Goal: Use online tool/utility: Use online tool/utility

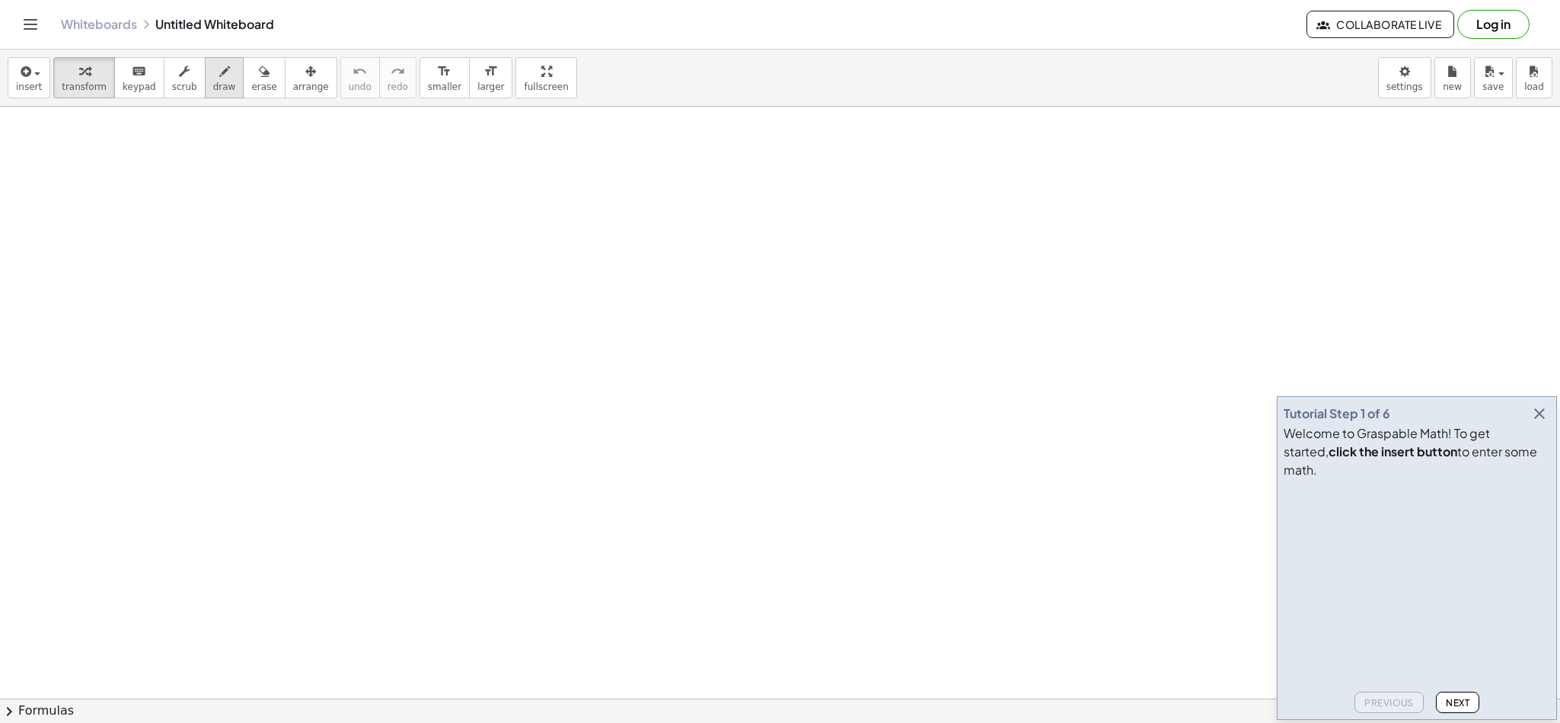
click at [213, 92] on span "draw" at bounding box center [224, 86] width 23 height 11
drag, startPoint x: 78, startPoint y: 160, endPoint x: 104, endPoint y: 187, distance: 37.7
drag, startPoint x: 126, startPoint y: 174, endPoint x: 140, endPoint y: 171, distance: 14.6
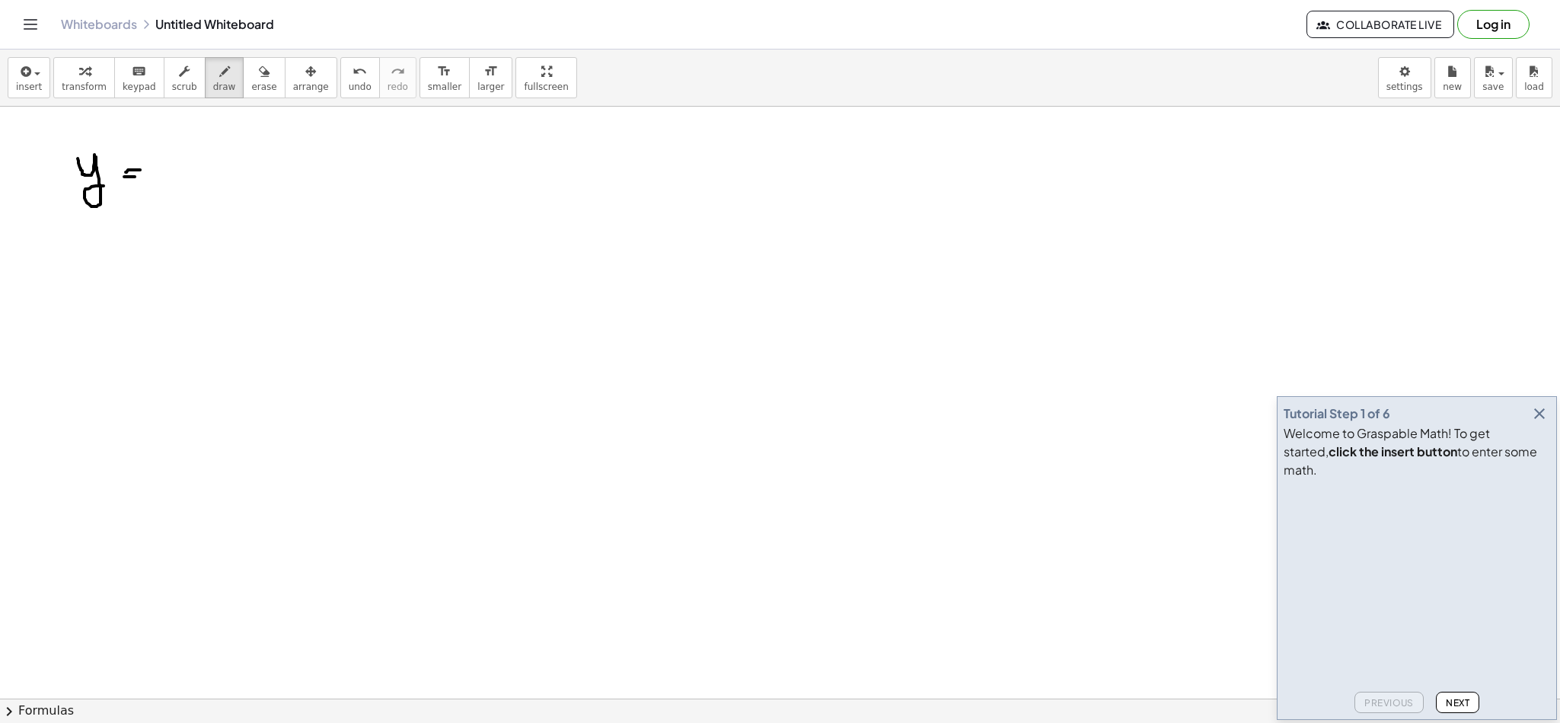
drag, startPoint x: 124, startPoint y: 178, endPoint x: 145, endPoint y: 178, distance: 20.6
drag, startPoint x: 165, startPoint y: 151, endPoint x: 179, endPoint y: 174, distance: 26.6
drag, startPoint x: 178, startPoint y: 152, endPoint x: 162, endPoint y: 170, distance: 24.3
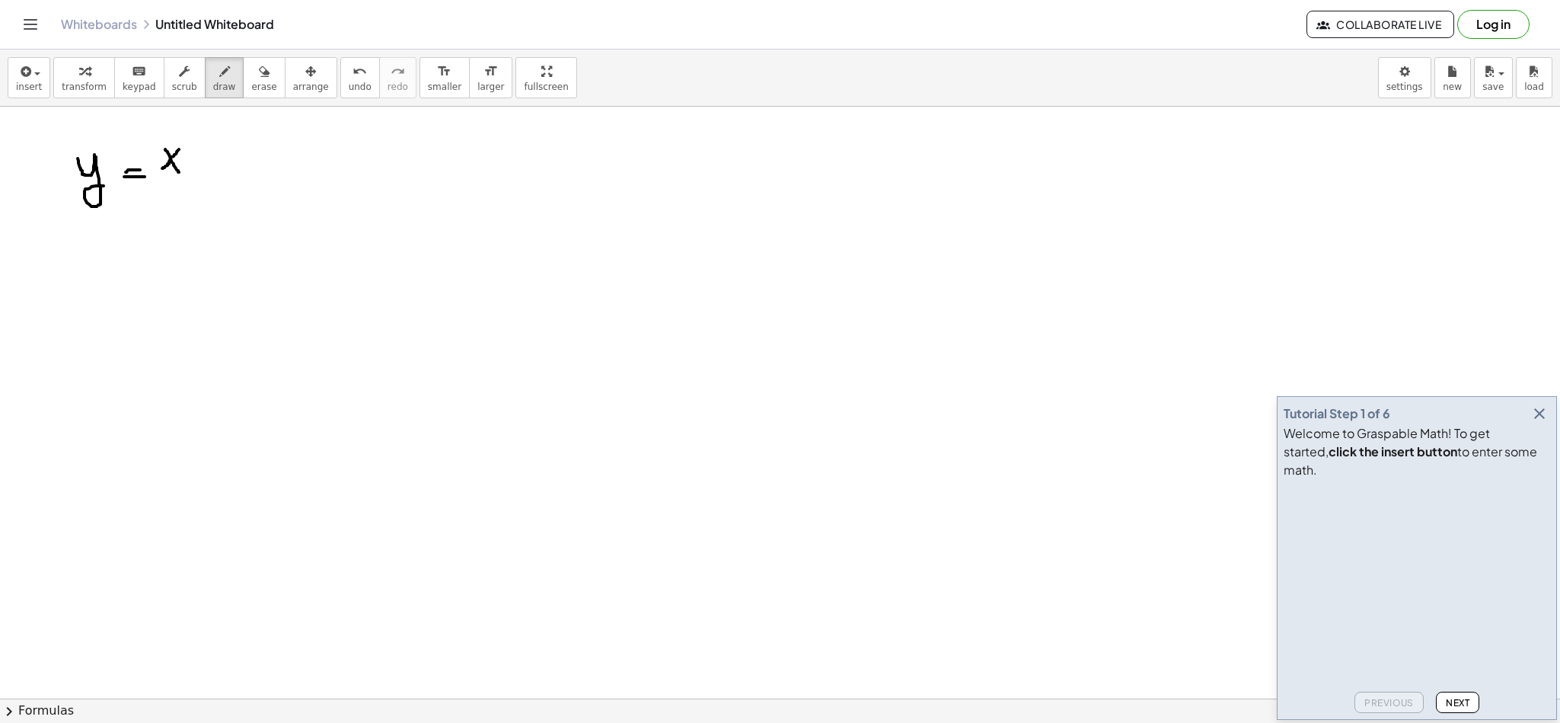
drag, startPoint x: 187, startPoint y: 135, endPoint x: 201, endPoint y: 149, distance: 19.9
drag, startPoint x: 228, startPoint y: 148, endPoint x: 227, endPoint y: 177, distance: 28.2
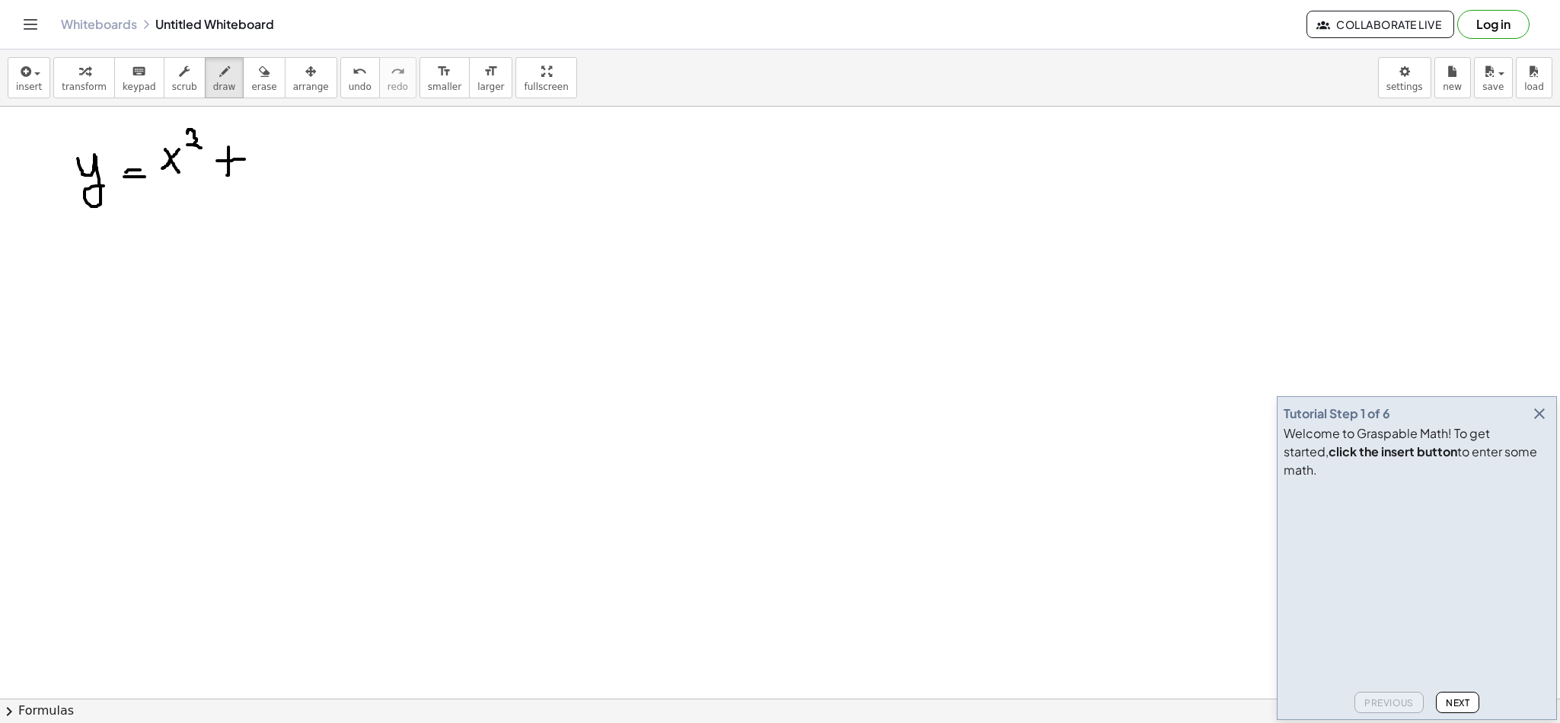
drag, startPoint x: 261, startPoint y: 145, endPoint x: 276, endPoint y: 163, distance: 23.8
drag, startPoint x: 274, startPoint y: 156, endPoint x: 272, endPoint y: 177, distance: 20.7
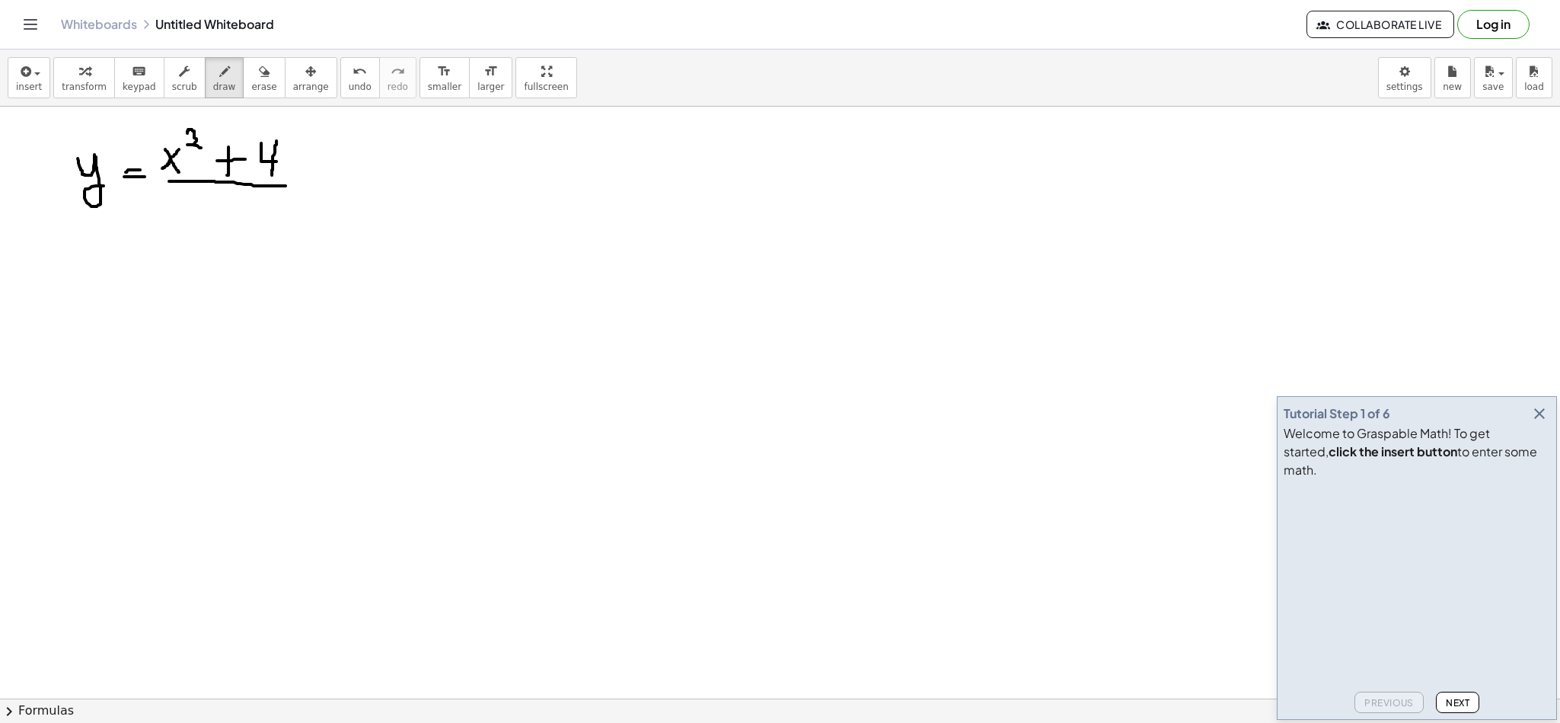
drag, startPoint x: 171, startPoint y: 183, endPoint x: 289, endPoint y: 187, distance: 117.3
drag, startPoint x: 203, startPoint y: 204, endPoint x: 226, endPoint y: 226, distance: 31.8
drag, startPoint x: 231, startPoint y: 204, endPoint x: 251, endPoint y: 235, distance: 37.4
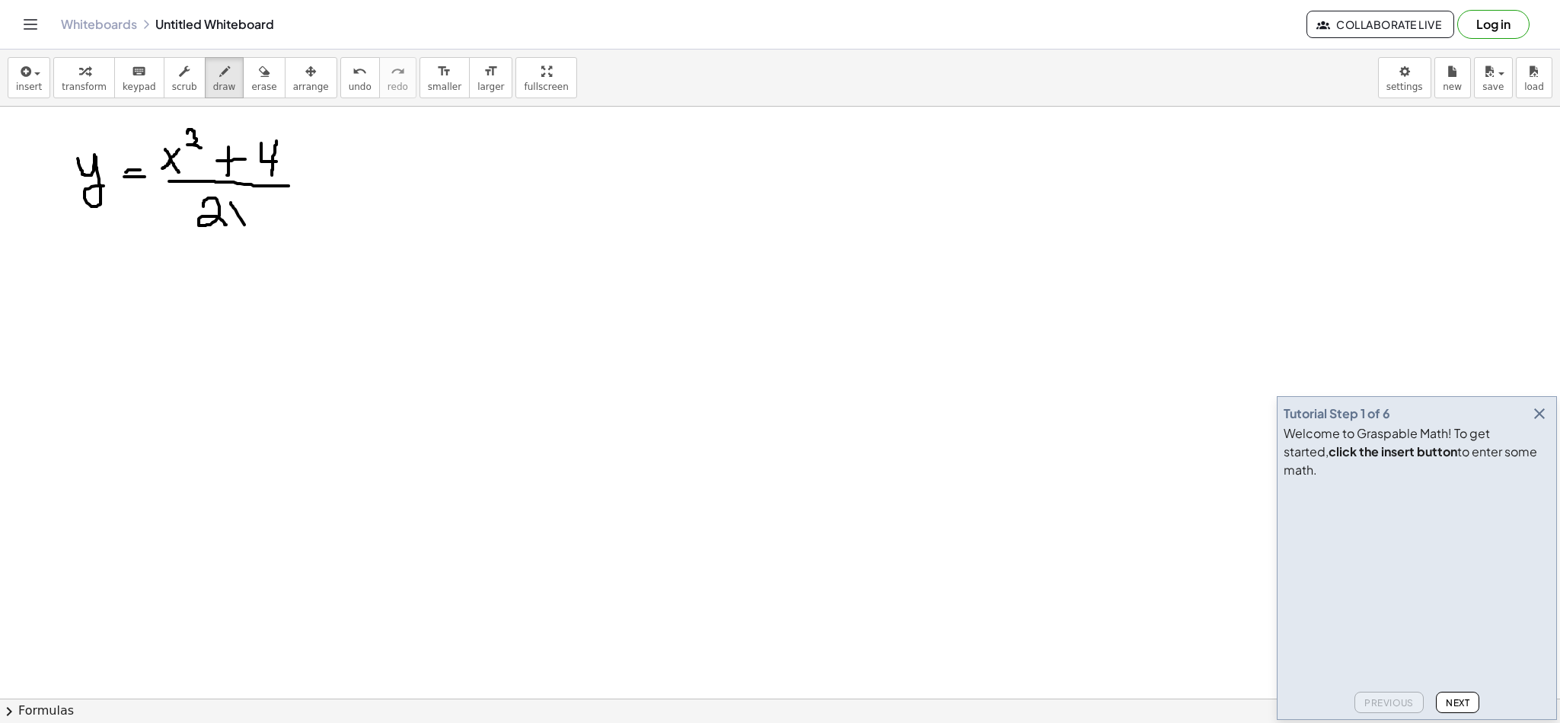
drag, startPoint x: 240, startPoint y: 204, endPoint x: 229, endPoint y: 229, distance: 27.3
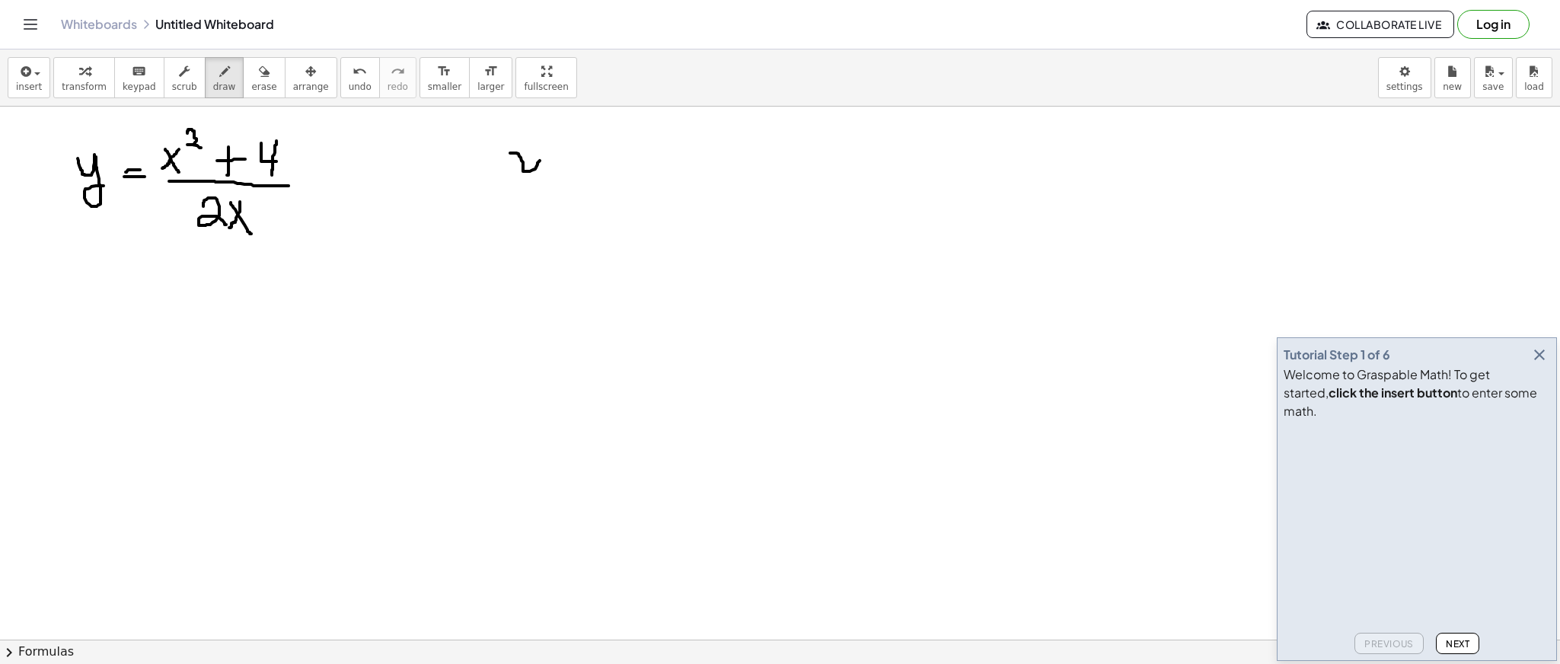
drag, startPoint x: 516, startPoint y: 153, endPoint x: 540, endPoint y: 161, distance: 24.8
drag, startPoint x: 535, startPoint y: 149, endPoint x: 509, endPoint y: 169, distance: 32.0
drag, startPoint x: 554, startPoint y: 154, endPoint x: 567, endPoint y: 153, distance: 13.7
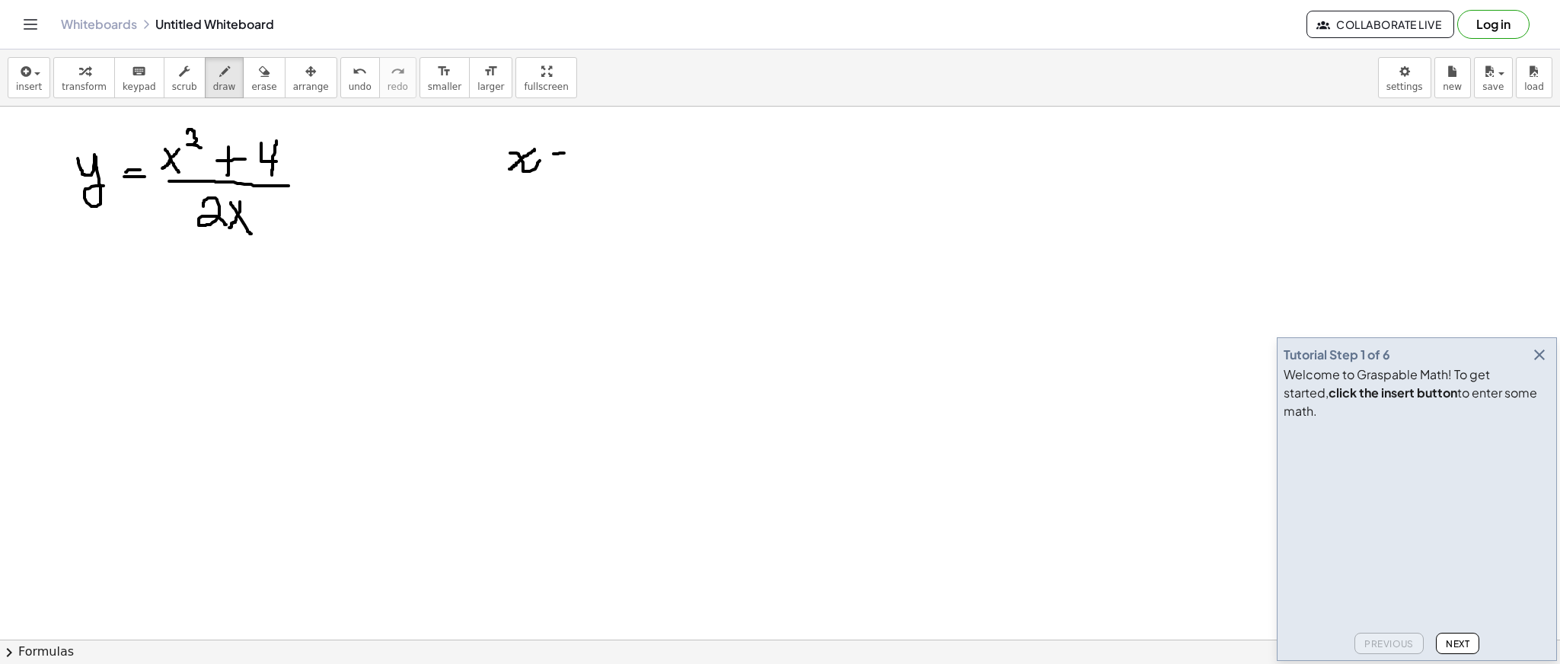
drag, startPoint x: 555, startPoint y: 161, endPoint x: 572, endPoint y: 160, distance: 16.8
drag, startPoint x: 583, startPoint y: 137, endPoint x: 585, endPoint y: 163, distance: 25.9
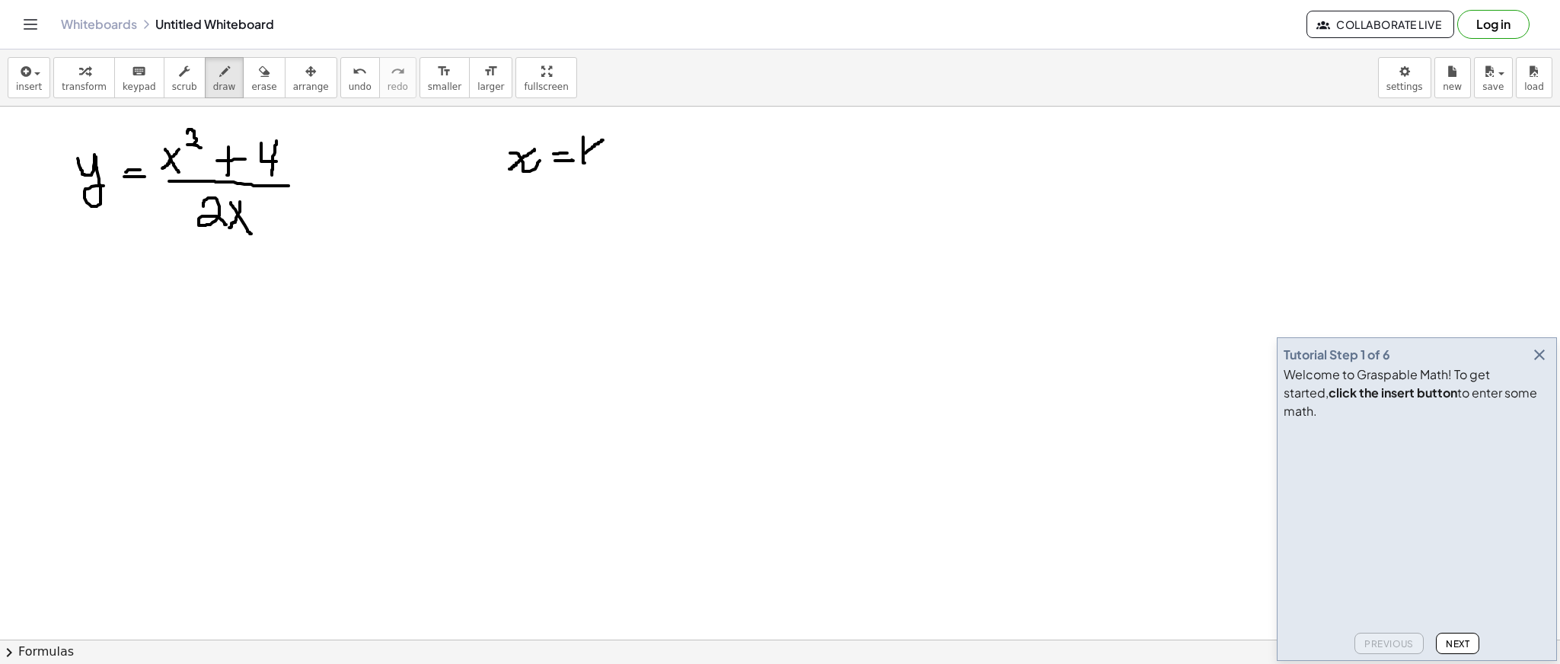
drag, startPoint x: 592, startPoint y: 147, endPoint x: 603, endPoint y: 140, distance: 12.7
drag, startPoint x: 587, startPoint y: 148, endPoint x: 608, endPoint y: 163, distance: 25.1
drag, startPoint x: 519, startPoint y: 206, endPoint x: 542, endPoint y: 222, distance: 27.9
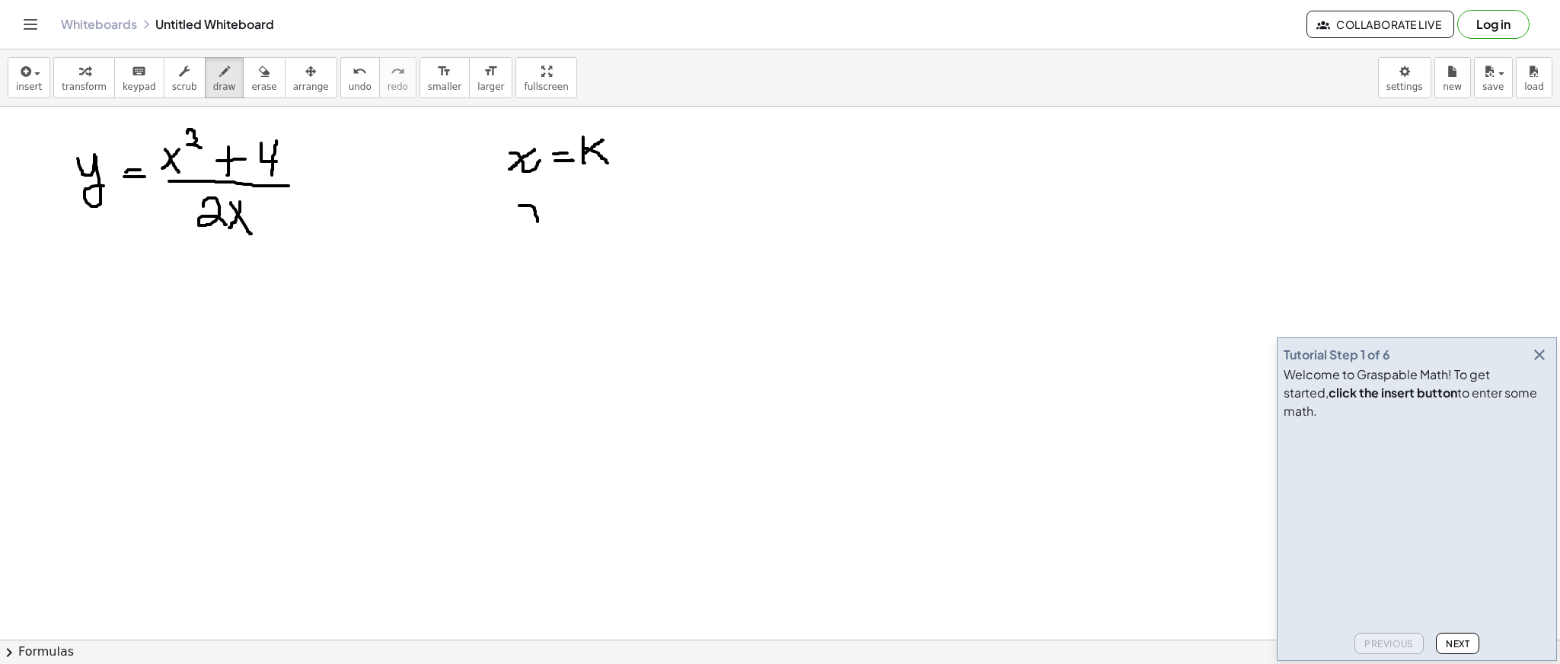
drag, startPoint x: 535, startPoint y: 215, endPoint x: 525, endPoint y: 220, distance: 10.6
drag, startPoint x: 560, startPoint y: 208, endPoint x: 571, endPoint y: 206, distance: 11.5
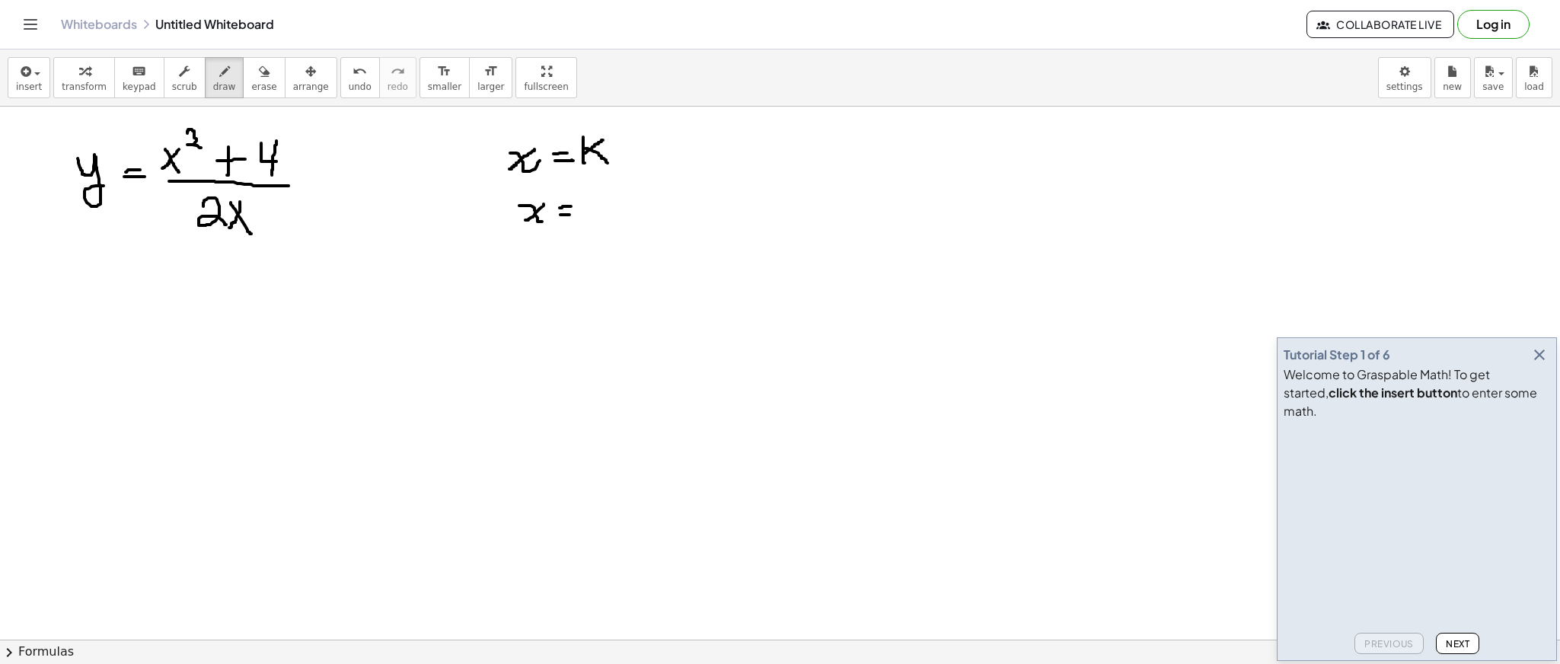
drag, startPoint x: 560, startPoint y: 215, endPoint x: 571, endPoint y: 215, distance: 10.7
drag, startPoint x: 749, startPoint y: 174, endPoint x: 816, endPoint y: 179, distance: 67.2
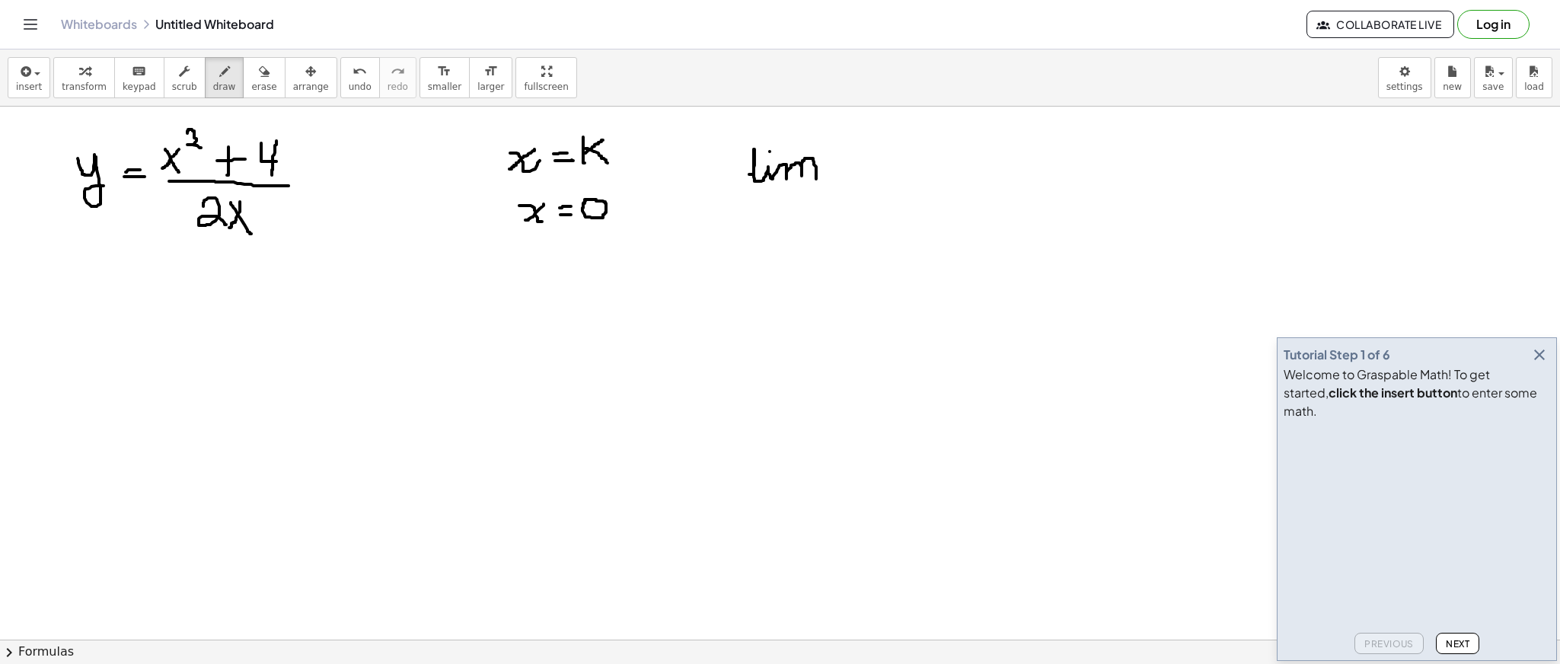
drag, startPoint x: 747, startPoint y: 206, endPoint x: 759, endPoint y: 219, distance: 18.3
drag, startPoint x: 758, startPoint y: 203, endPoint x: 742, endPoint y: 219, distance: 22.6
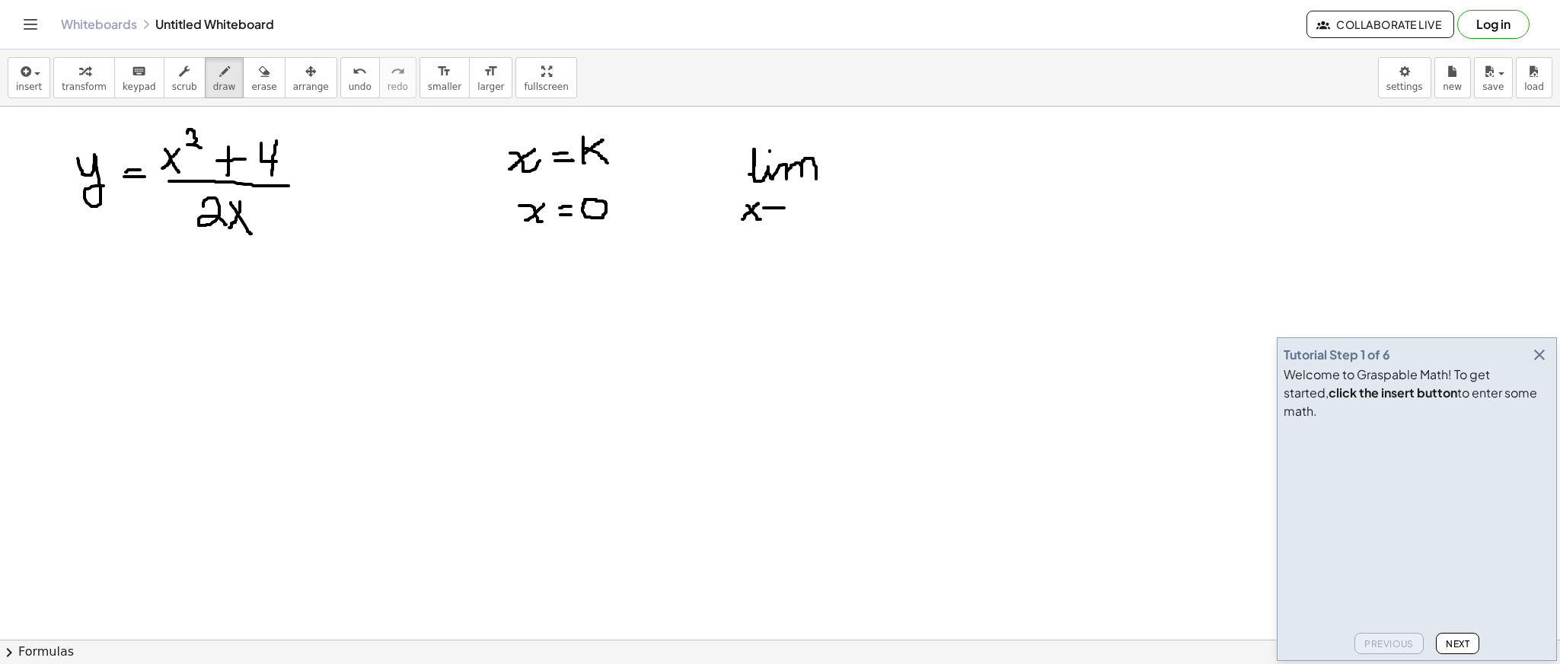
drag, startPoint x: 764, startPoint y: 208, endPoint x: 784, endPoint y: 208, distance: 20.6
drag, startPoint x: 779, startPoint y: 201, endPoint x: 779, endPoint y: 213, distance: 12.2
drag, startPoint x: 799, startPoint y: 197, endPoint x: 799, endPoint y: 208, distance: 10.7
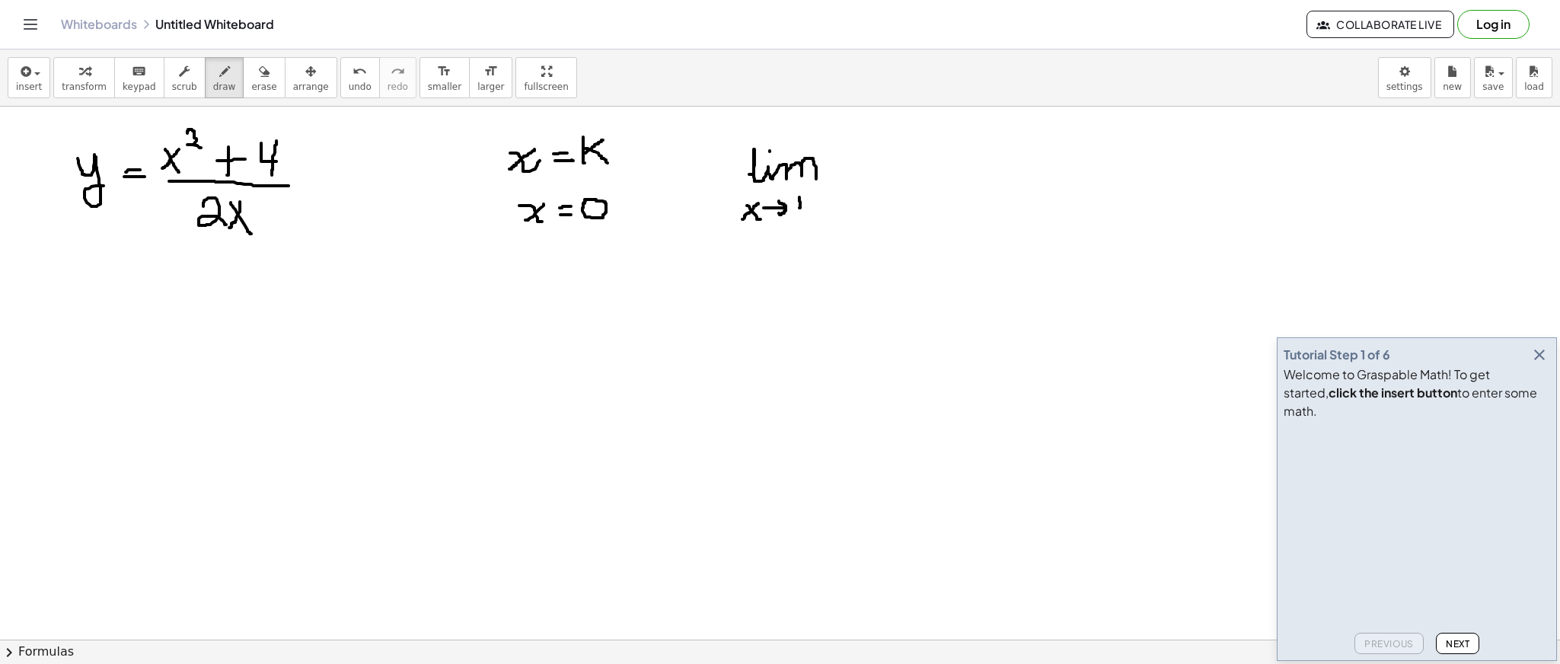
drag, startPoint x: 796, startPoint y: 199, endPoint x: 809, endPoint y: 202, distance: 13.1
drag, startPoint x: 795, startPoint y: 218, endPoint x: 805, endPoint y: 218, distance: 9.9
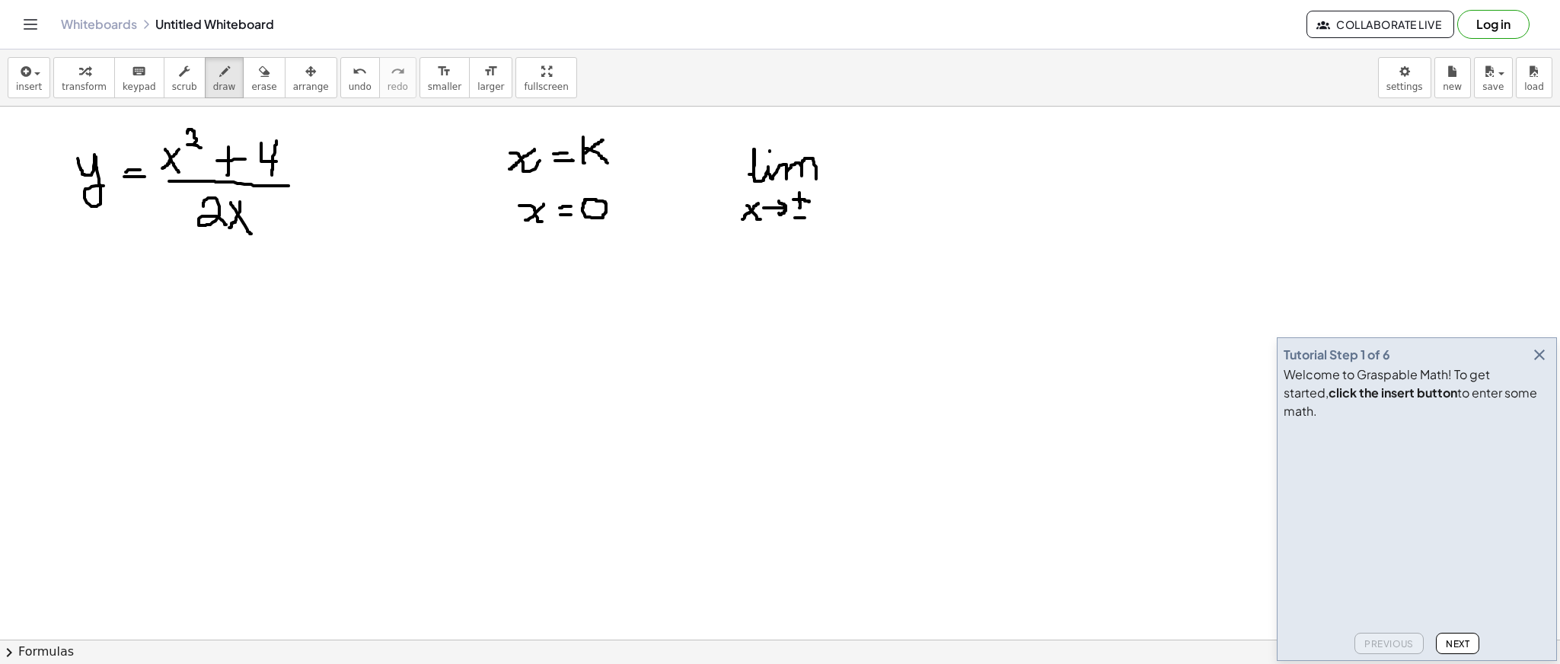
drag, startPoint x: 799, startPoint y: 193, endPoint x: 799, endPoint y: 203, distance: 10.7
drag, startPoint x: 870, startPoint y: 137, endPoint x: 873, endPoint y: 158, distance: 21.4
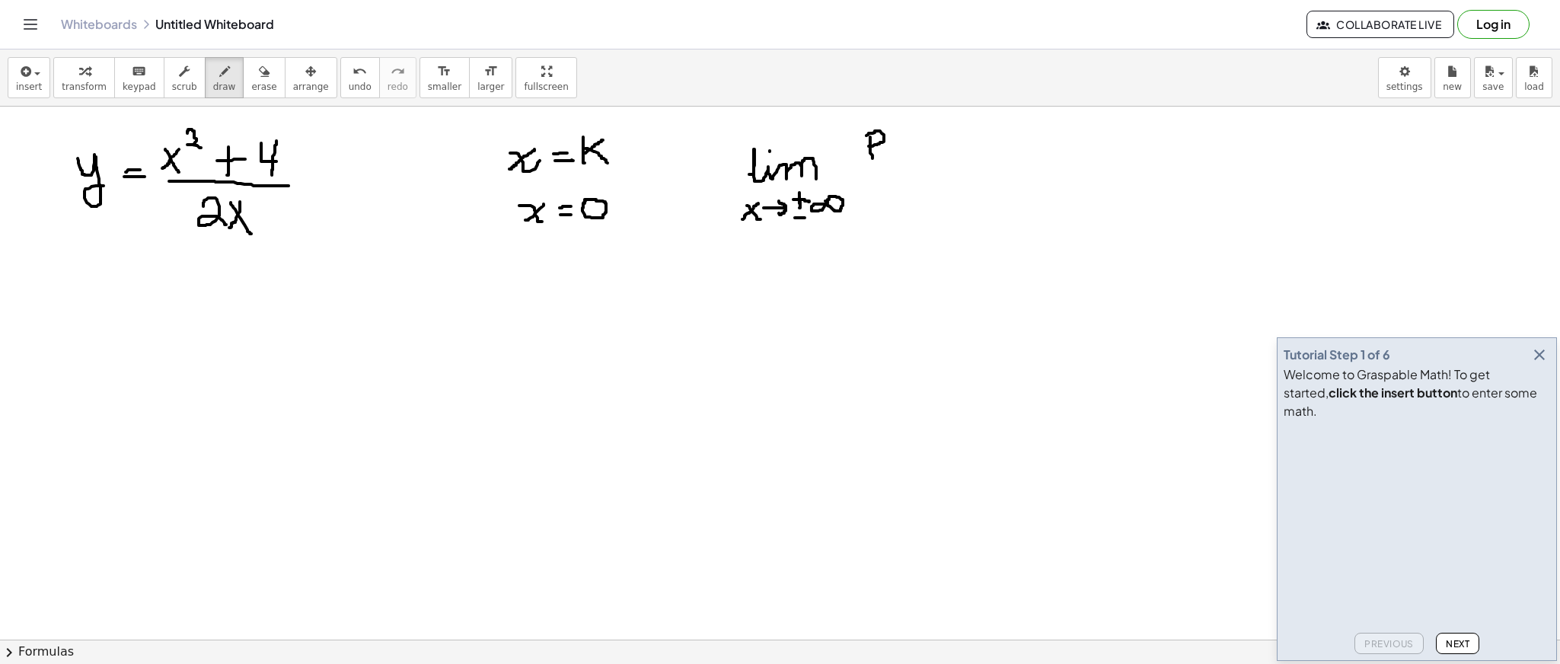
drag, startPoint x: 867, startPoint y: 136, endPoint x: 869, endPoint y: 146, distance: 10.9
drag, startPoint x: 898, startPoint y: 139, endPoint x: 900, endPoint y: 156, distance: 16.8
drag, startPoint x: 908, startPoint y: 142, endPoint x: 918, endPoint y: 151, distance: 14.0
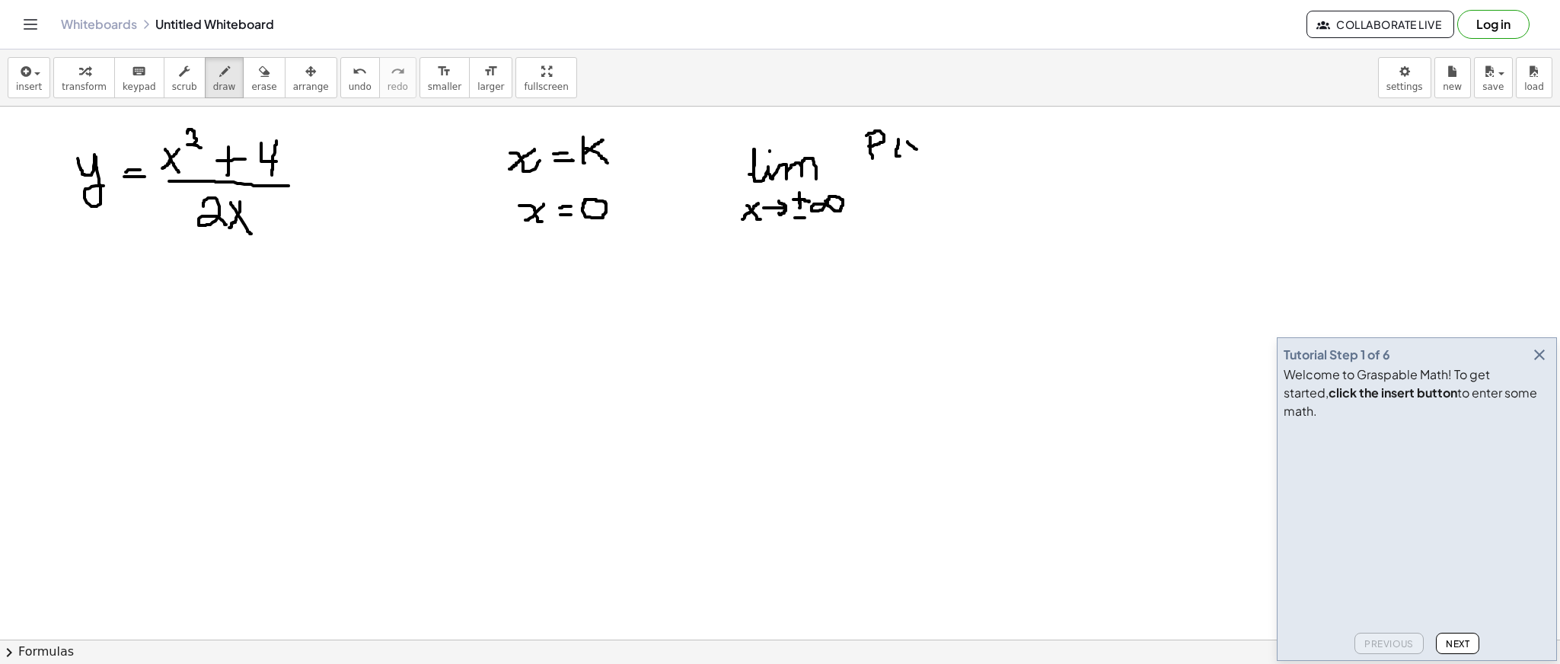
drag, startPoint x: 921, startPoint y: 132, endPoint x: 924, endPoint y: 156, distance: 23.8
drag, startPoint x: 863, startPoint y: 171, endPoint x: 955, endPoint y: 169, distance: 91.4
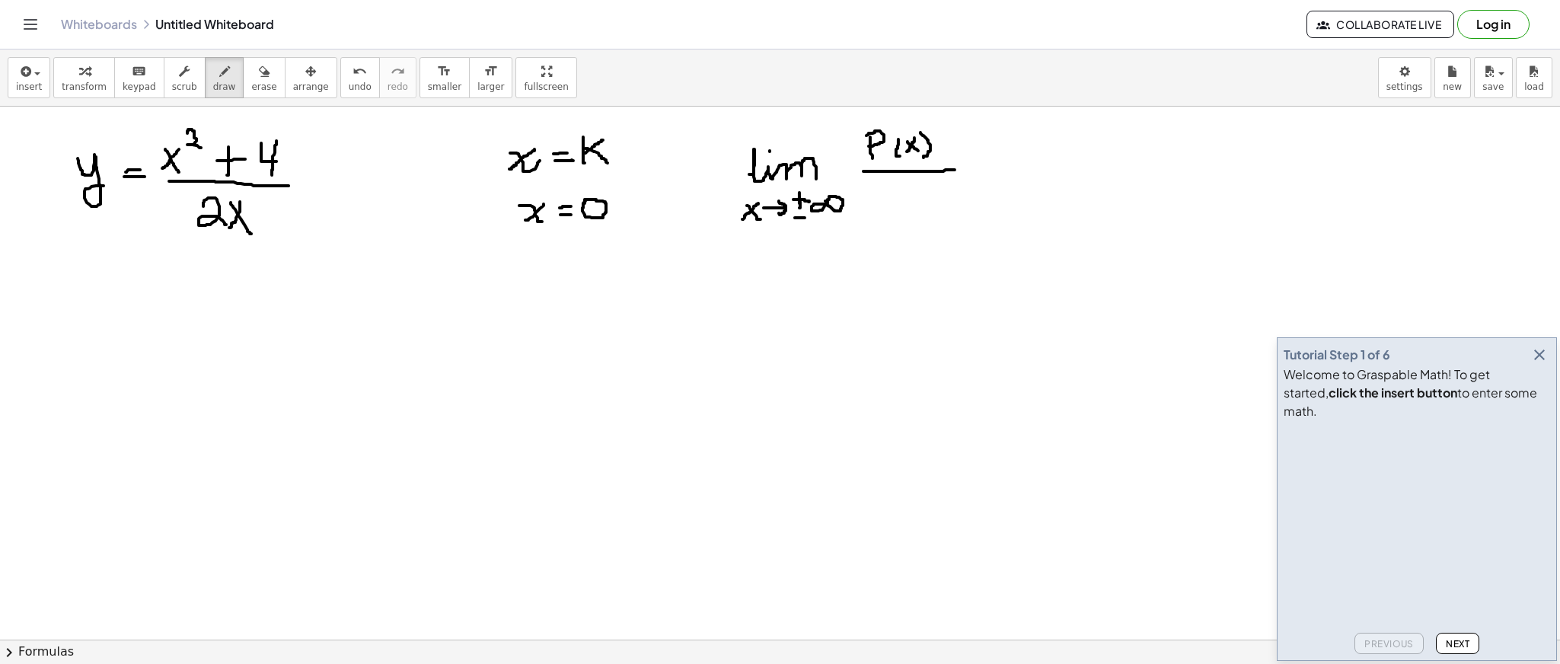
drag, startPoint x: 880, startPoint y: 188, endPoint x: 886, endPoint y: 235, distance: 47.6
drag, startPoint x: 875, startPoint y: 222, endPoint x: 891, endPoint y: 222, distance: 16.0
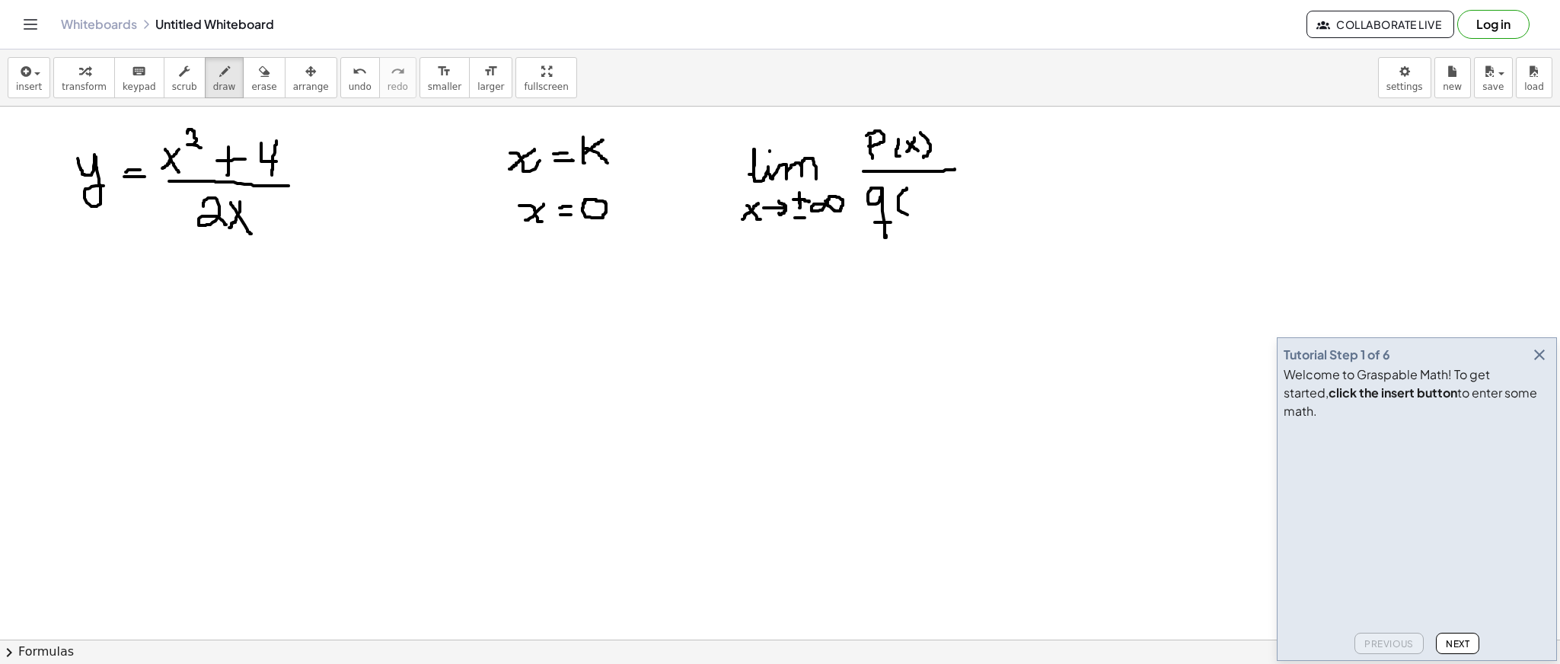
drag, startPoint x: 907, startPoint y: 188, endPoint x: 909, endPoint y: 215, distance: 26.7
drag, startPoint x: 912, startPoint y: 197, endPoint x: 921, endPoint y: 208, distance: 13.6
drag, startPoint x: 924, startPoint y: 195, endPoint x: 910, endPoint y: 210, distance: 20.5
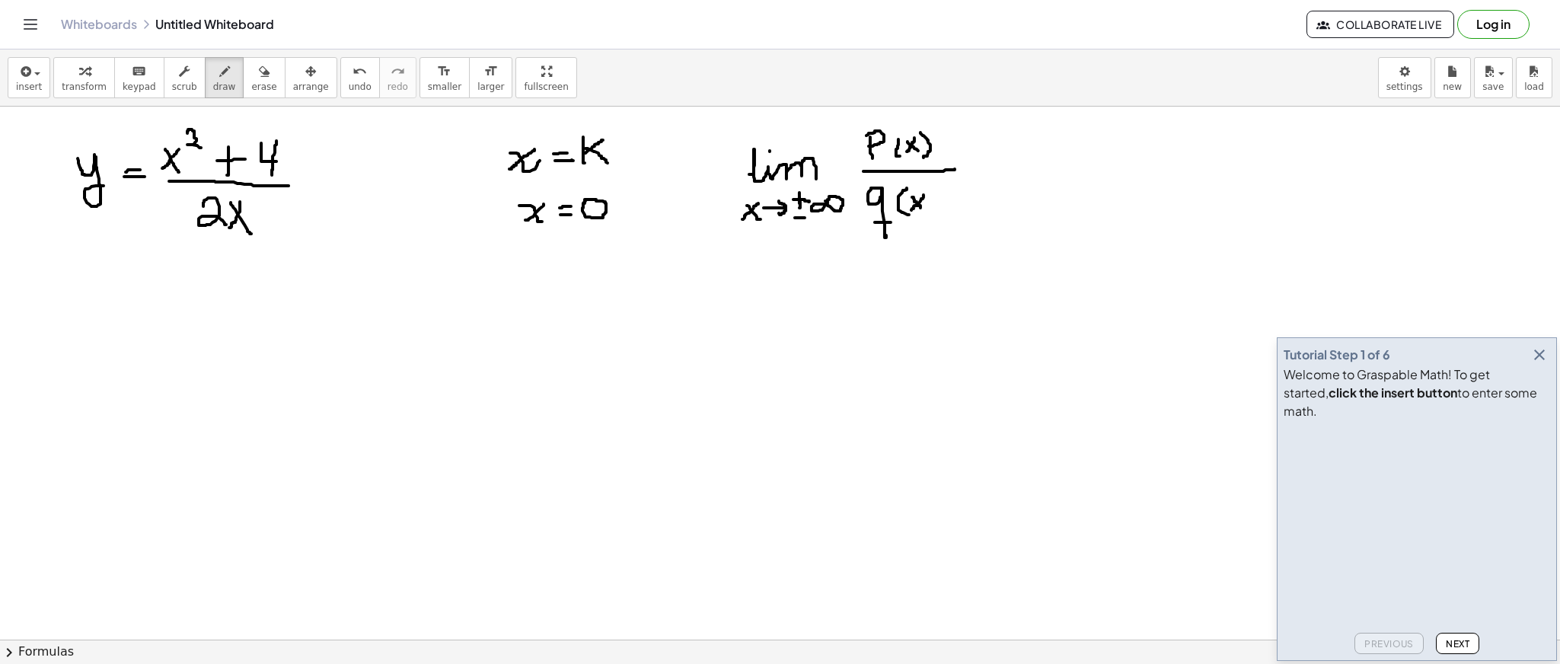
drag, startPoint x: 926, startPoint y: 187, endPoint x: 930, endPoint y: 215, distance: 27.7
drag, startPoint x: 972, startPoint y: 167, endPoint x: 992, endPoint y: 165, distance: 20.6
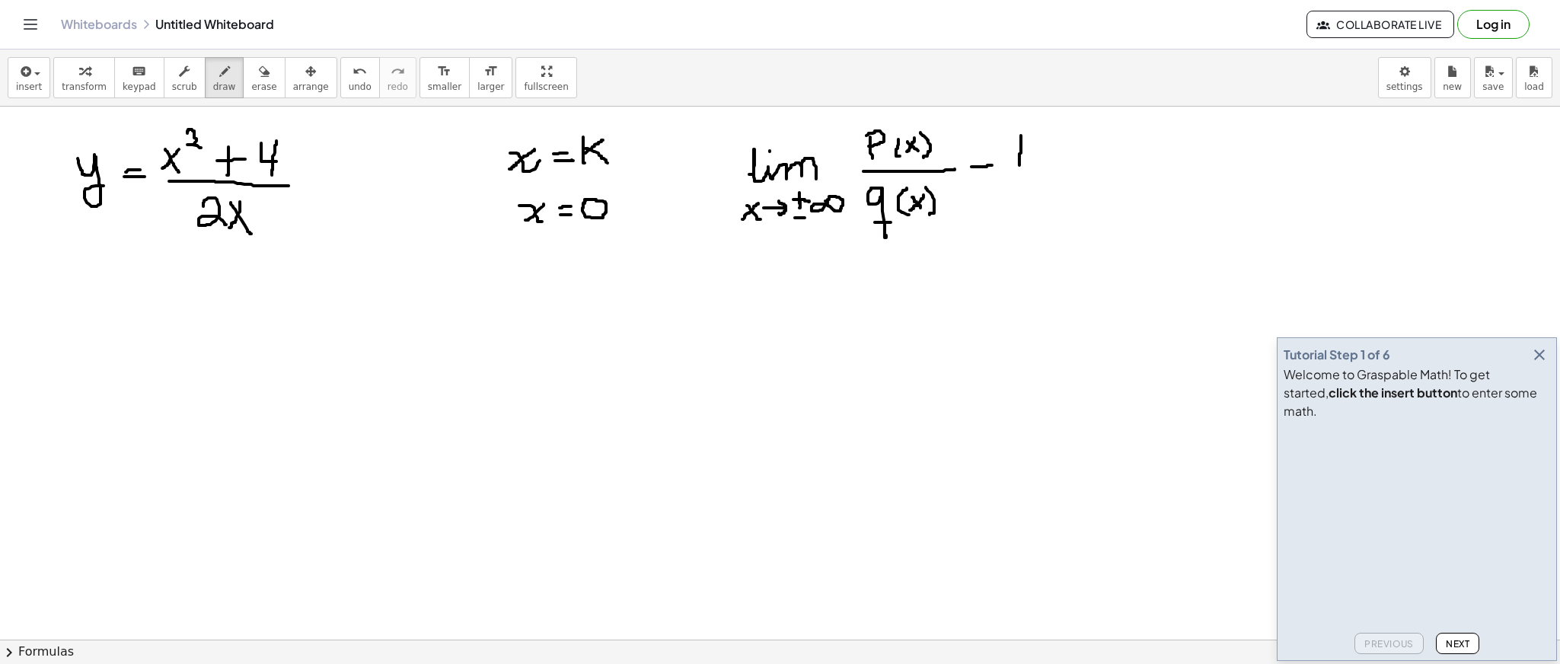
drag, startPoint x: 1021, startPoint y: 136, endPoint x: 1020, endPoint y: 163, distance: 27.5
drag, startPoint x: 1026, startPoint y: 149, endPoint x: 1037, endPoint y: 138, distance: 16.2
drag, startPoint x: 1026, startPoint y: 146, endPoint x: 1042, endPoint y: 160, distance: 21.1
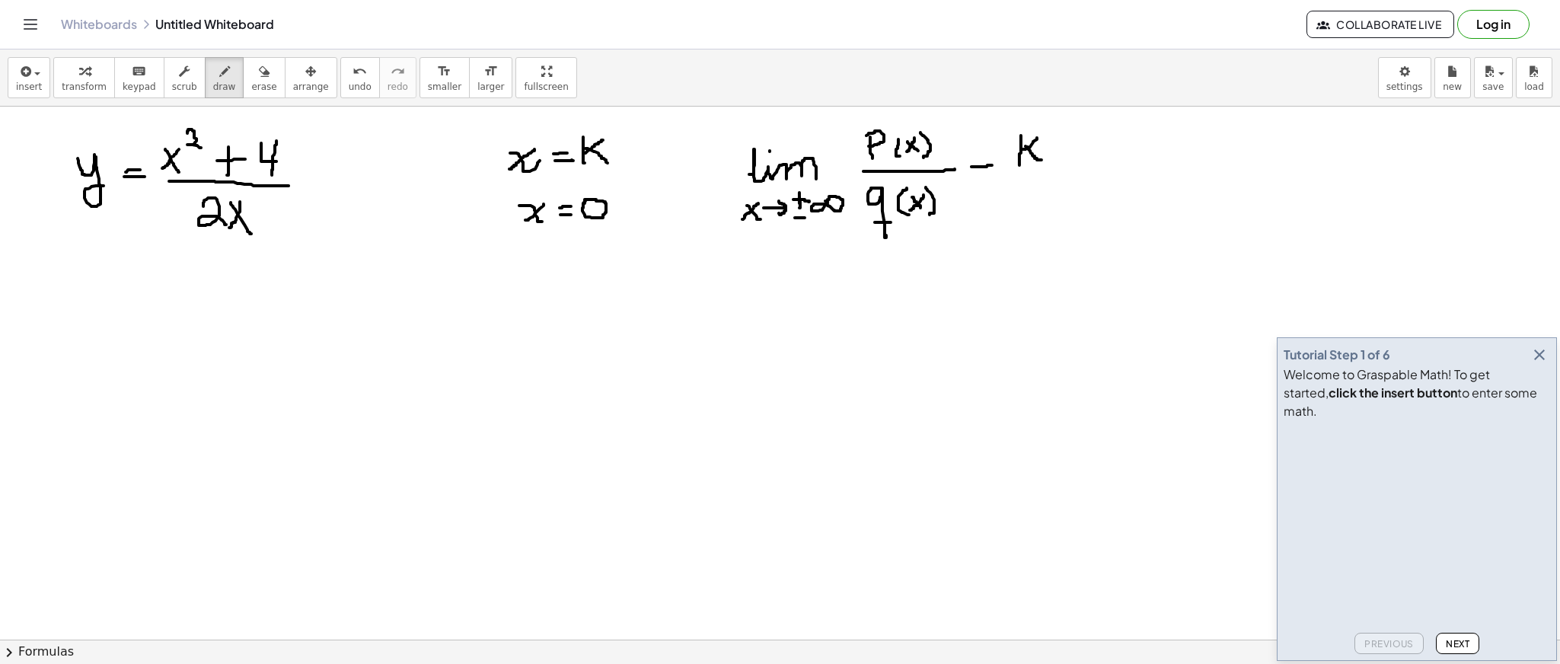
drag, startPoint x: 761, startPoint y: 290, endPoint x: 816, endPoint y: 318, distance: 62.0
drag, startPoint x: 758, startPoint y: 340, endPoint x: 779, endPoint y: 353, distance: 23.9
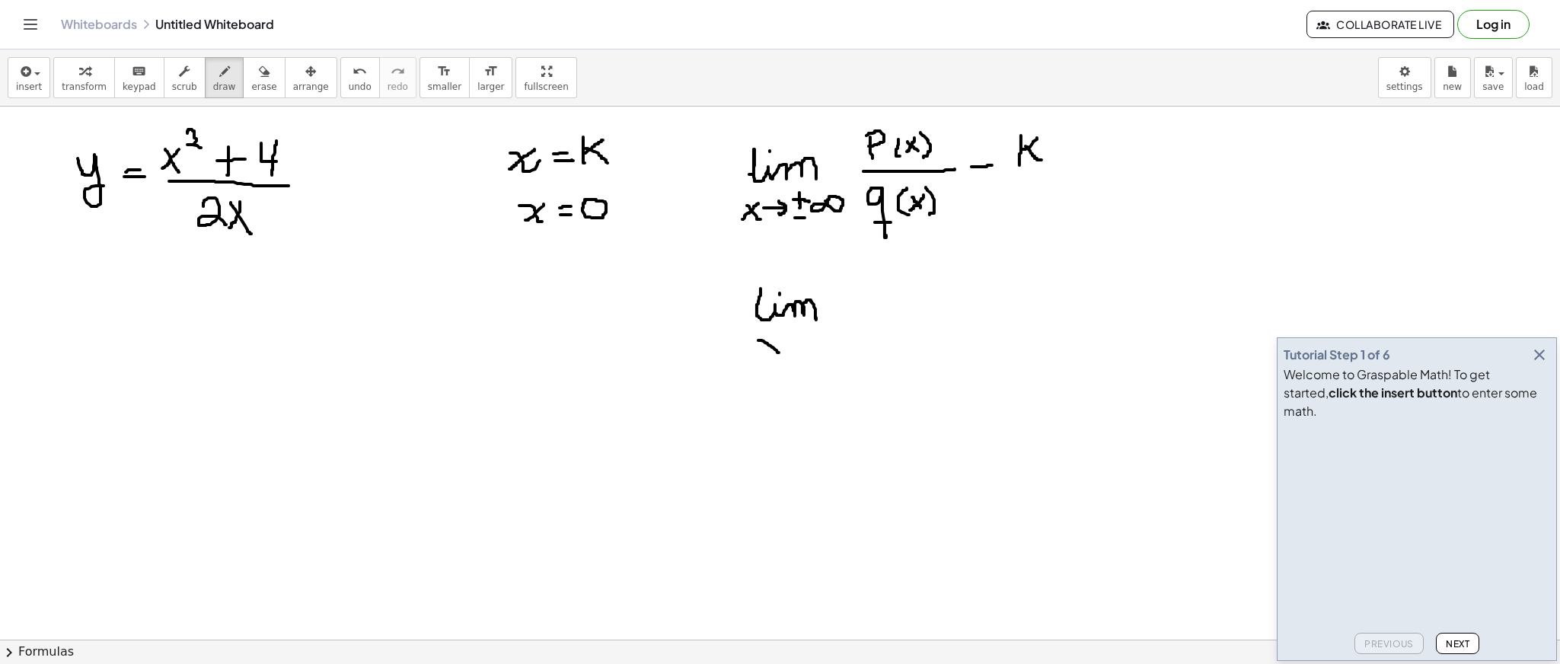
drag, startPoint x: 773, startPoint y: 334, endPoint x: 758, endPoint y: 353, distance: 23.3
drag, startPoint x: 780, startPoint y: 343, endPoint x: 800, endPoint y: 343, distance: 20.6
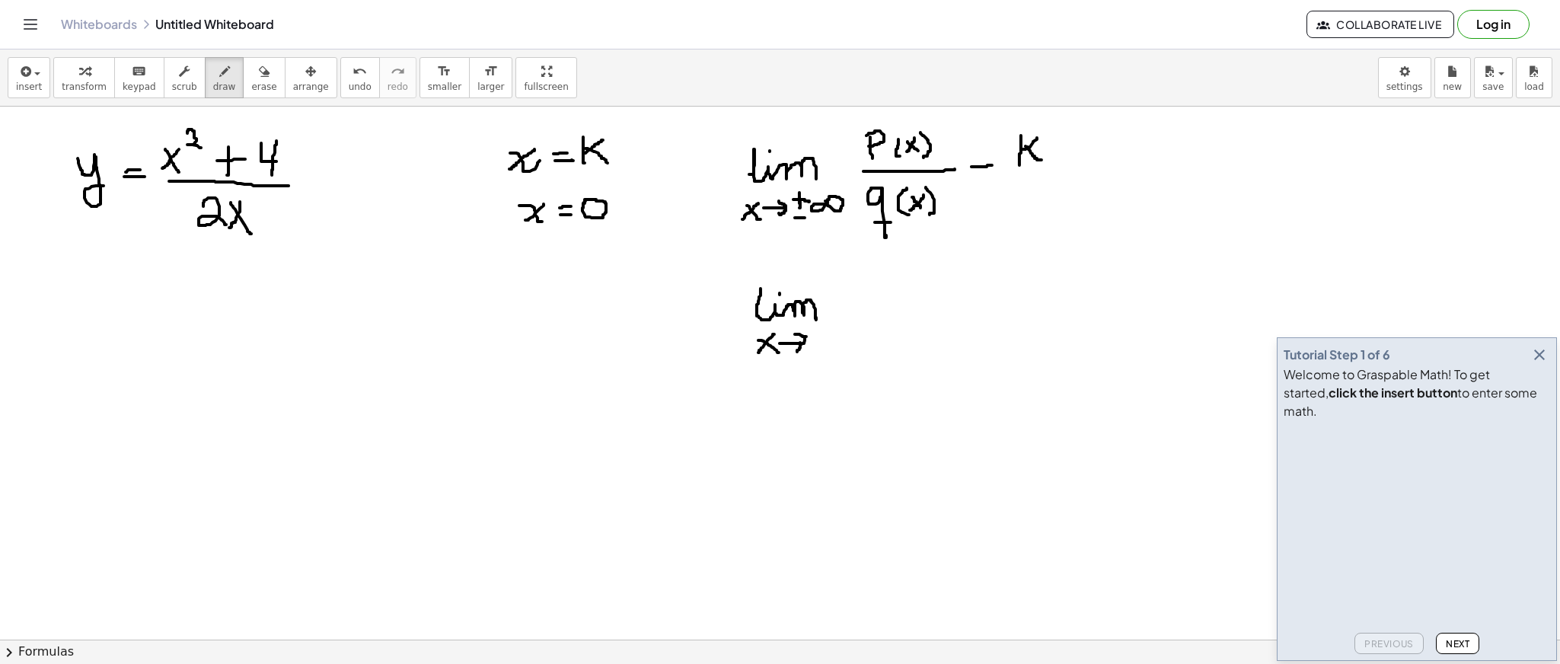
drag, startPoint x: 795, startPoint y: 334, endPoint x: 796, endPoint y: 350, distance: 16.0
drag
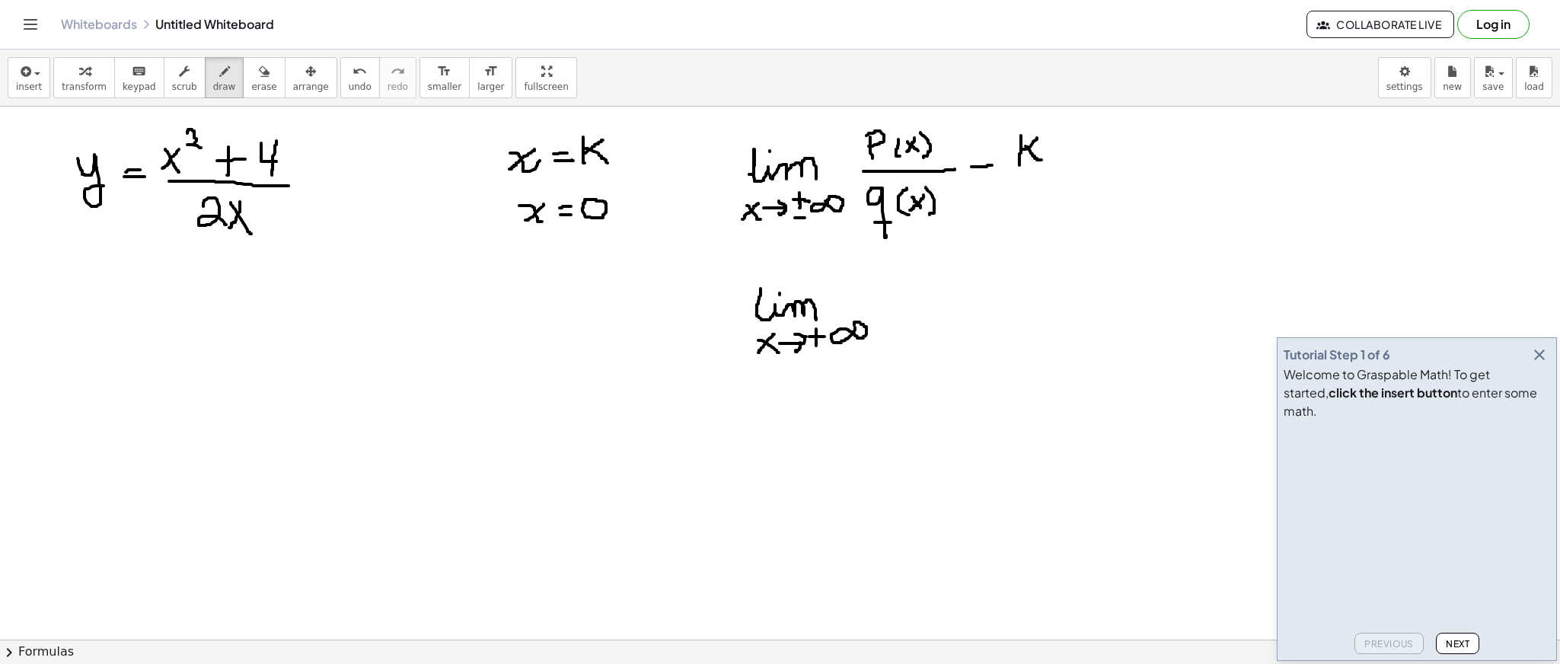
drag, startPoint x: 923, startPoint y: 275, endPoint x: 908, endPoint y: 291, distance: 22.1
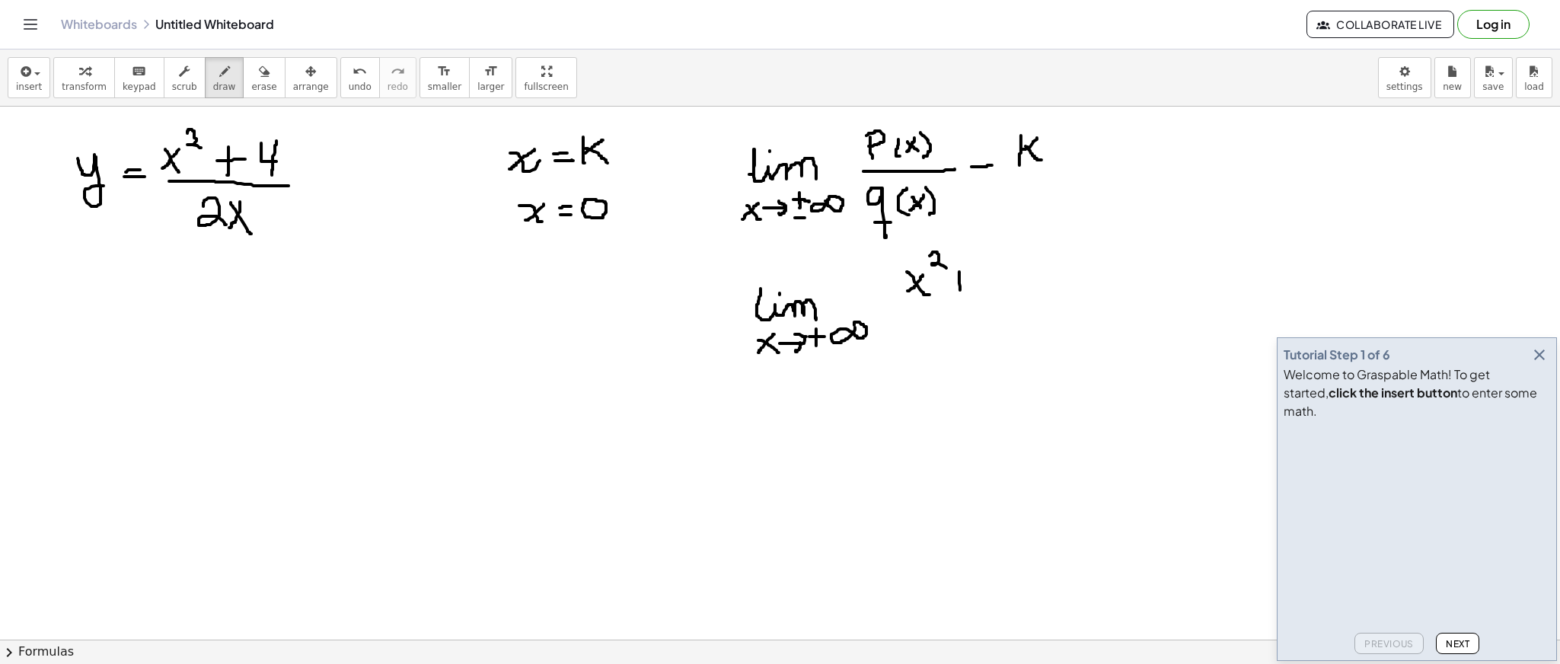
drag, startPoint x: 959, startPoint y: 272, endPoint x: 960, endPoint y: 292, distance: 20.6
drag, startPoint x: 982, startPoint y: 261, endPoint x: 994, endPoint y: 275, distance: 17.8
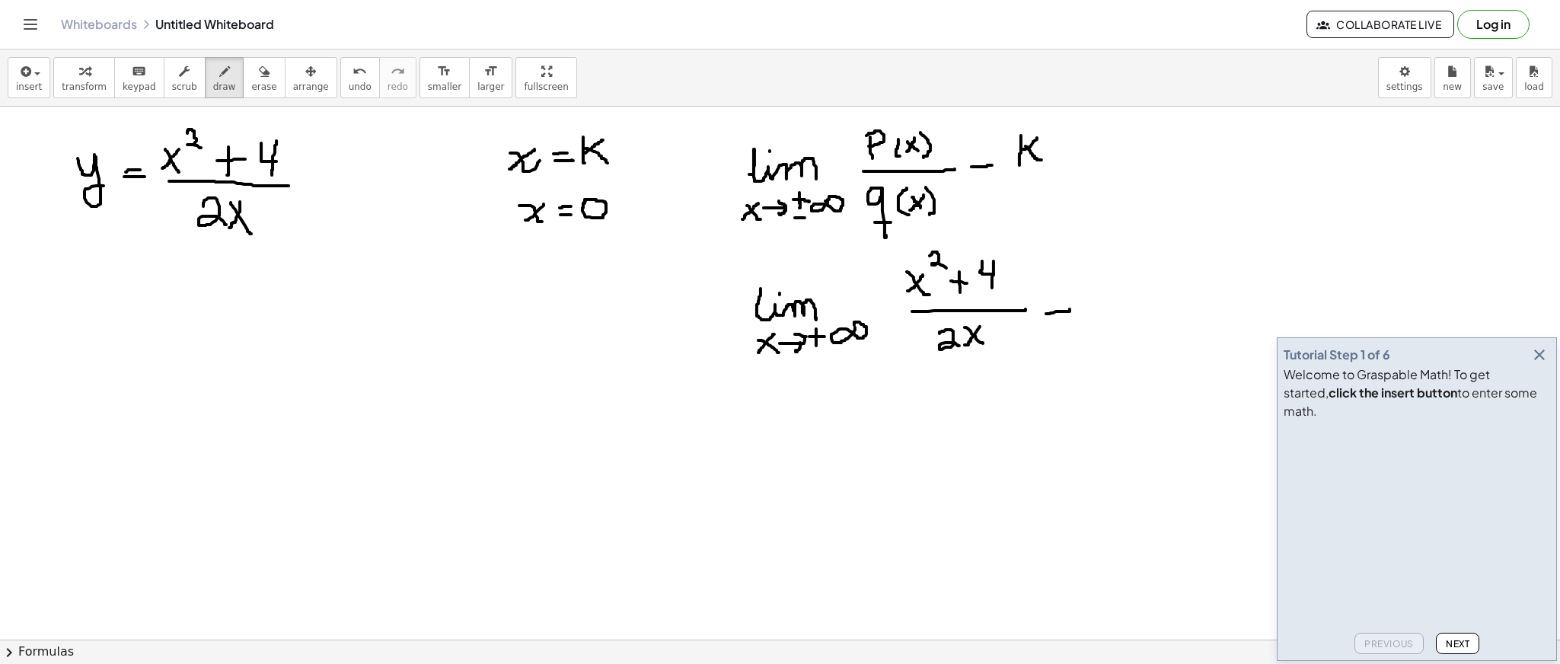
drag, startPoint x: 923, startPoint y: 419, endPoint x: 940, endPoint y: 434, distance: 22.6
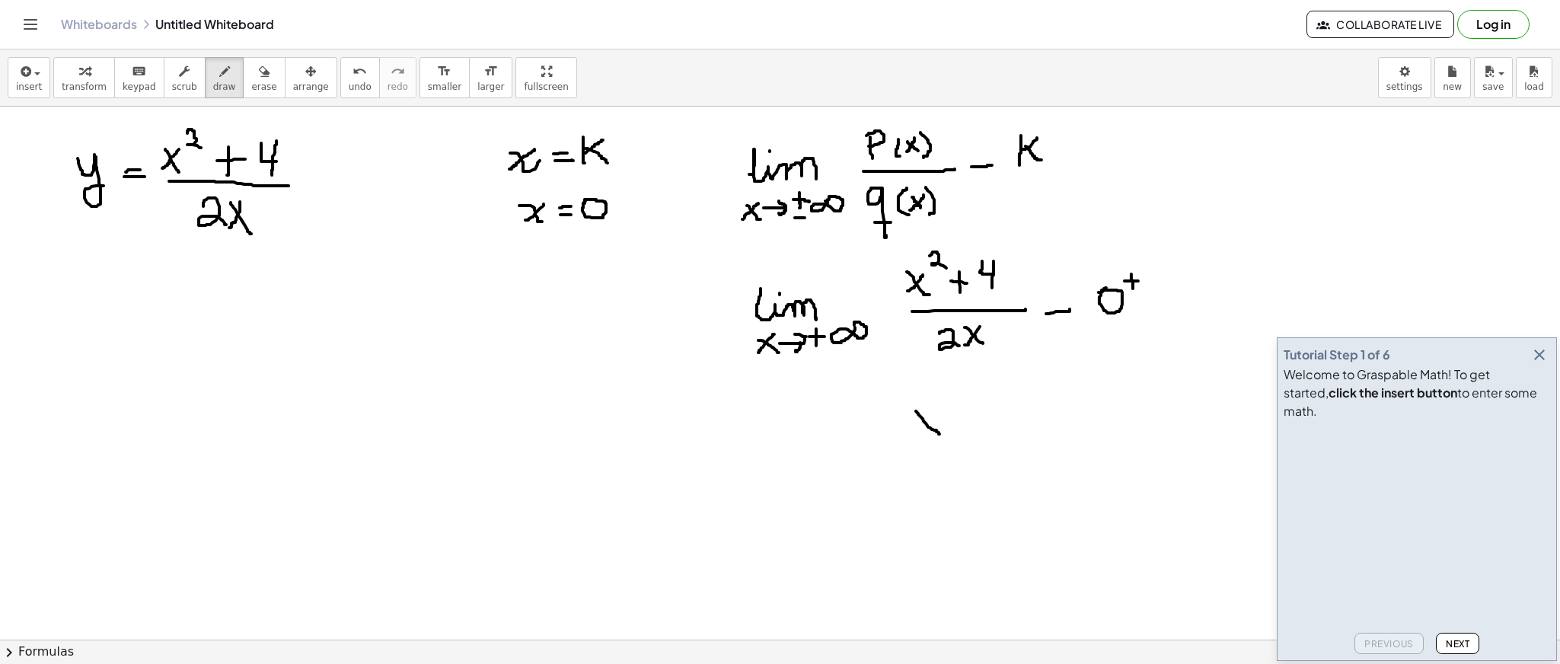
drag, startPoint x: 950, startPoint y: 419, endPoint x: 969, endPoint y: 414, distance: 18.8
drag, startPoint x: 959, startPoint y: 407, endPoint x: 962, endPoint y: 423, distance: 16.9
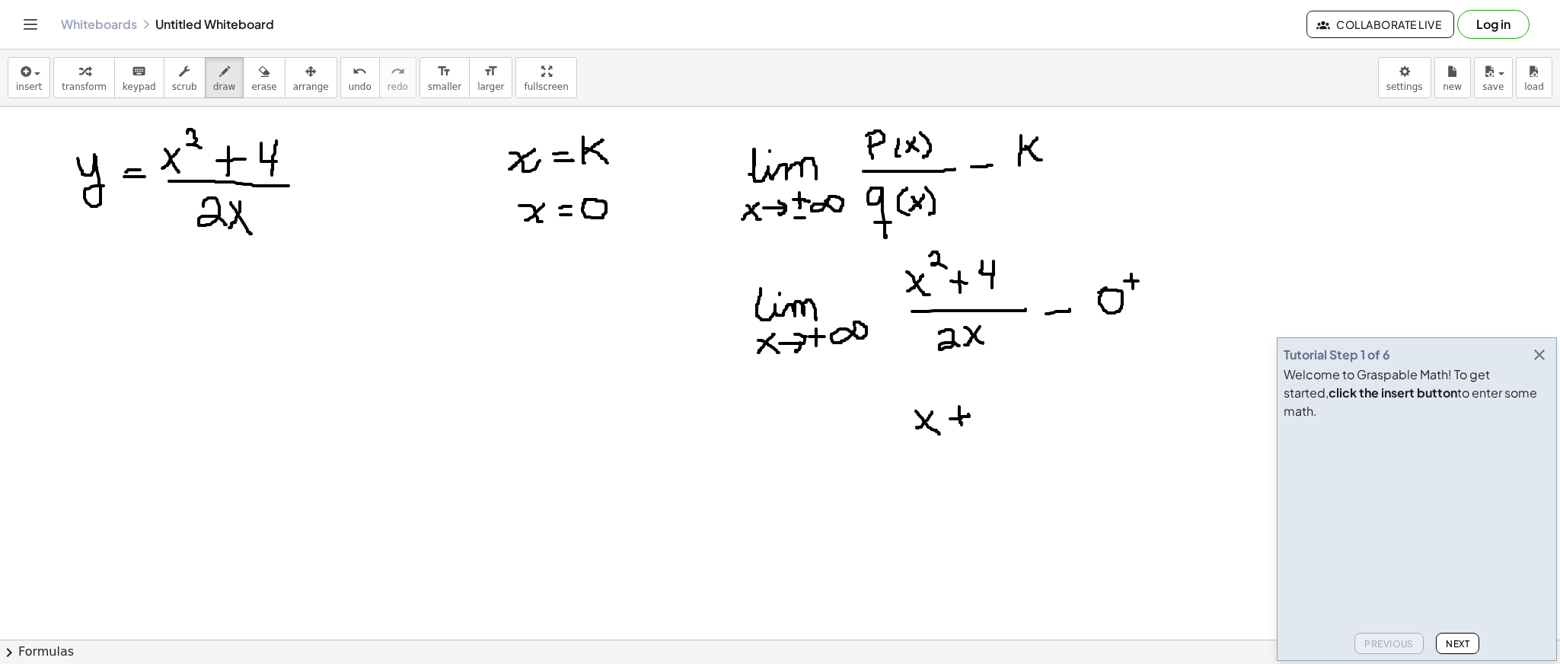
drag, startPoint x: 981, startPoint y: 410, endPoint x: 1001, endPoint y: 420, distance: 22.5
drag, startPoint x: 998, startPoint y: 395, endPoint x: 1010, endPoint y: 427, distance: 34.0
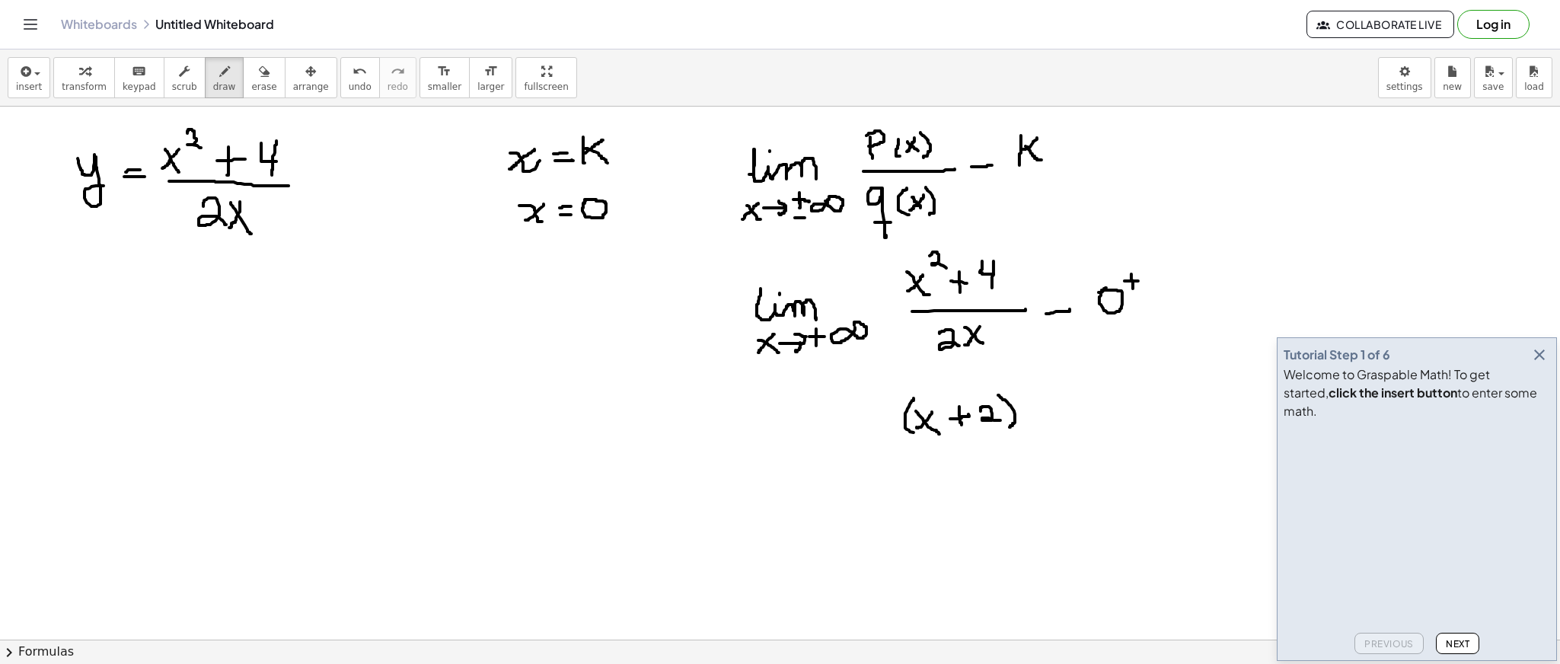
drag, startPoint x: 914, startPoint y: 398, endPoint x: 921, endPoint y: 436, distance: 38.7
drag, startPoint x: 1028, startPoint y: 394, endPoint x: 1036, endPoint y: 434, distance: 41.1
drag, startPoint x: 1047, startPoint y: 404, endPoint x: 1074, endPoint y: 423, distance: 32.8
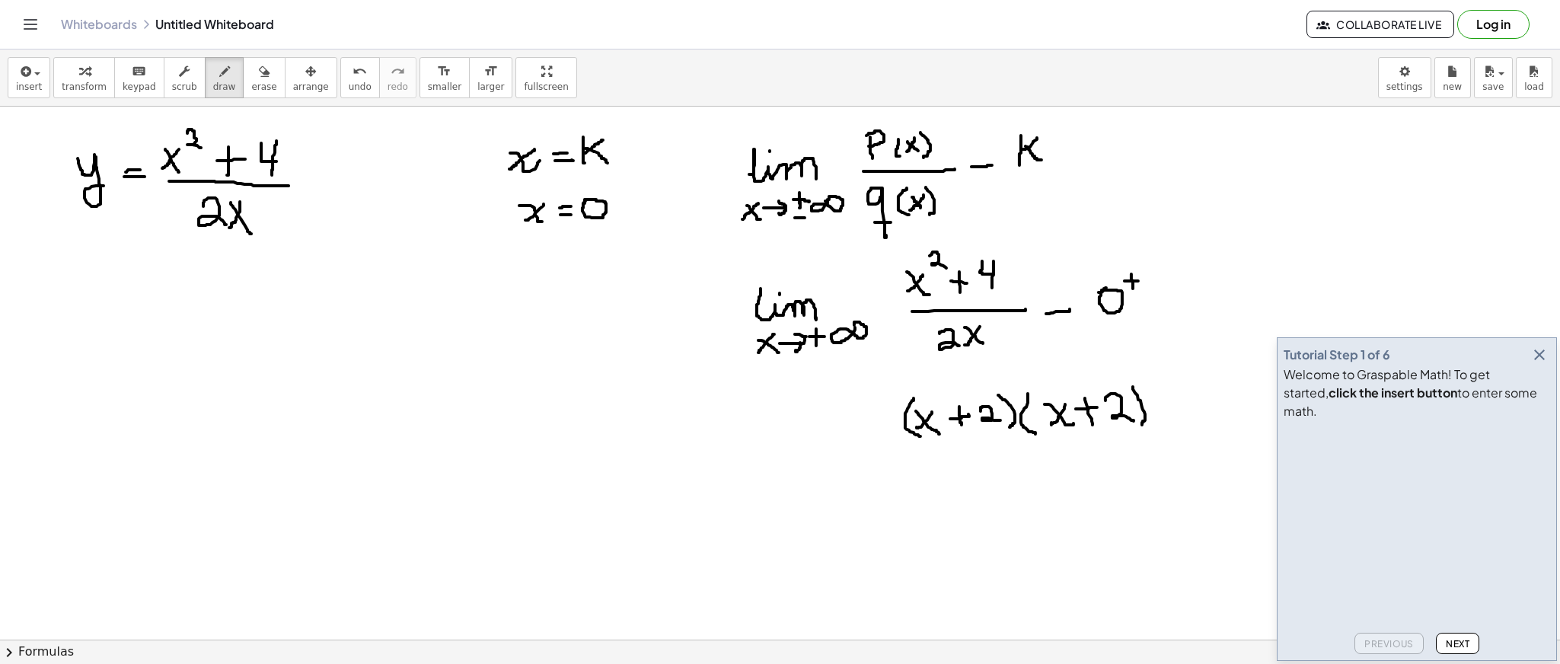
drag, startPoint x: 1133, startPoint y: 387, endPoint x: 1142, endPoint y: 425, distance: 39.2
drag, startPoint x: 932, startPoint y: 458, endPoint x: 1151, endPoint y: 452, distance: 219.4
drag, startPoint x: 1023, startPoint y: 469, endPoint x: 1036, endPoint y: 485, distance: 20.1
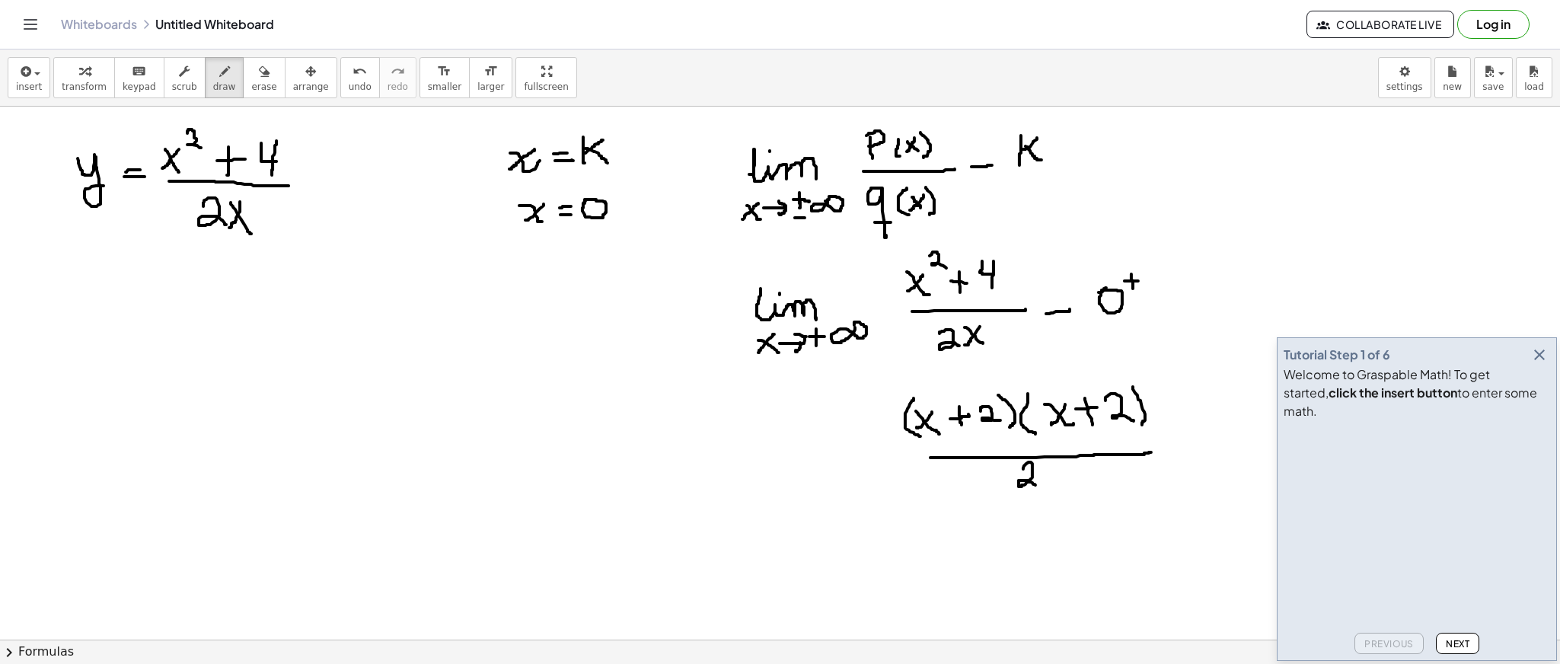
drag, startPoint x: 1045, startPoint y: 468, endPoint x: 1068, endPoint y: 484, distance: 27.9
drag, startPoint x: 1055, startPoint y: 484, endPoint x: 1047, endPoint y: 490, distance: 9.9
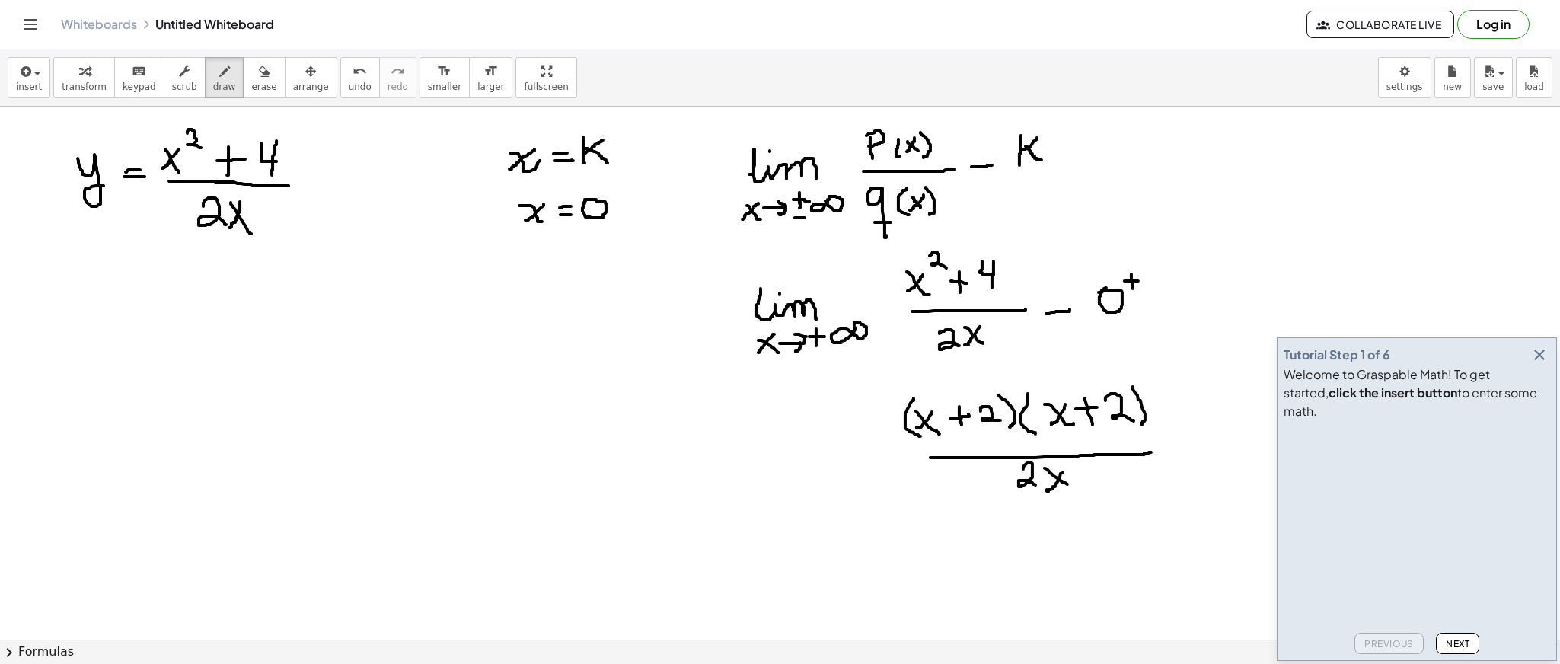
click at [1542, 364] on icon "button" at bounding box center [1539, 355] width 18 height 18
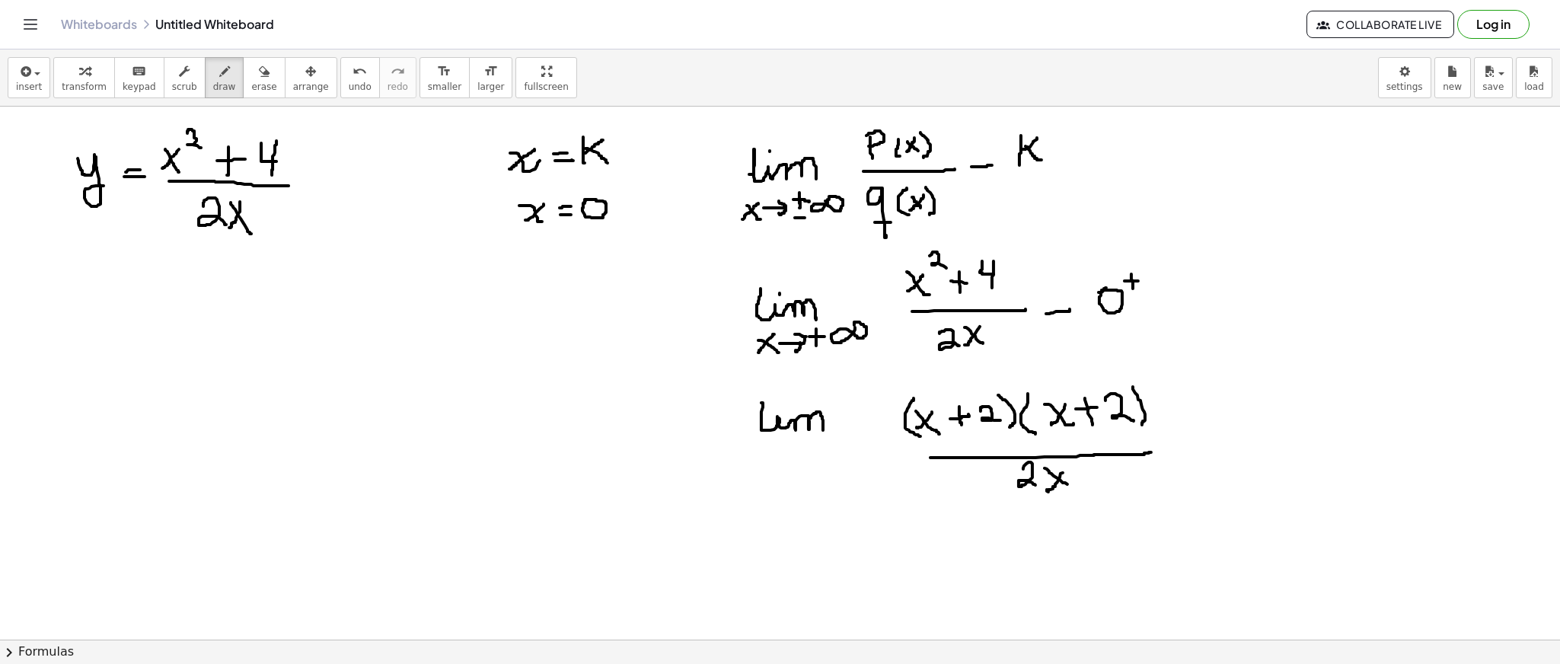
drag, startPoint x: 761, startPoint y: 403, endPoint x: 823, endPoint y: 430, distance: 67.5
drag, startPoint x: 765, startPoint y: 455, endPoint x: 780, endPoint y: 462, distance: 16.3
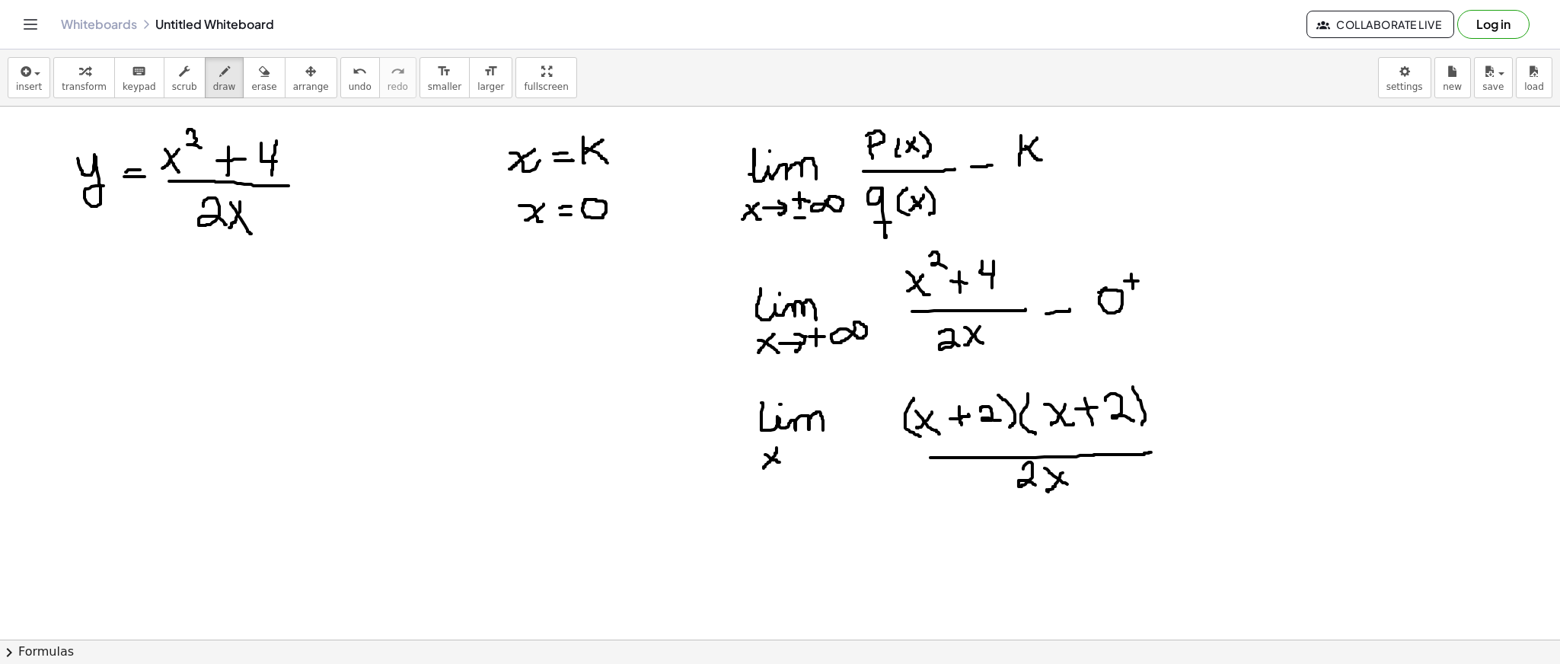
drag, startPoint x: 777, startPoint y: 453, endPoint x: 764, endPoint y: 468, distance: 20.0
drag, startPoint x: 789, startPoint y: 457, endPoint x: 807, endPoint y: 457, distance: 18.3
drag, startPoint x: 803, startPoint y: 452, endPoint x: 799, endPoint y: 461, distance: 9.6
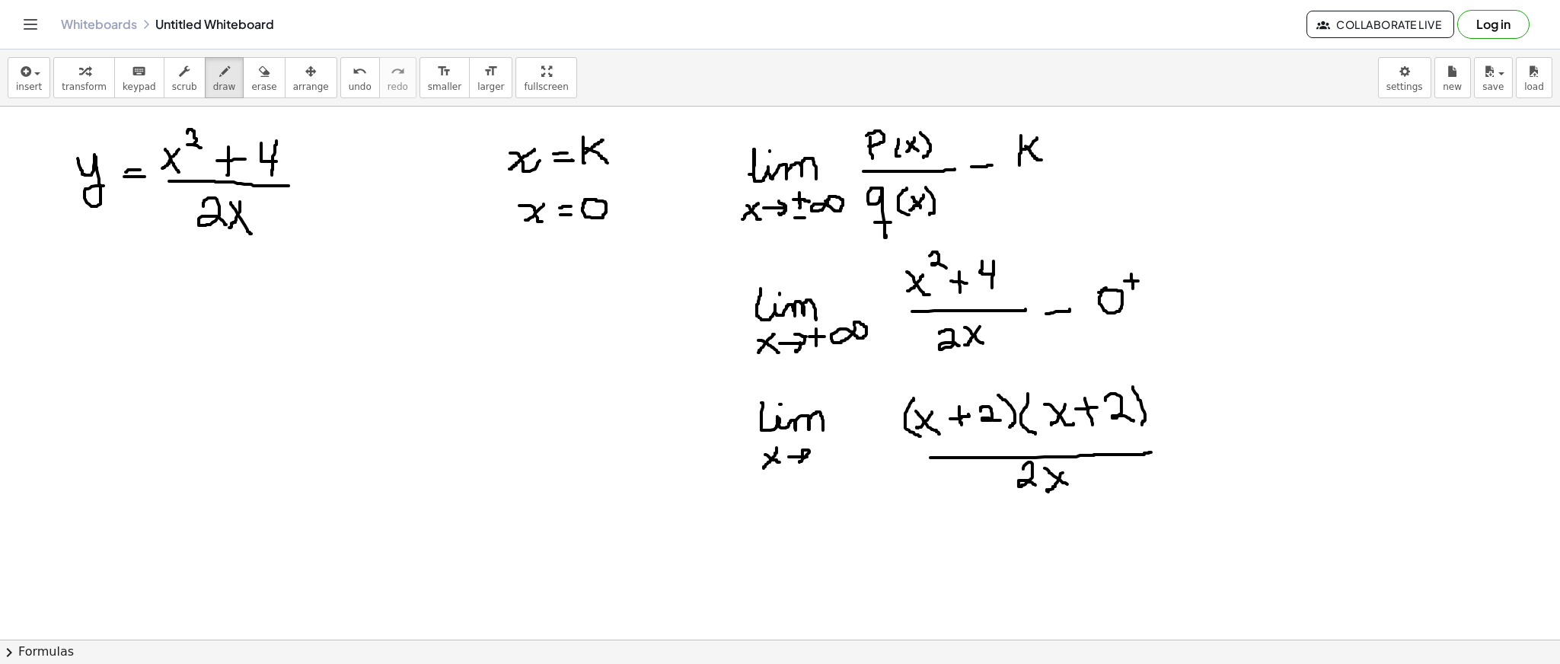
drag, startPoint x: 823, startPoint y: 459, endPoint x: 834, endPoint y: 458, distance: 10.8
drag, startPoint x: 825, startPoint y: 451, endPoint x: 827, endPoint y: 462, distance: 11.5
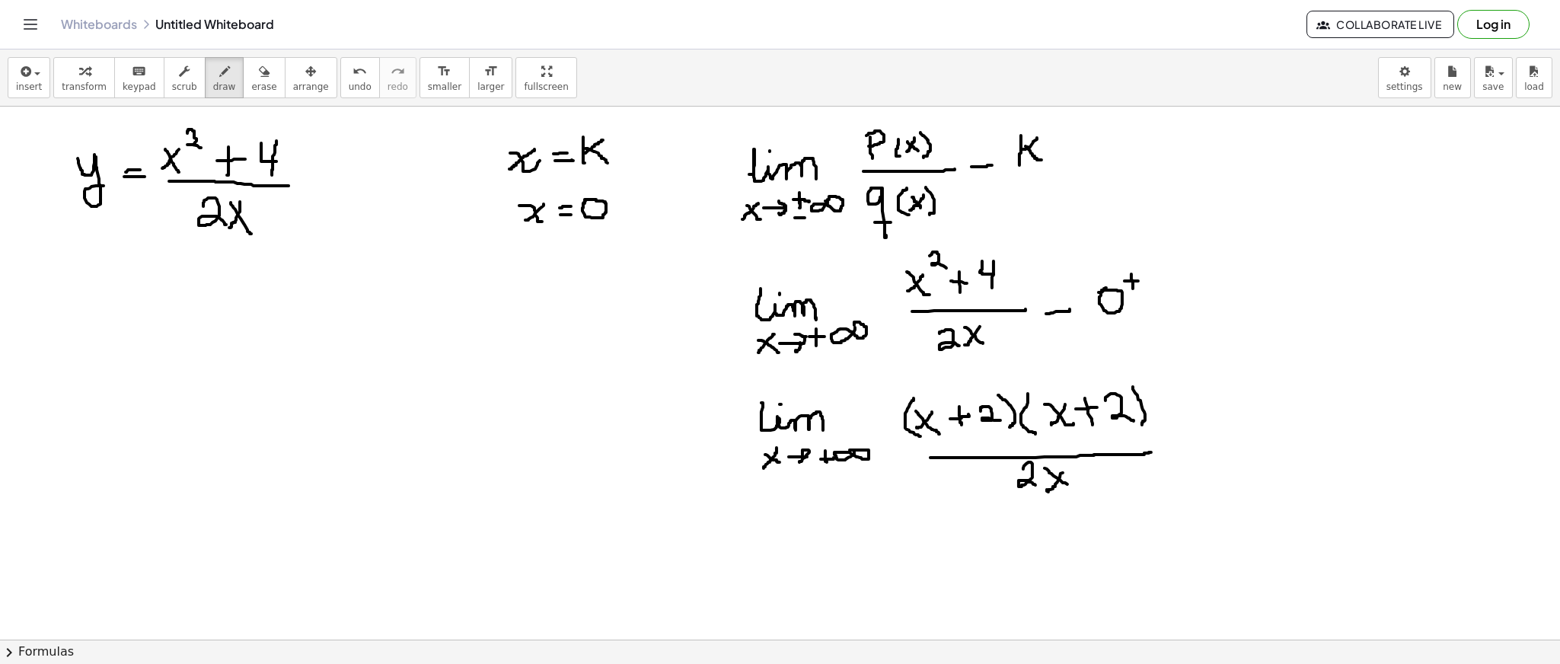
drag, startPoint x: 1202, startPoint y: 451, endPoint x: 1227, endPoint y: 451, distance: 25.1
drag, startPoint x: 1208, startPoint y: 464, endPoint x: 1229, endPoint y: 464, distance: 20.6
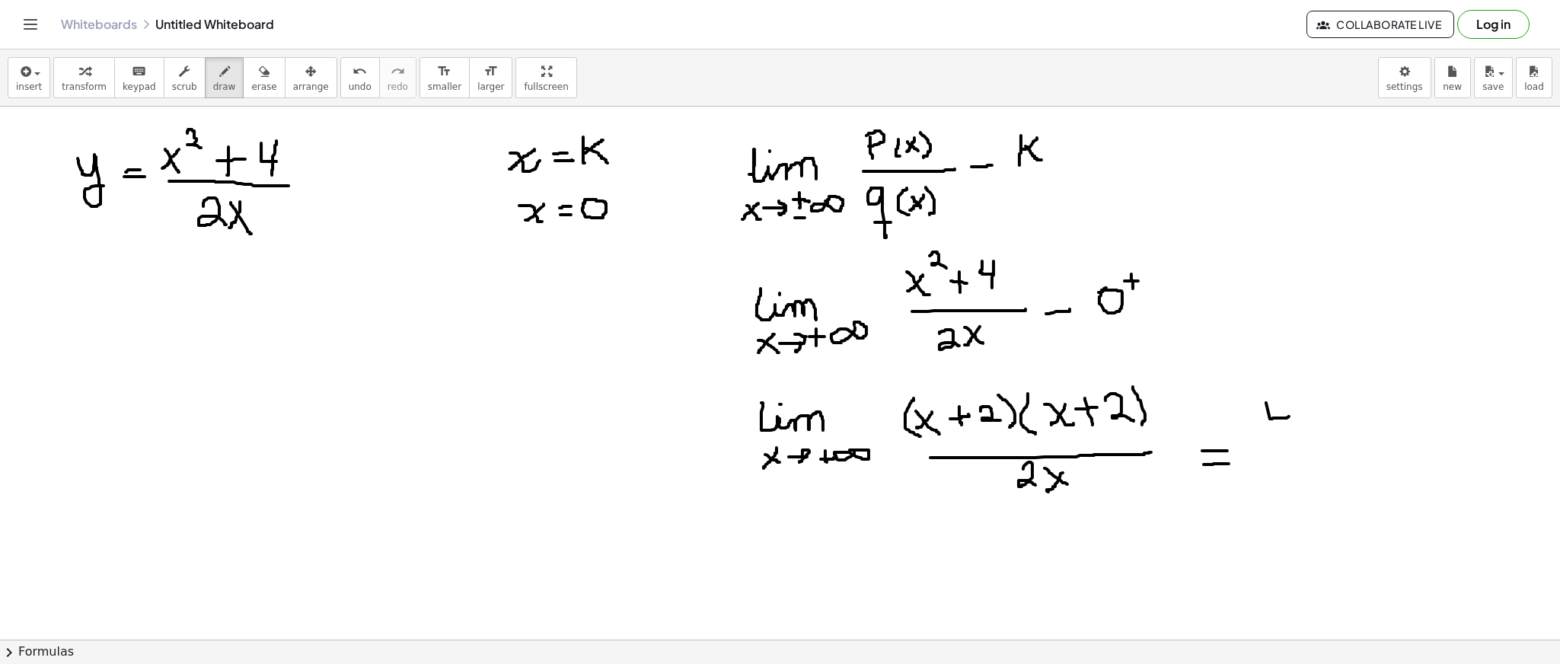
drag, startPoint x: 1270, startPoint y: 419, endPoint x: 1289, endPoint y: 416, distance: 19.2
drag, startPoint x: 1284, startPoint y: 416, endPoint x: 1285, endPoint y: 427, distance: 10.7
drag, startPoint x: 1253, startPoint y: 450, endPoint x: 1305, endPoint y: 445, distance: 52.7
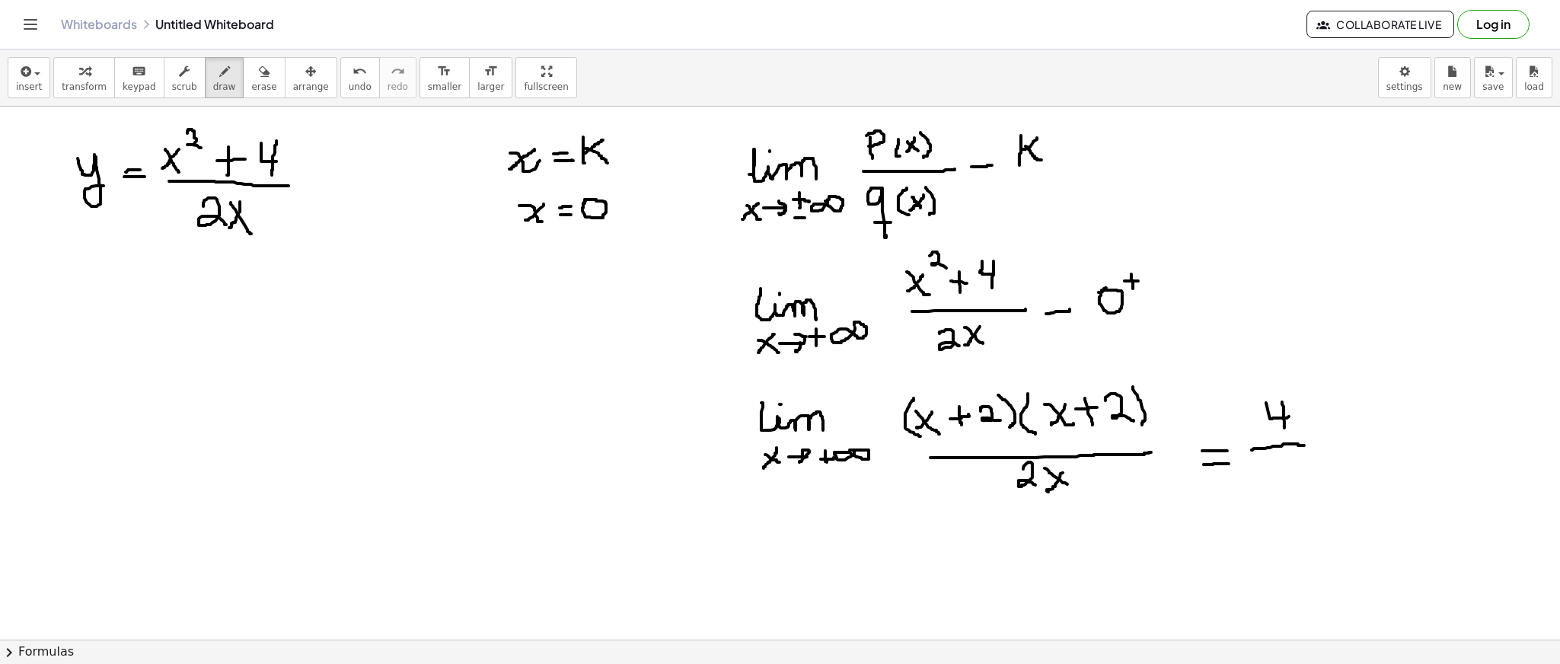
drag, startPoint x: 1263, startPoint y: 464, endPoint x: 1263, endPoint y: 484, distance: 20.6
drag, startPoint x: 1254, startPoint y: 477, endPoint x: 1269, endPoint y: 477, distance: 14.5
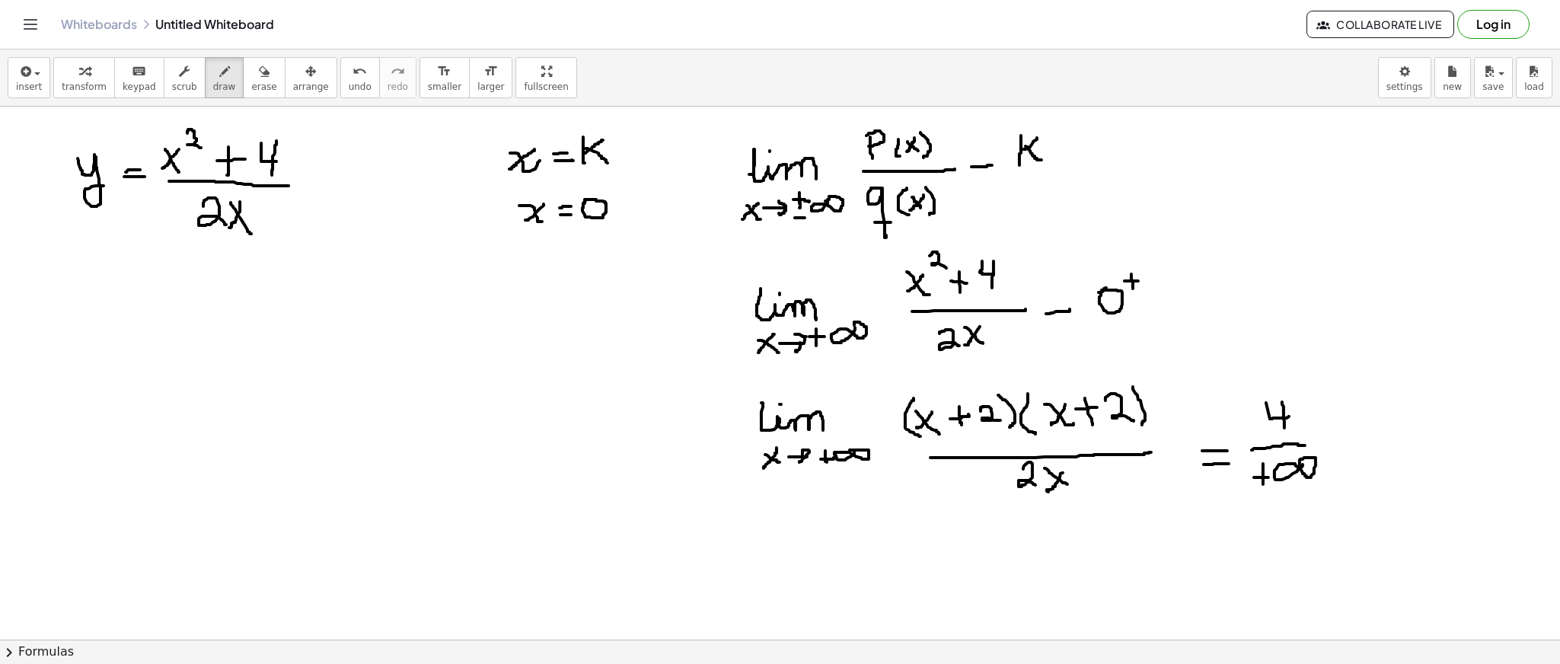
click at [251, 91] on span "erase" at bounding box center [263, 86] width 25 height 11
click at [219, 65] on icon "button" at bounding box center [224, 71] width 11 height 18
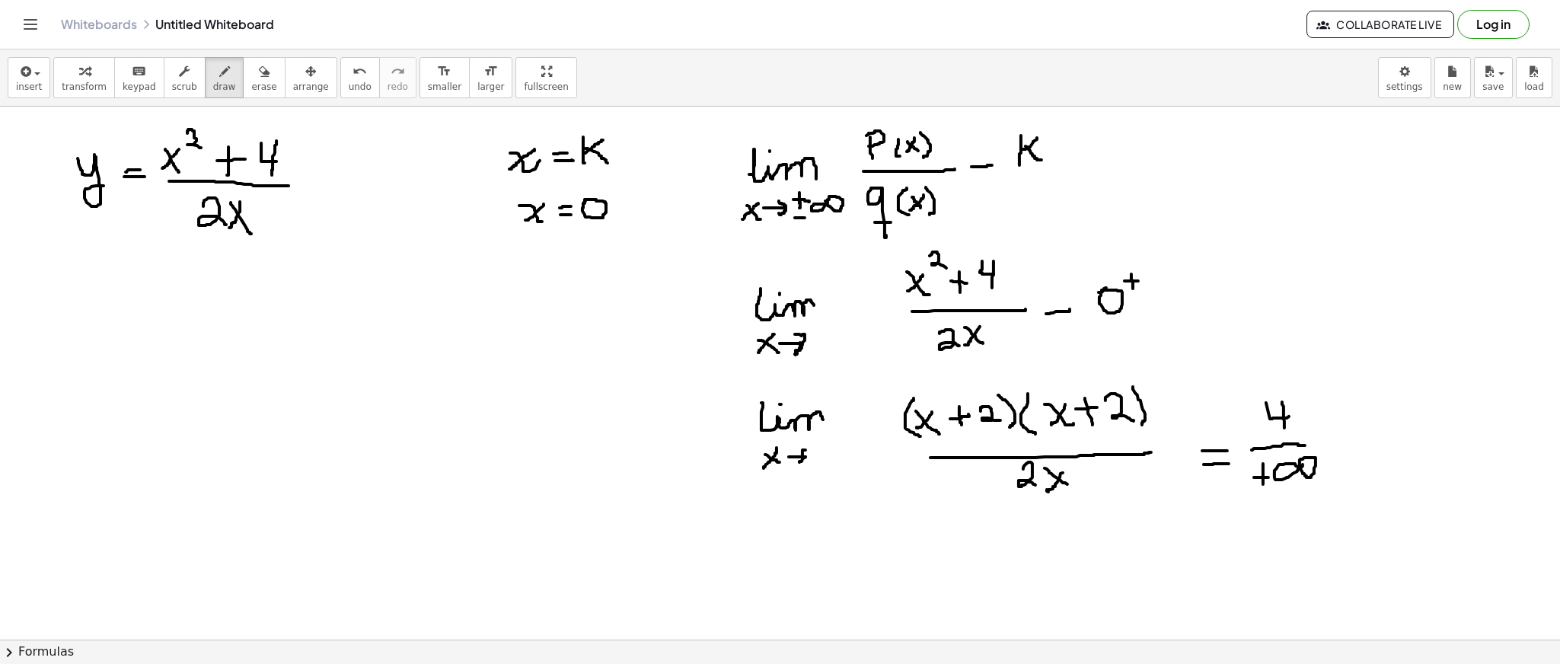
drag, startPoint x: 803, startPoint y: 334, endPoint x: 793, endPoint y: 352, distance: 19.8
drag, startPoint x: 837, startPoint y: 316, endPoint x: 838, endPoint y: 325, distance: 9.3
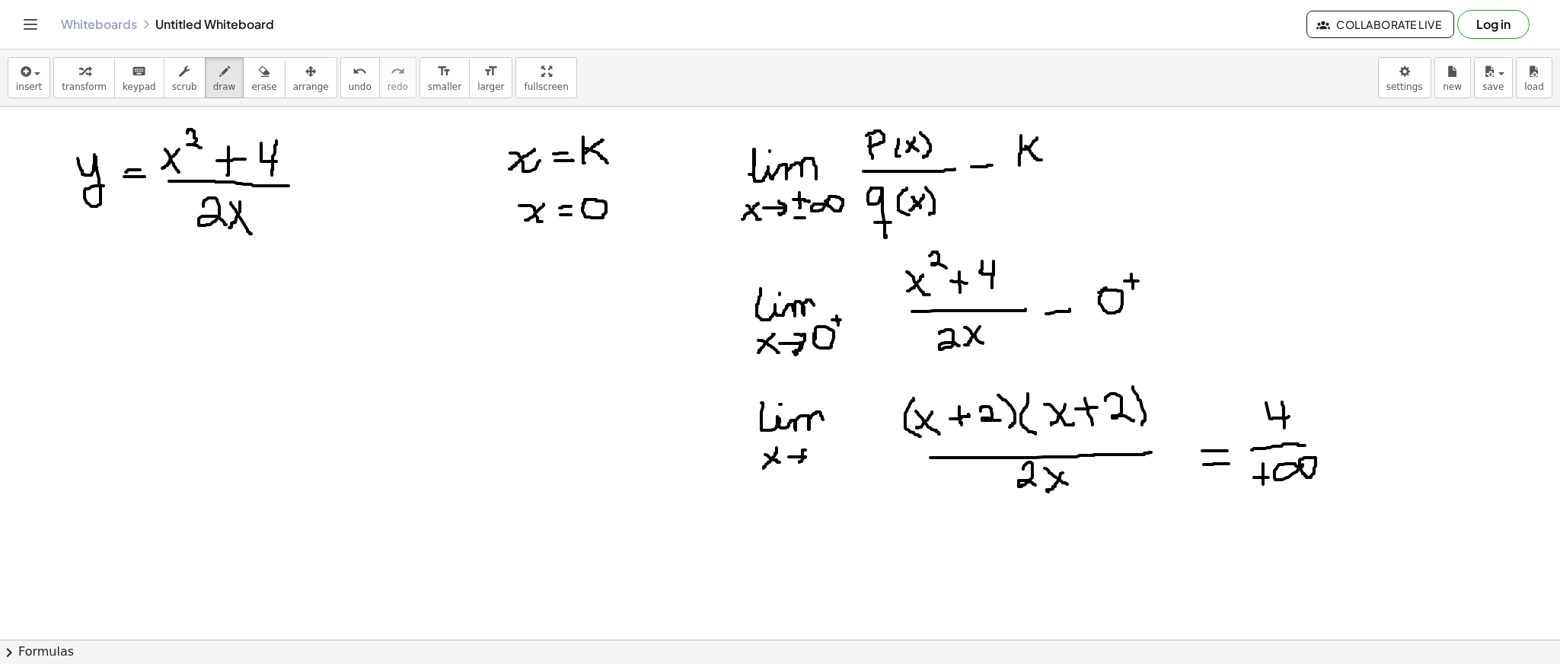
drag, startPoint x: 832, startPoint y: 320, endPoint x: 841, endPoint y: 318, distance: 8.5
drag, startPoint x: 839, startPoint y: 434, endPoint x: 839, endPoint y: 448, distance: 13.7
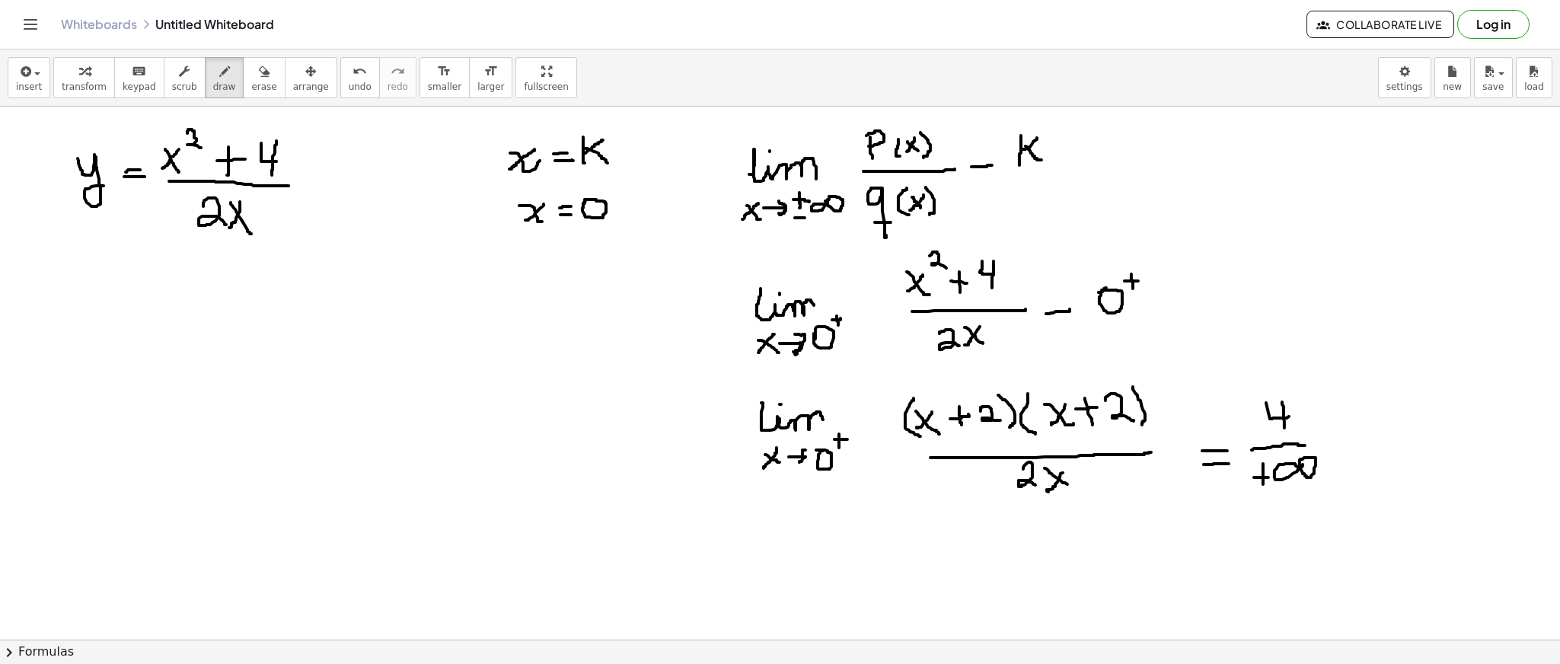
drag, startPoint x: 835, startPoint y: 439, endPoint x: 847, endPoint y: 439, distance: 13.0
click at [251, 74] on div "button" at bounding box center [263, 71] width 25 height 18
drag, startPoint x: 1266, startPoint y: 471, endPoint x: 1319, endPoint y: 467, distance: 52.7
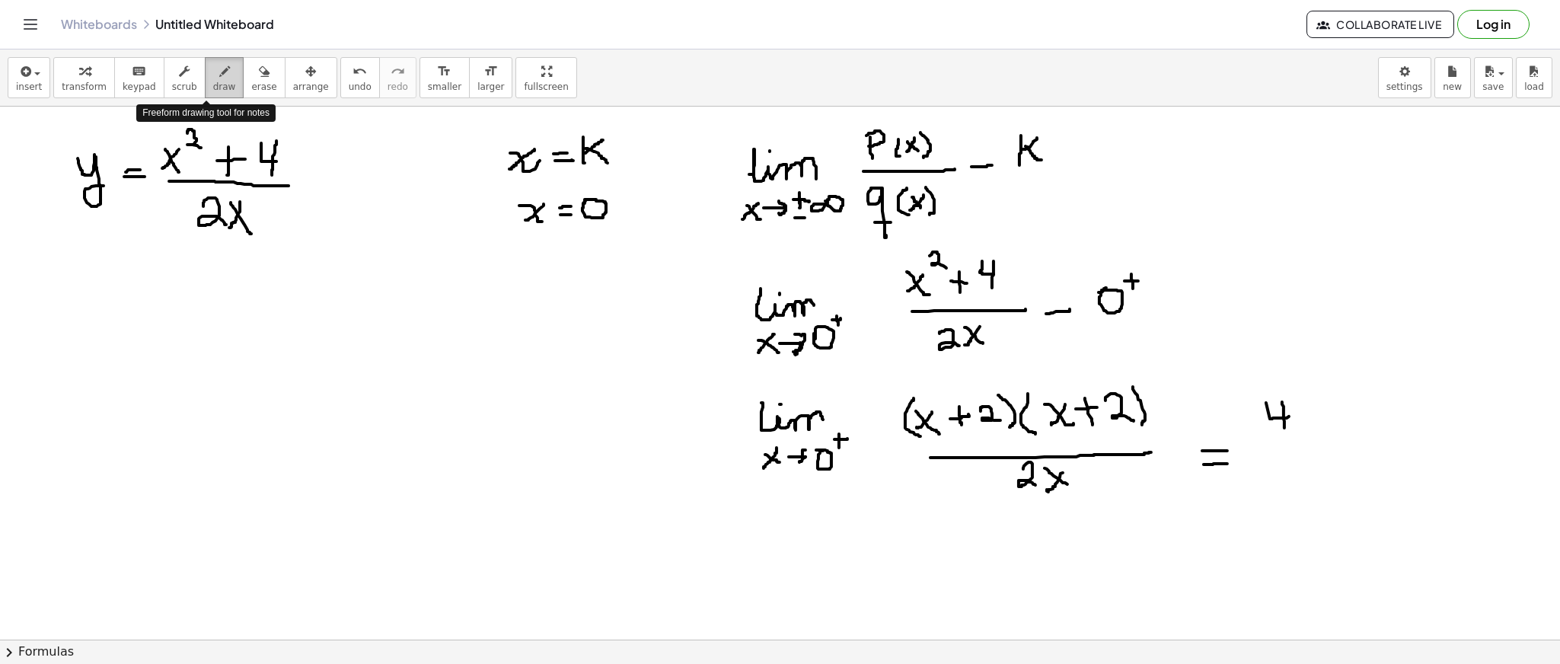
click at [219, 78] on icon "button" at bounding box center [224, 71] width 11 height 18
drag, startPoint x: 1249, startPoint y: 457, endPoint x: 1313, endPoint y: 444, distance: 65.3
drag, startPoint x: 1280, startPoint y: 477, endPoint x: 1273, endPoint y: 474, distance: 7.8
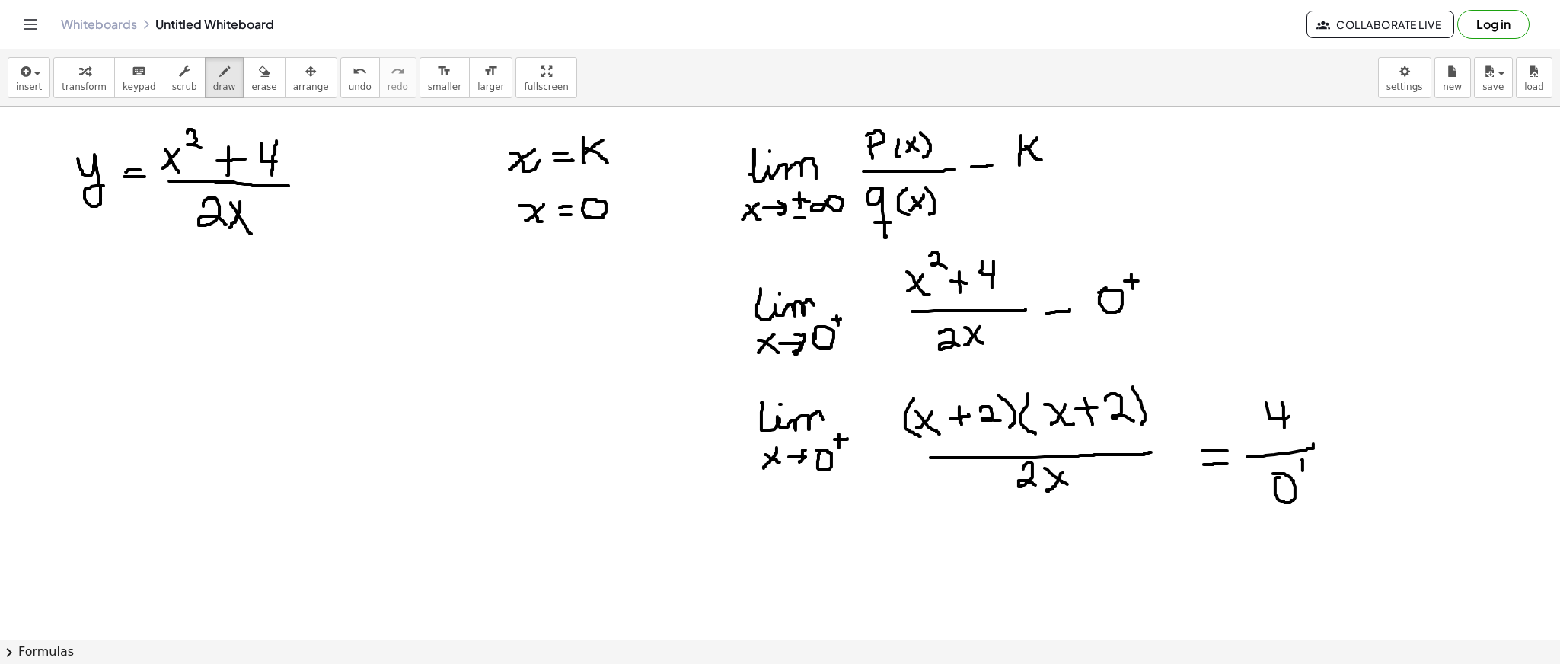
drag, startPoint x: 1302, startPoint y: 460, endPoint x: 1304, endPoint y: 473, distance: 13.1
drag, startPoint x: 1297, startPoint y: 467, endPoint x: 1309, endPoint y: 464, distance: 11.6
drag, startPoint x: 1323, startPoint y: 436, endPoint x: 1341, endPoint y: 436, distance: 17.5
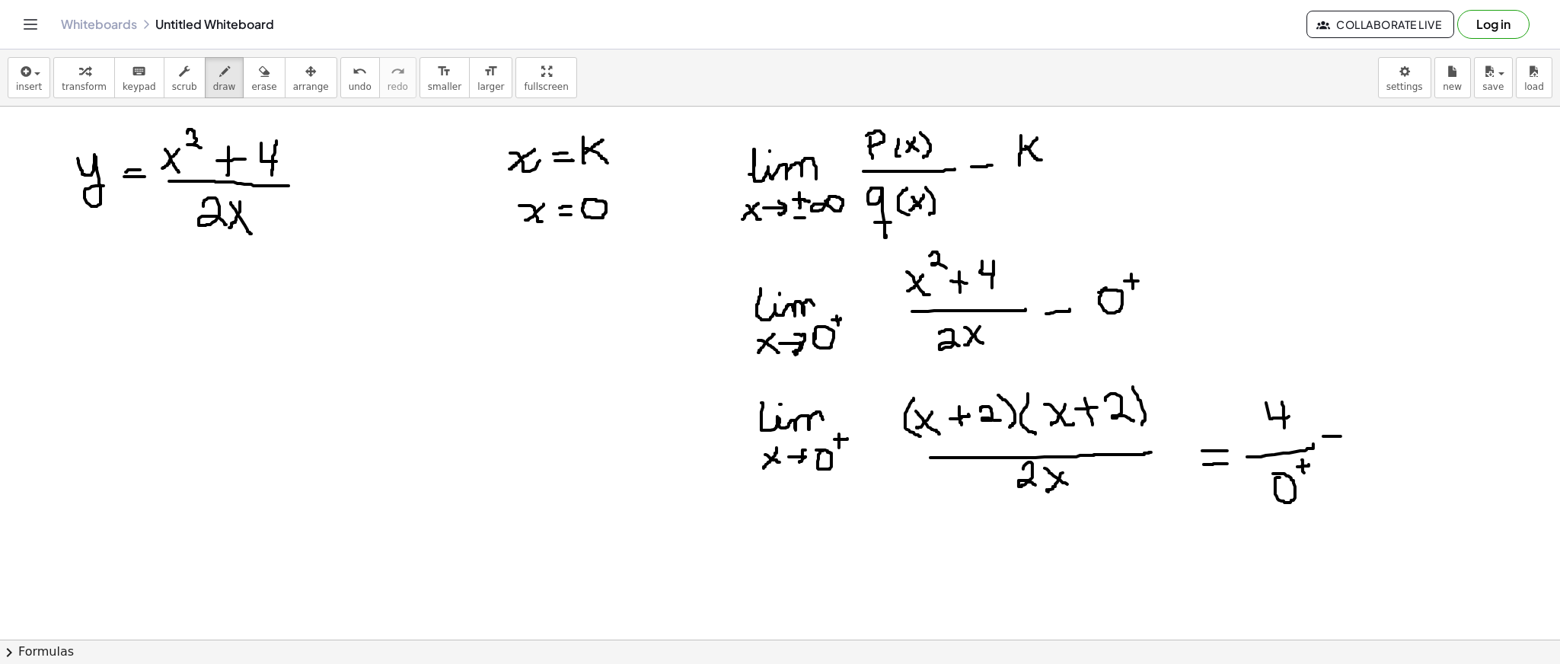
drag, startPoint x: 1326, startPoint y: 446, endPoint x: 1339, endPoint y: 446, distance: 12.9
drag, startPoint x: 1367, startPoint y: 428, endPoint x: 1371, endPoint y: 445, distance: 17.9
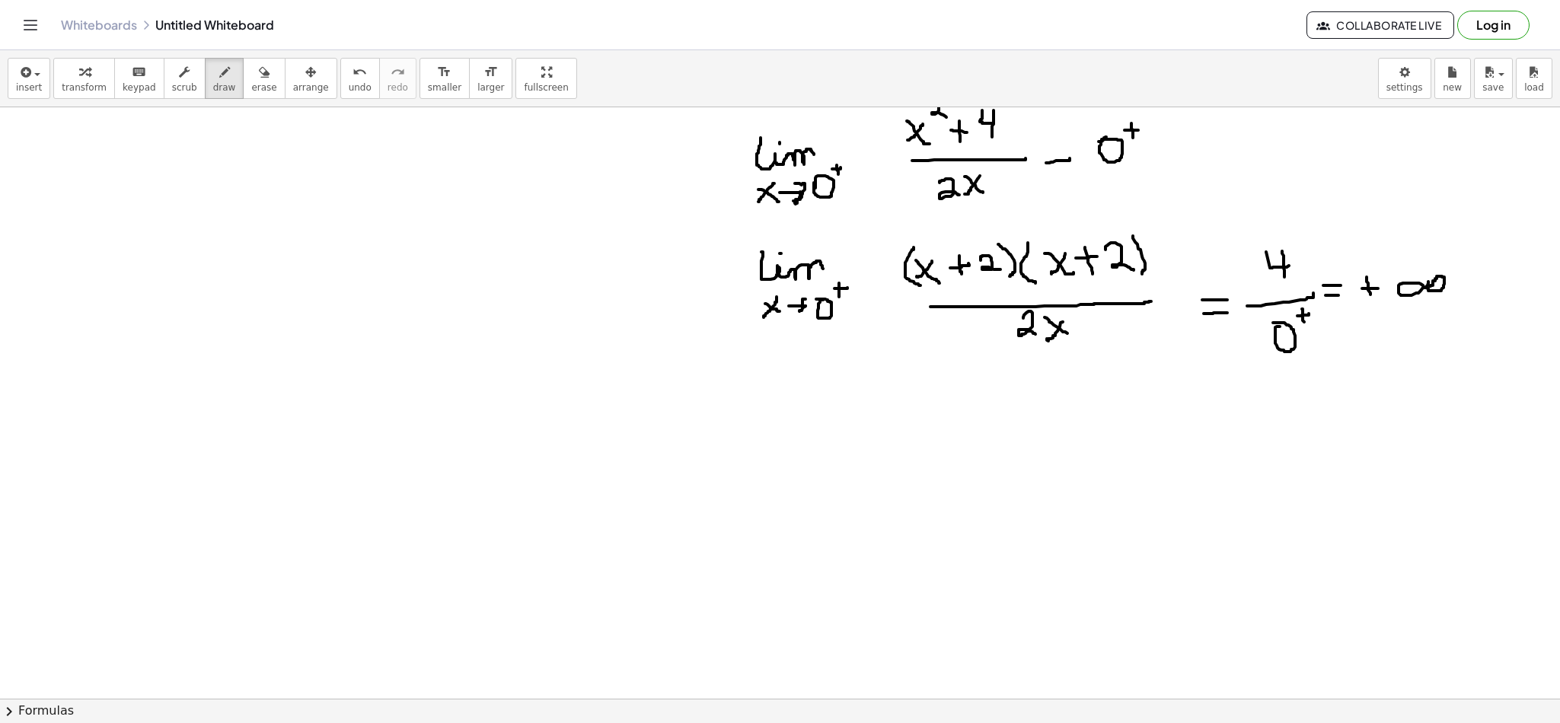
scroll to position [149, 0]
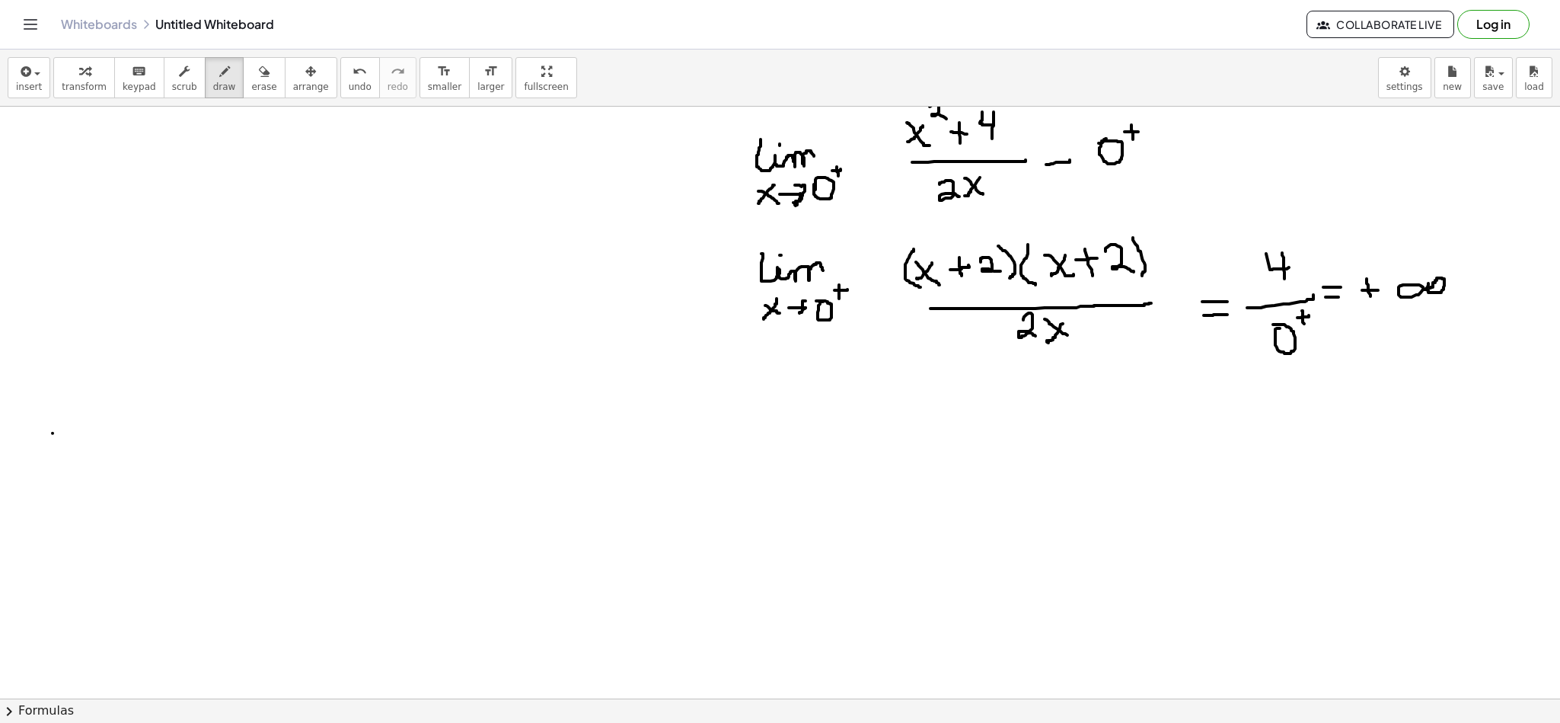
click at [53, 434] on div at bounding box center [780, 597] width 1560 height 1281
drag, startPoint x: 53, startPoint y: 434, endPoint x: 81, endPoint y: 452, distance: 33.6
click at [81, 452] on div at bounding box center [780, 597] width 1560 height 1281
drag, startPoint x: 59, startPoint y: 451, endPoint x: 48, endPoint y: 461, distance: 15.6
click at [48, 461] on div at bounding box center [780, 597] width 1560 height 1281
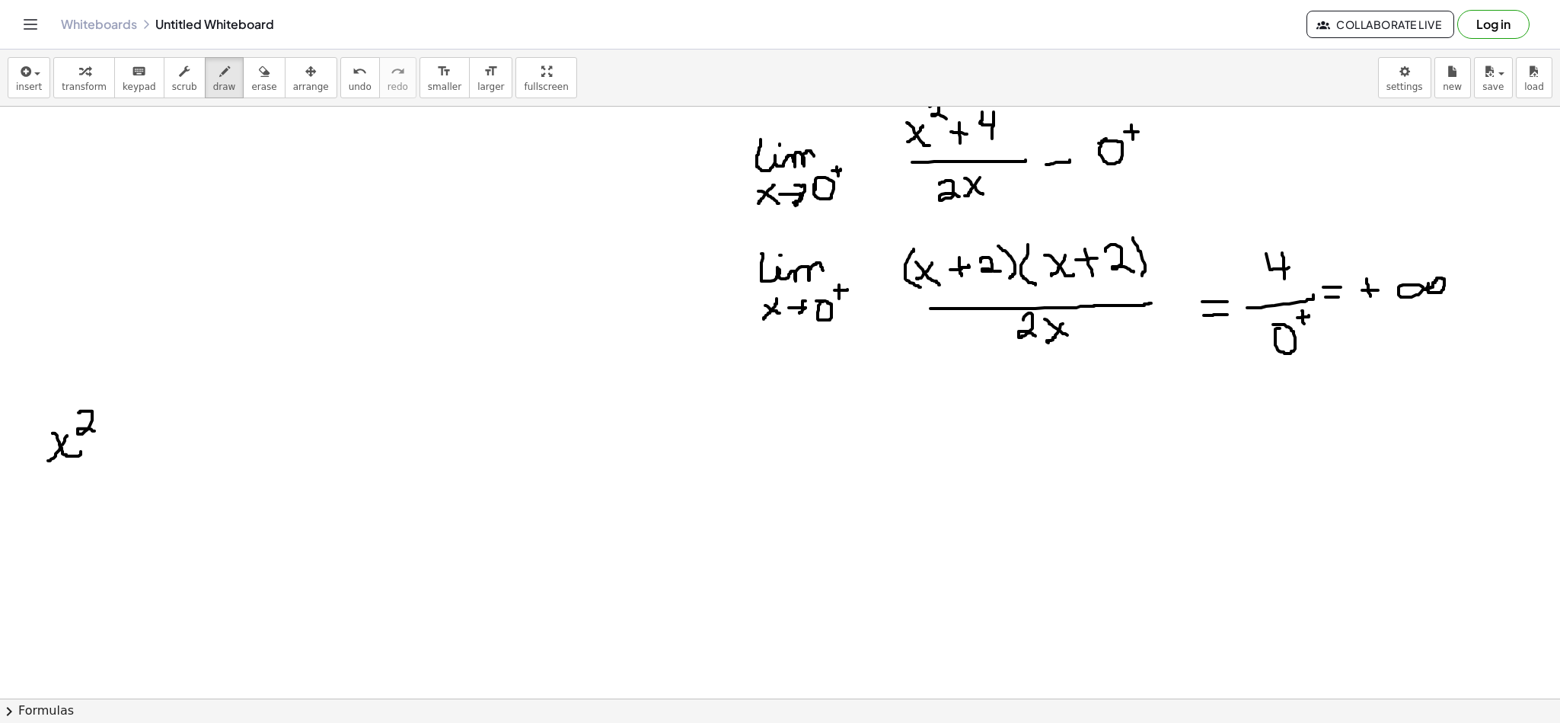
drag, startPoint x: 78, startPoint y: 413, endPoint x: 94, endPoint y: 432, distance: 24.3
click at [94, 432] on div at bounding box center [780, 597] width 1560 height 1281
drag, startPoint x: 120, startPoint y: 434, endPoint x: 120, endPoint y: 458, distance: 23.6
click at [120, 458] on div at bounding box center [780, 597] width 1560 height 1281
drag, startPoint x: 114, startPoint y: 445, endPoint x: 135, endPoint y: 445, distance: 20.6
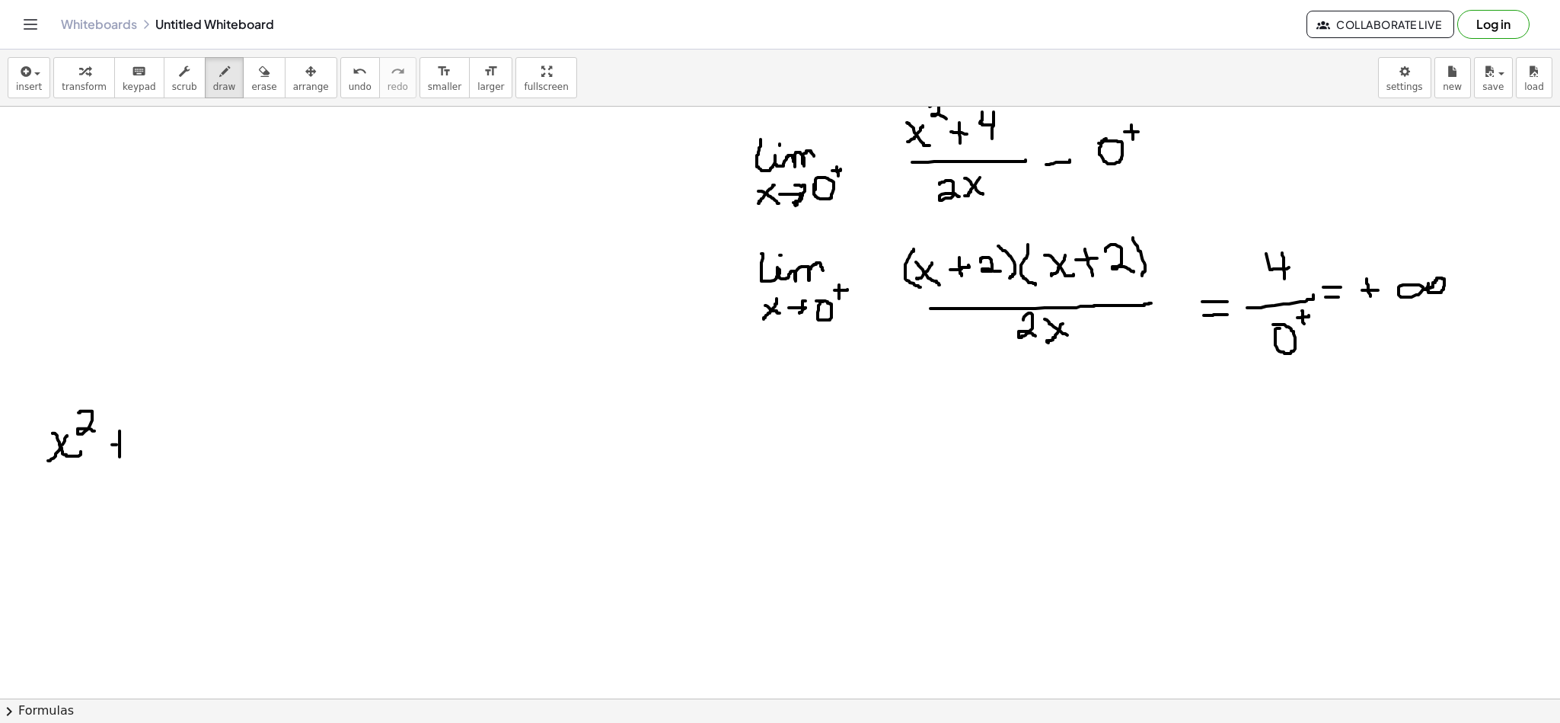
click at [135, 445] on div at bounding box center [780, 597] width 1560 height 1281
drag, startPoint x: 148, startPoint y: 436, endPoint x: 167, endPoint y: 444, distance: 19.8
click at [167, 444] on div at bounding box center [780, 597] width 1560 height 1281
click at [161, 459] on div at bounding box center [780, 597] width 1560 height 1281
drag, startPoint x: 194, startPoint y: 420, endPoint x: 284, endPoint y: 448, distance: 94.2
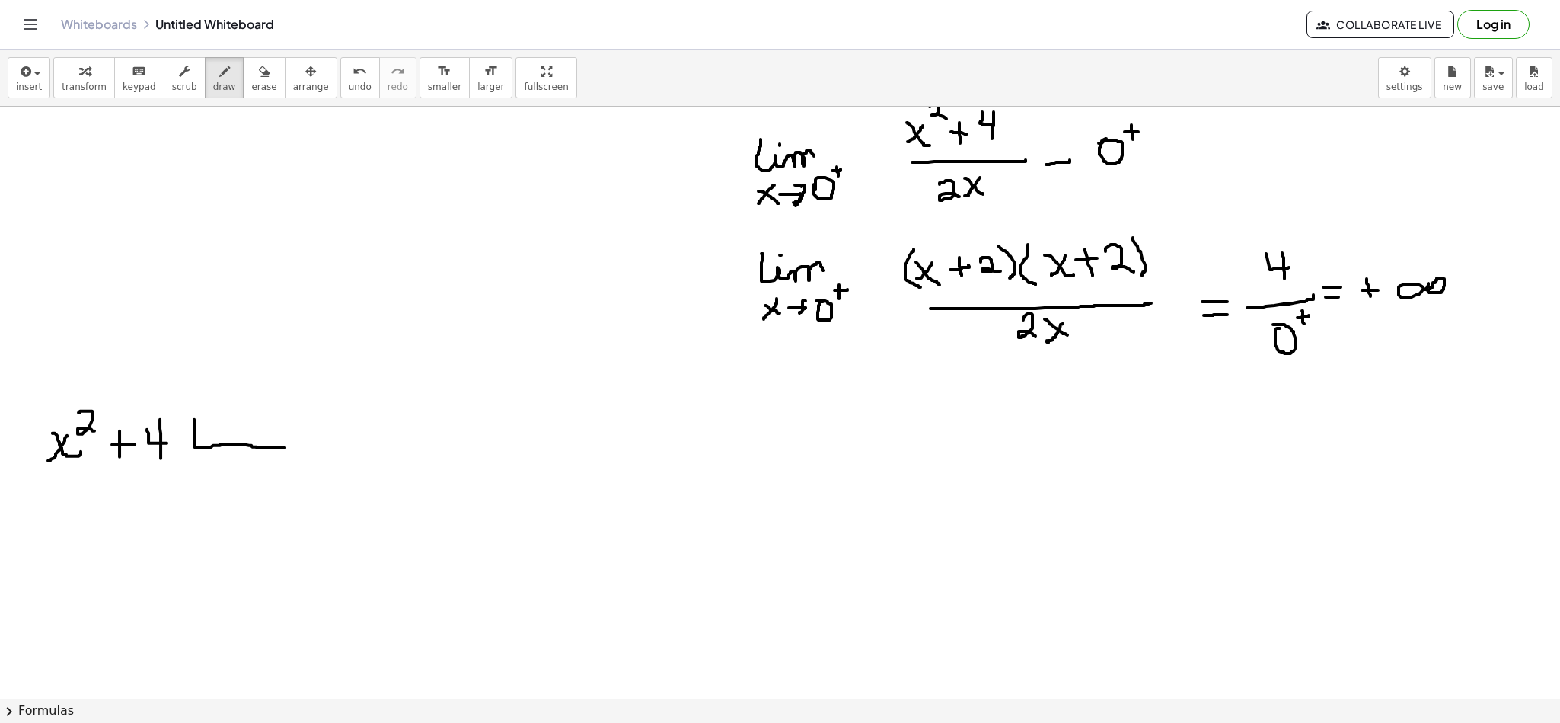
click at [284, 448] on div at bounding box center [780, 597] width 1560 height 1281
drag, startPoint x: 233, startPoint y: 413, endPoint x: 254, endPoint y: 432, distance: 28.0
click at [254, 432] on div at bounding box center [780, 597] width 1560 height 1281
drag, startPoint x: 257, startPoint y: 412, endPoint x: 273, endPoint y: 432, distance: 25.4
click at [273, 432] on div at bounding box center [780, 597] width 1560 height 1281
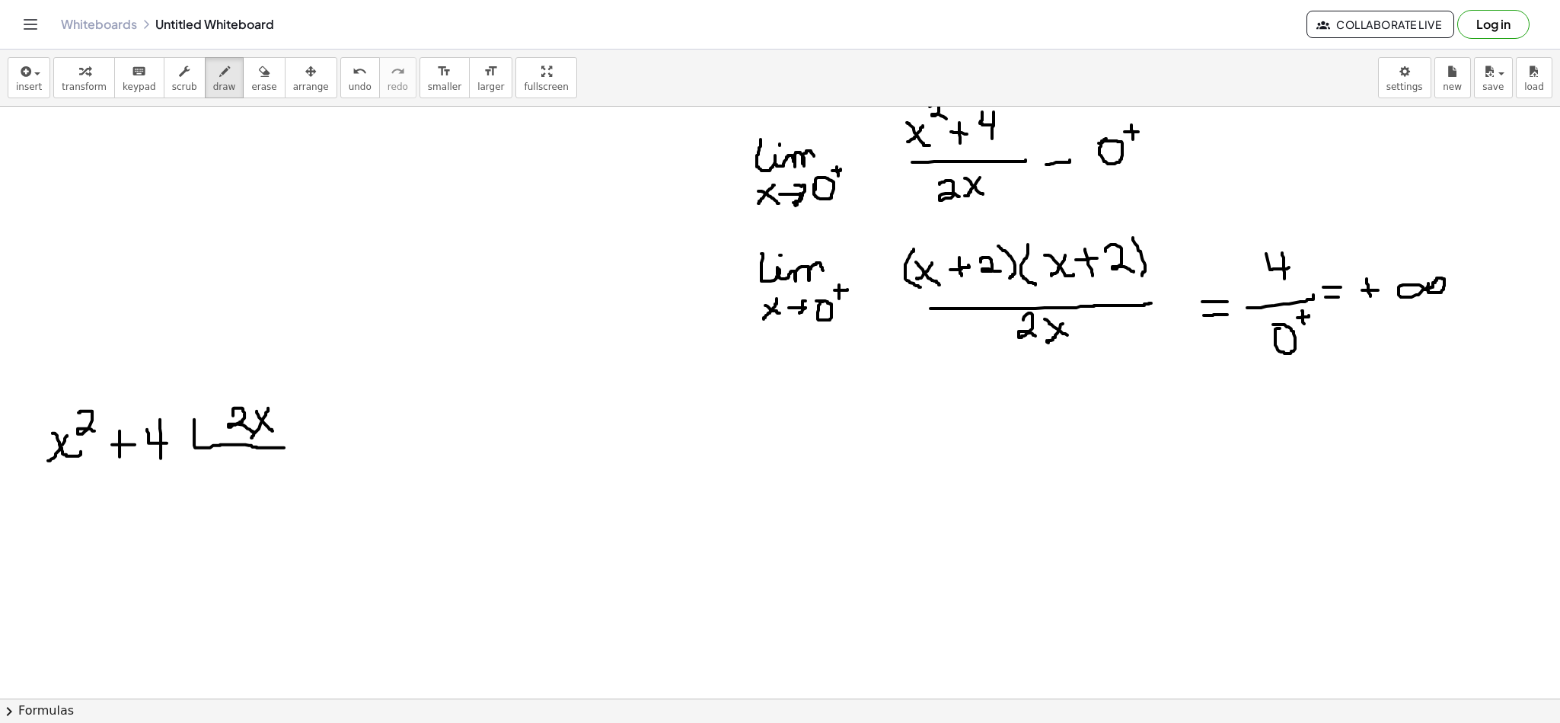
drag, startPoint x: 268, startPoint y: 409, endPoint x: 251, endPoint y: 439, distance: 34.1
click at [251, 439] on div at bounding box center [780, 597] width 1560 height 1281
click at [251, 82] on span "erase" at bounding box center [263, 86] width 25 height 11
drag, startPoint x: 300, startPoint y: 425, endPoint x: 78, endPoint y: 436, distance: 221.9
click at [78, 436] on div at bounding box center [780, 597] width 1560 height 1281
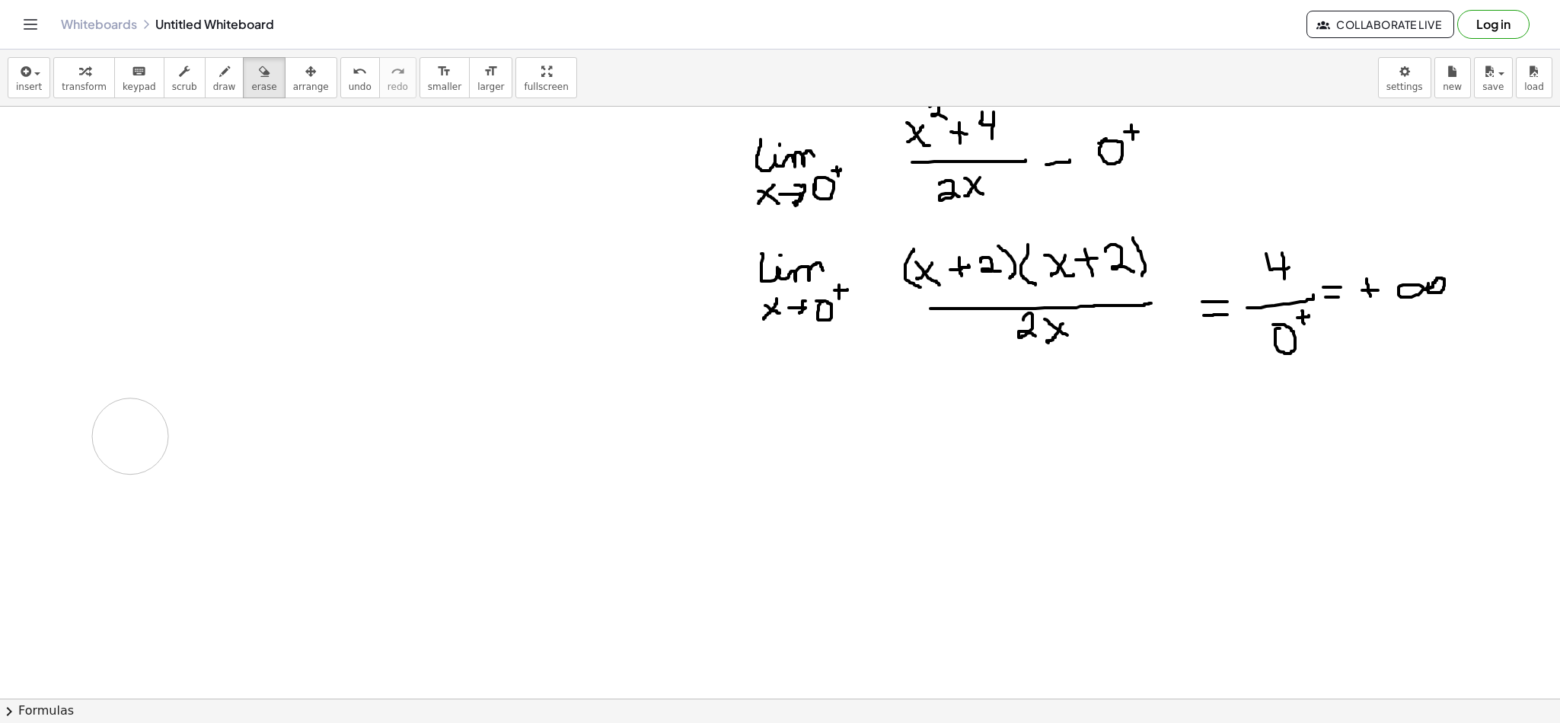
drag, startPoint x: 116, startPoint y: 436, endPoint x: 128, endPoint y: 439, distance: 11.6
click at [128, 437] on div at bounding box center [780, 597] width 1560 height 1281
click at [219, 78] on icon "button" at bounding box center [224, 71] width 11 height 18
drag, startPoint x: 59, startPoint y: 503, endPoint x: 96, endPoint y: 533, distance: 47.6
click at [96, 533] on div at bounding box center [780, 597] width 1560 height 1281
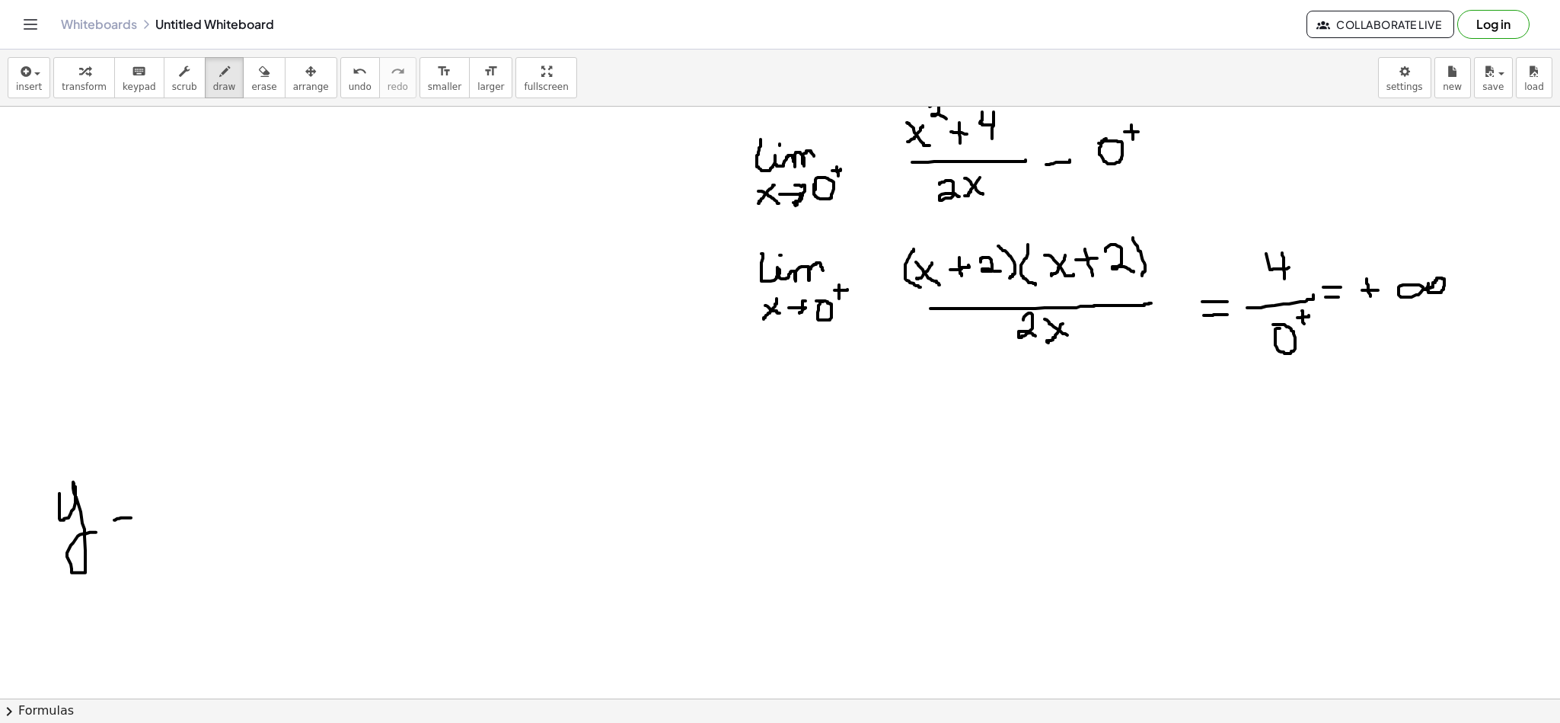
drag, startPoint x: 117, startPoint y: 519, endPoint x: 131, endPoint y: 517, distance: 13.9
click at [131, 517] on div at bounding box center [780, 597] width 1560 height 1281
drag, startPoint x: 116, startPoint y: 530, endPoint x: 138, endPoint y: 528, distance: 21.4
click at [138, 528] on div at bounding box center [780, 597] width 1560 height 1281
click at [172, 508] on div at bounding box center [780, 597] width 1560 height 1281
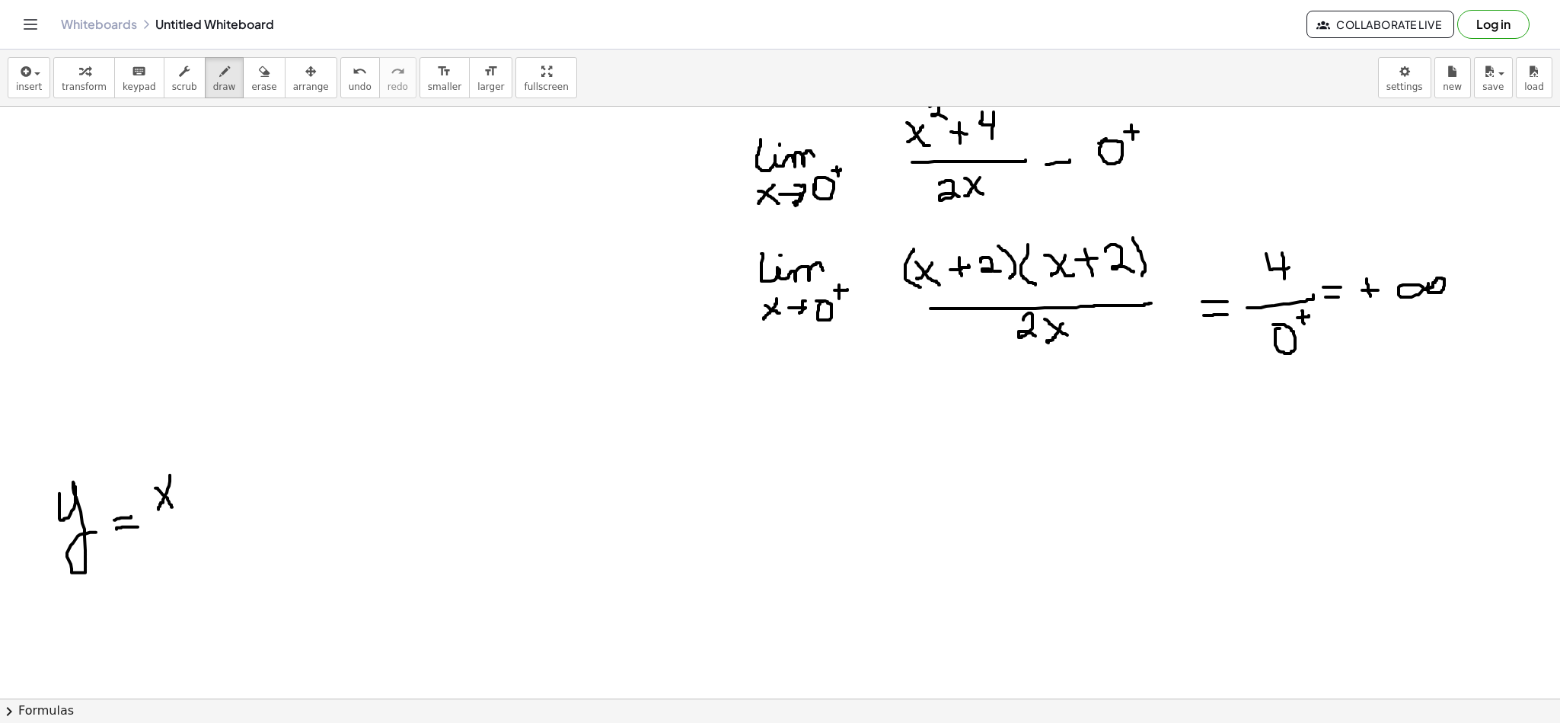
drag, startPoint x: 170, startPoint y: 476, endPoint x: 155, endPoint y: 509, distance: 36.5
click at [155, 509] on div at bounding box center [780, 597] width 1560 height 1281
drag, startPoint x: 174, startPoint y: 469, endPoint x: 196, endPoint y: 484, distance: 26.8
click at [196, 484] on div at bounding box center [780, 597] width 1560 height 1281
drag, startPoint x: 201, startPoint y: 499, endPoint x: 222, endPoint y: 499, distance: 21.3
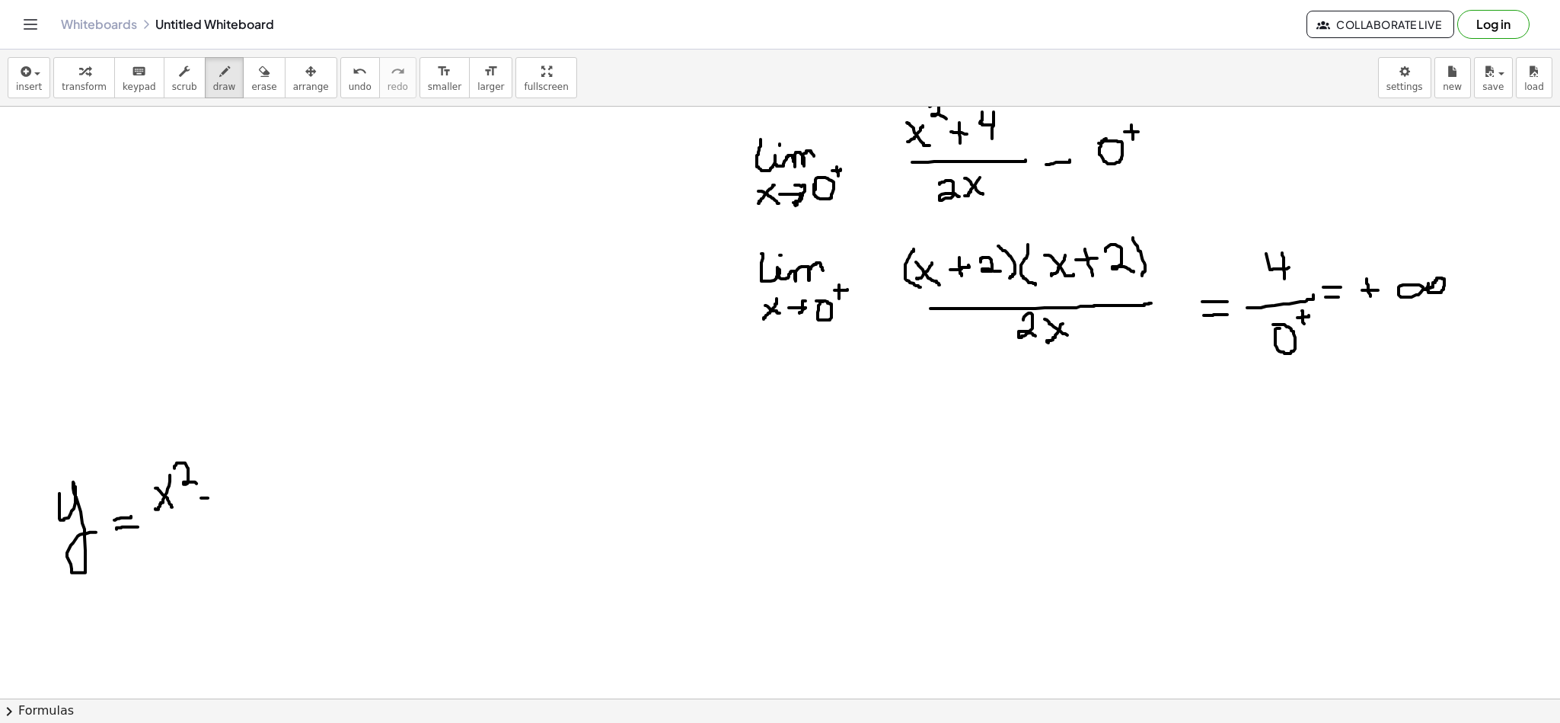
click at [222, 499] on div at bounding box center [780, 597] width 1560 height 1281
drag, startPoint x: 240, startPoint y: 483, endPoint x: 258, endPoint y: 505, distance: 28.7
click at [258, 505] on div at bounding box center [780, 597] width 1560 height 1281
drag, startPoint x: 254, startPoint y: 487, endPoint x: 243, endPoint y: 506, distance: 21.5
click at [243, 506] on div at bounding box center [780, 597] width 1560 height 1281
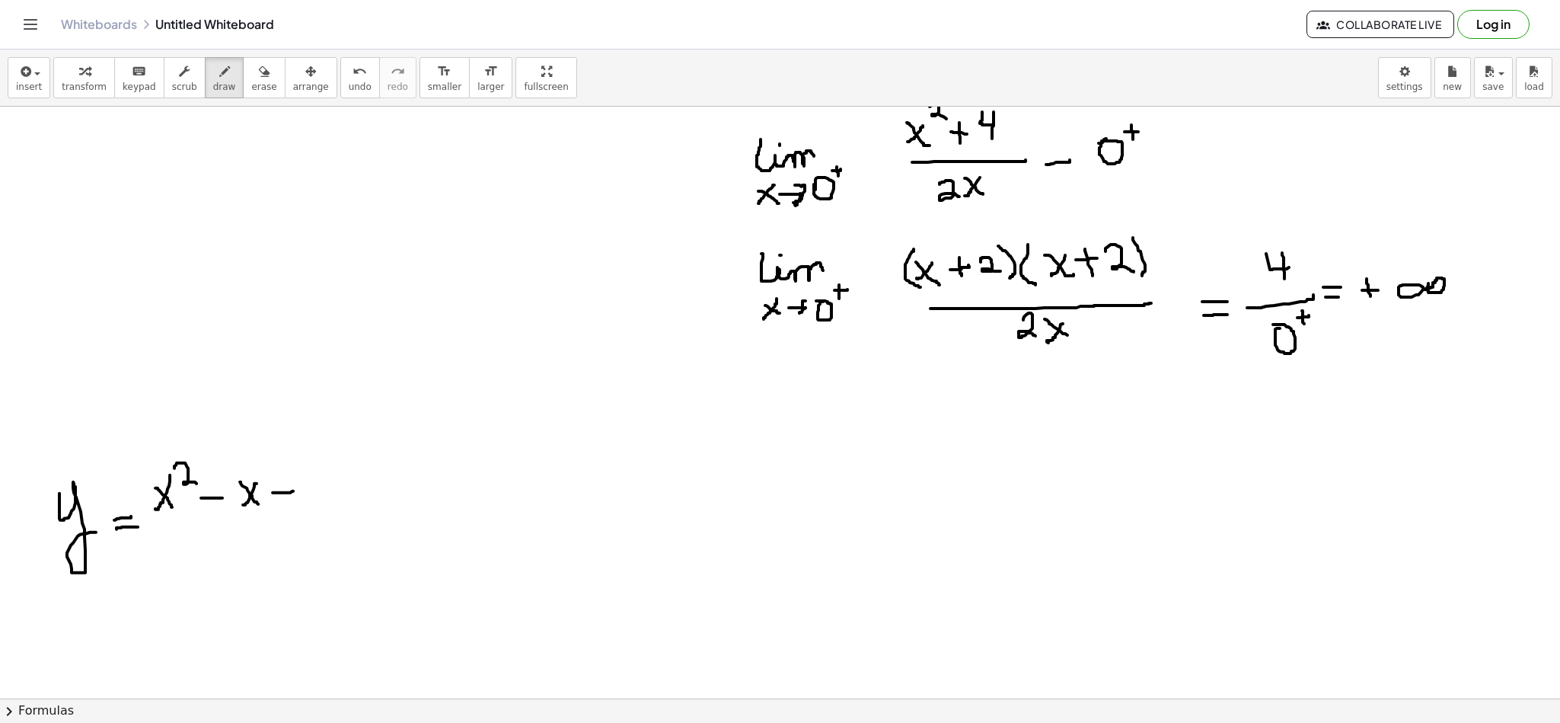
drag, startPoint x: 283, startPoint y: 493, endPoint x: 295, endPoint y: 492, distance: 12.3
click at [295, 492] on div at bounding box center [780, 597] width 1560 height 1281
drag, startPoint x: 316, startPoint y: 476, endPoint x: 338, endPoint y: 501, distance: 33.5
click at [338, 501] on div at bounding box center [780, 597] width 1560 height 1281
drag, startPoint x: 170, startPoint y: 522, endPoint x: 359, endPoint y: 521, distance: 189.6
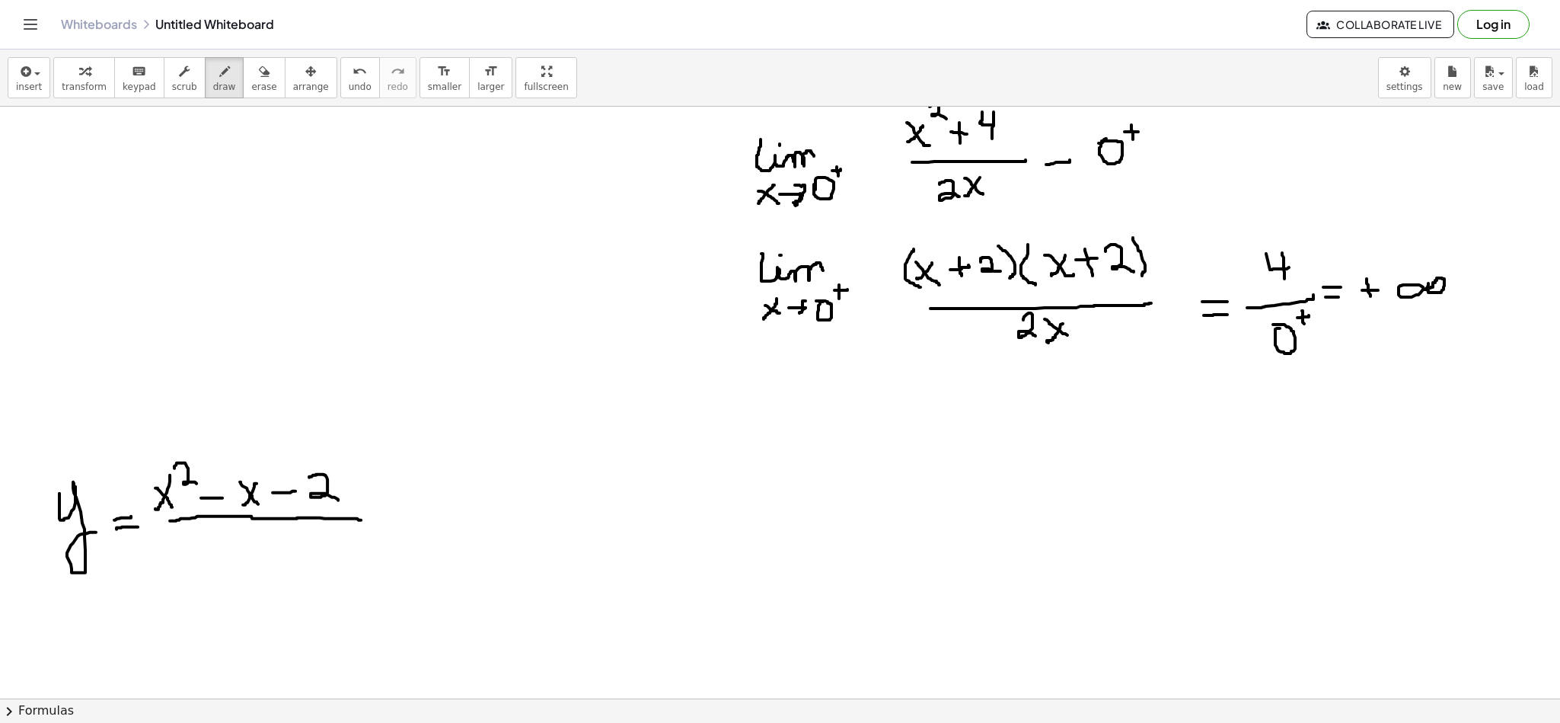
click at [359, 521] on div at bounding box center [780, 597] width 1560 height 1281
drag, startPoint x: 211, startPoint y: 542, endPoint x: 218, endPoint y: 562, distance: 20.9
click at [218, 562] on div at bounding box center [780, 597] width 1560 height 1281
drag, startPoint x: 229, startPoint y: 549, endPoint x: 247, endPoint y: 549, distance: 17.5
click at [247, 549] on div at bounding box center [780, 597] width 1560 height 1281
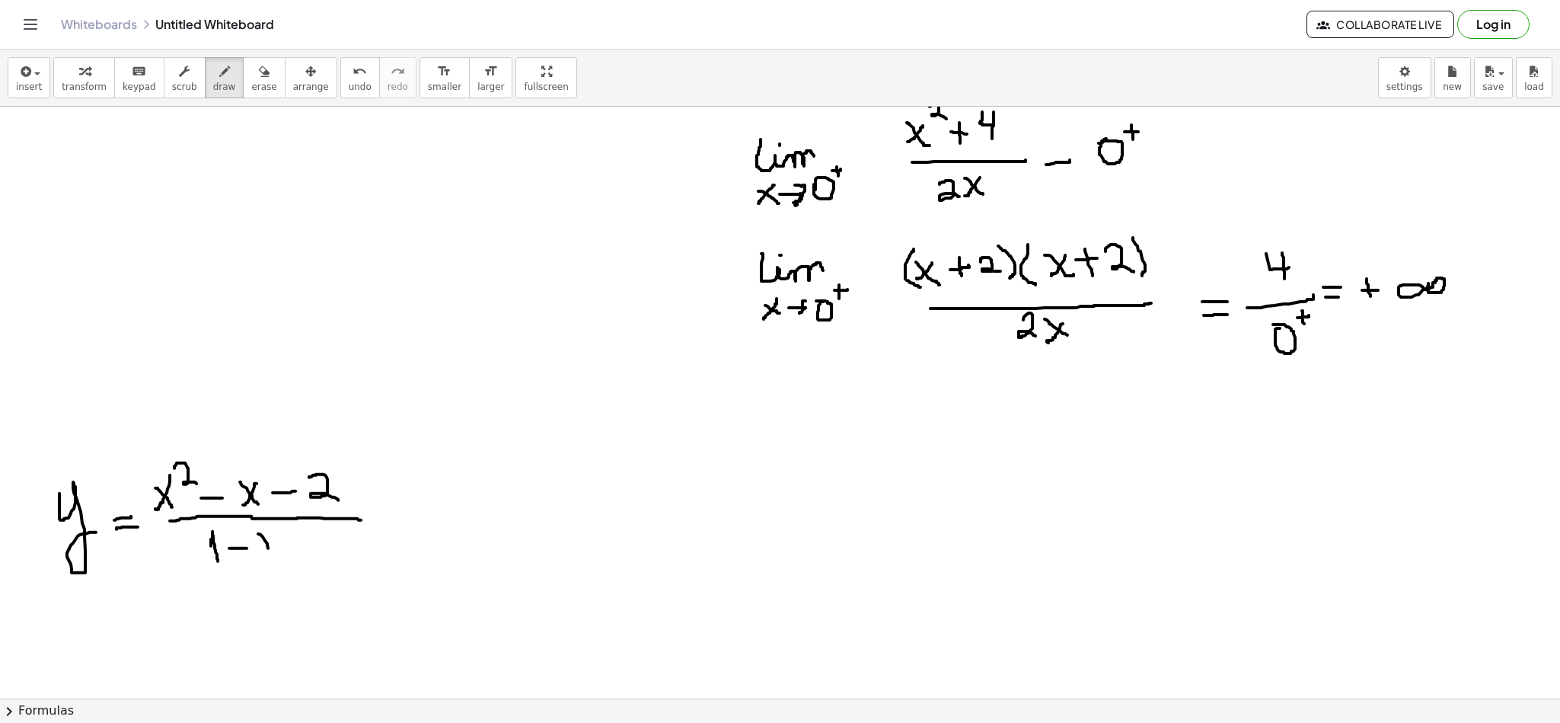
drag, startPoint x: 258, startPoint y: 535, endPoint x: 277, endPoint y: 557, distance: 29.7
click at [277, 557] on div at bounding box center [780, 597] width 1560 height 1281
drag, startPoint x: 268, startPoint y: 553, endPoint x: 258, endPoint y: 562, distance: 13.5
click at [258, 562] on div at bounding box center [780, 597] width 1560 height 1281
drag, startPoint x: 401, startPoint y: 506, endPoint x: 428, endPoint y: 503, distance: 27.5
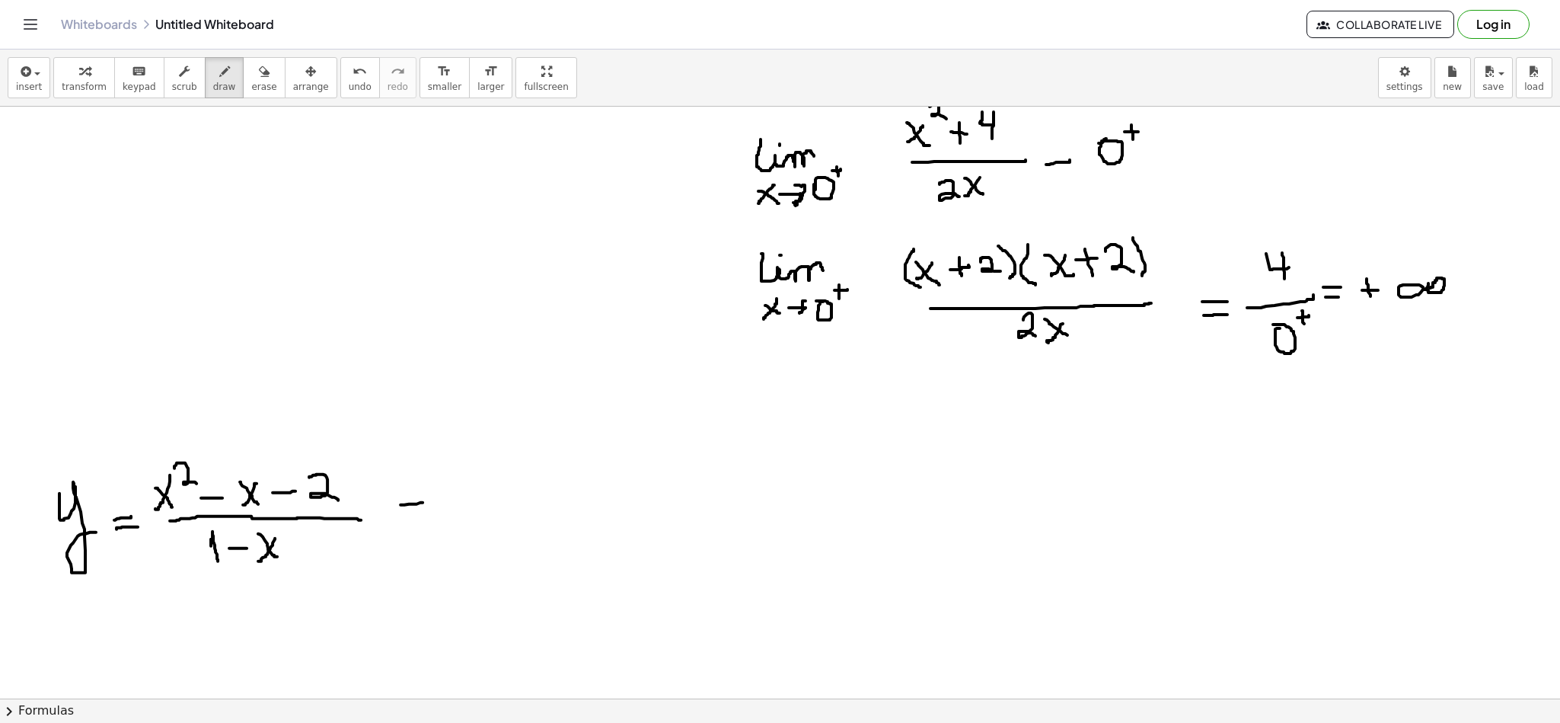
click at [428, 503] on div at bounding box center [780, 597] width 1560 height 1281
drag, startPoint x: 425, startPoint y: 519, endPoint x: 437, endPoint y: 521, distance: 12.3
click at [437, 521] on div at bounding box center [780, 597] width 1560 height 1281
drag, startPoint x: 485, startPoint y: 480, endPoint x: 494, endPoint y: 512, distance: 34.0
click at [494, 512] on div at bounding box center [780, 597] width 1560 height 1281
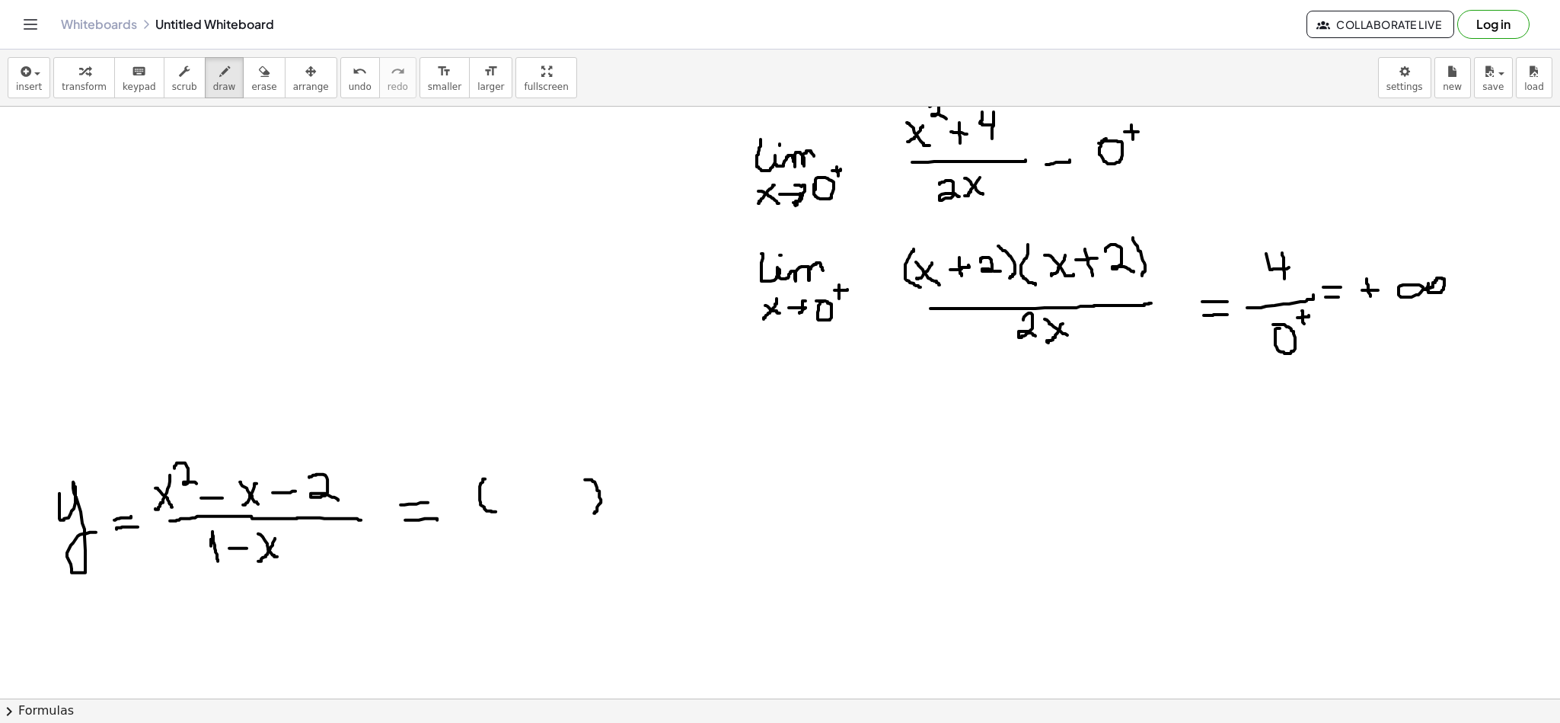
drag, startPoint x: 587, startPoint y: 480, endPoint x: 592, endPoint y: 514, distance: 33.9
click at [592, 514] on div at bounding box center [780, 597] width 1560 height 1281
drag, startPoint x: 613, startPoint y: 478, endPoint x: 627, endPoint y: 510, distance: 34.8
click at [627, 510] on div at bounding box center [780, 597] width 1560 height 1281
drag, startPoint x: 718, startPoint y: 477, endPoint x: 708, endPoint y: 516, distance: 40.1
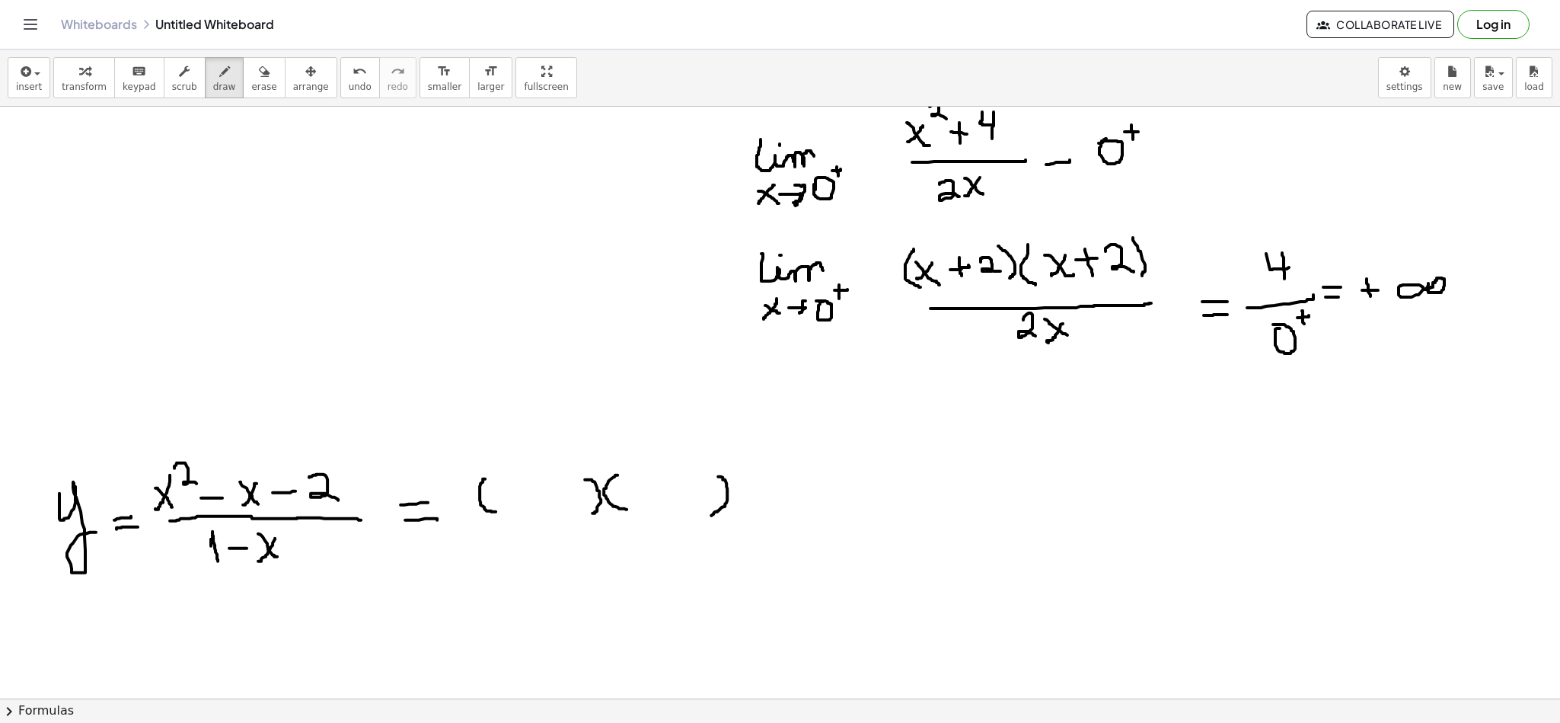
click at [708, 516] on div at bounding box center [780, 597] width 1560 height 1281
drag, startPoint x: 496, startPoint y: 487, endPoint x: 517, endPoint y: 505, distance: 28.1
click at [517, 505] on div at bounding box center [780, 597] width 1560 height 1281
drag, startPoint x: 512, startPoint y: 487, endPoint x: 493, endPoint y: 506, distance: 26.9
click at [493, 506] on div at bounding box center [780, 597] width 1560 height 1281
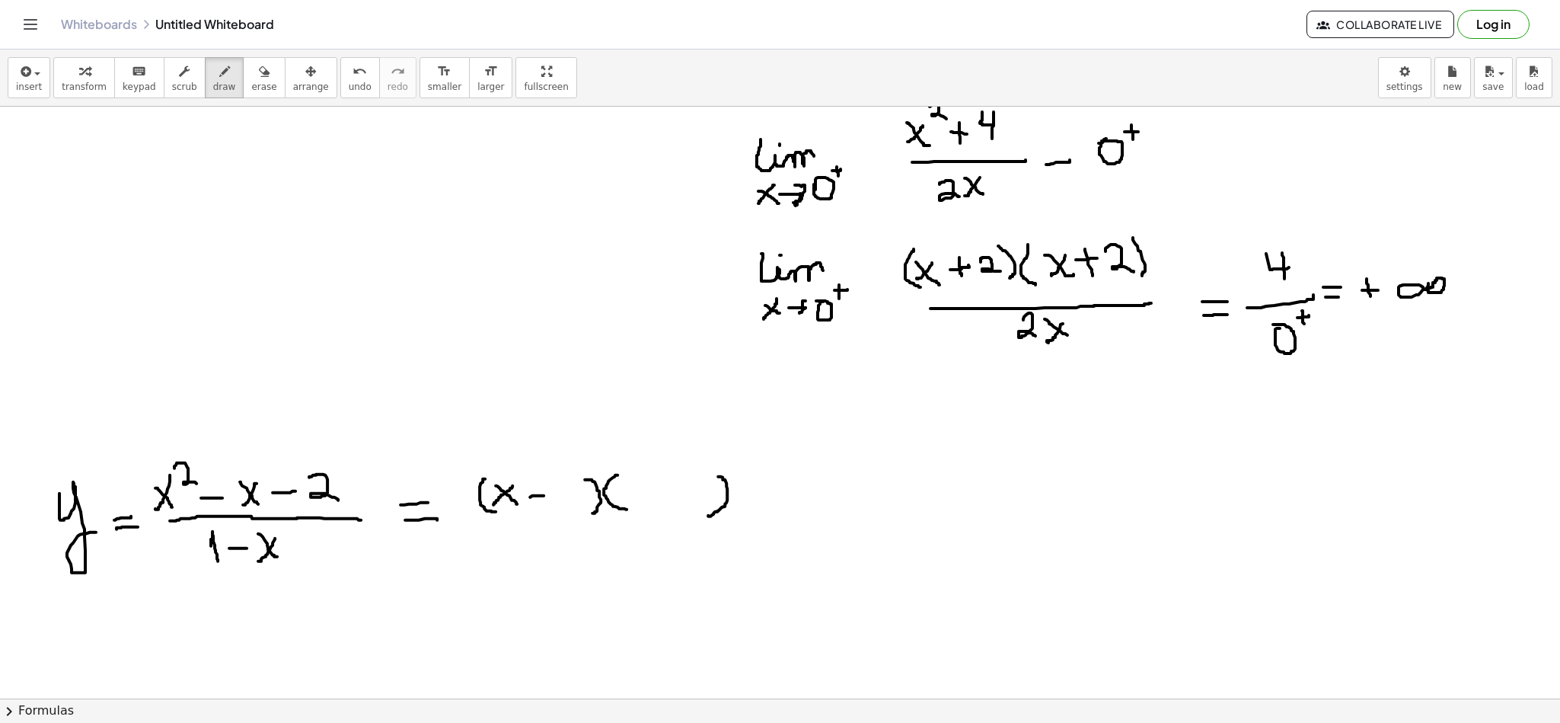
drag, startPoint x: 532, startPoint y: 496, endPoint x: 544, endPoint y: 496, distance: 12.2
click at [544, 496] on div at bounding box center [780, 597] width 1560 height 1281
drag, startPoint x: 560, startPoint y: 493, endPoint x: 565, endPoint y: 508, distance: 15.2
click at [565, 508] on div at bounding box center [780, 597] width 1560 height 1281
drag, startPoint x: 627, startPoint y: 480, endPoint x: 649, endPoint y: 499, distance: 29.2
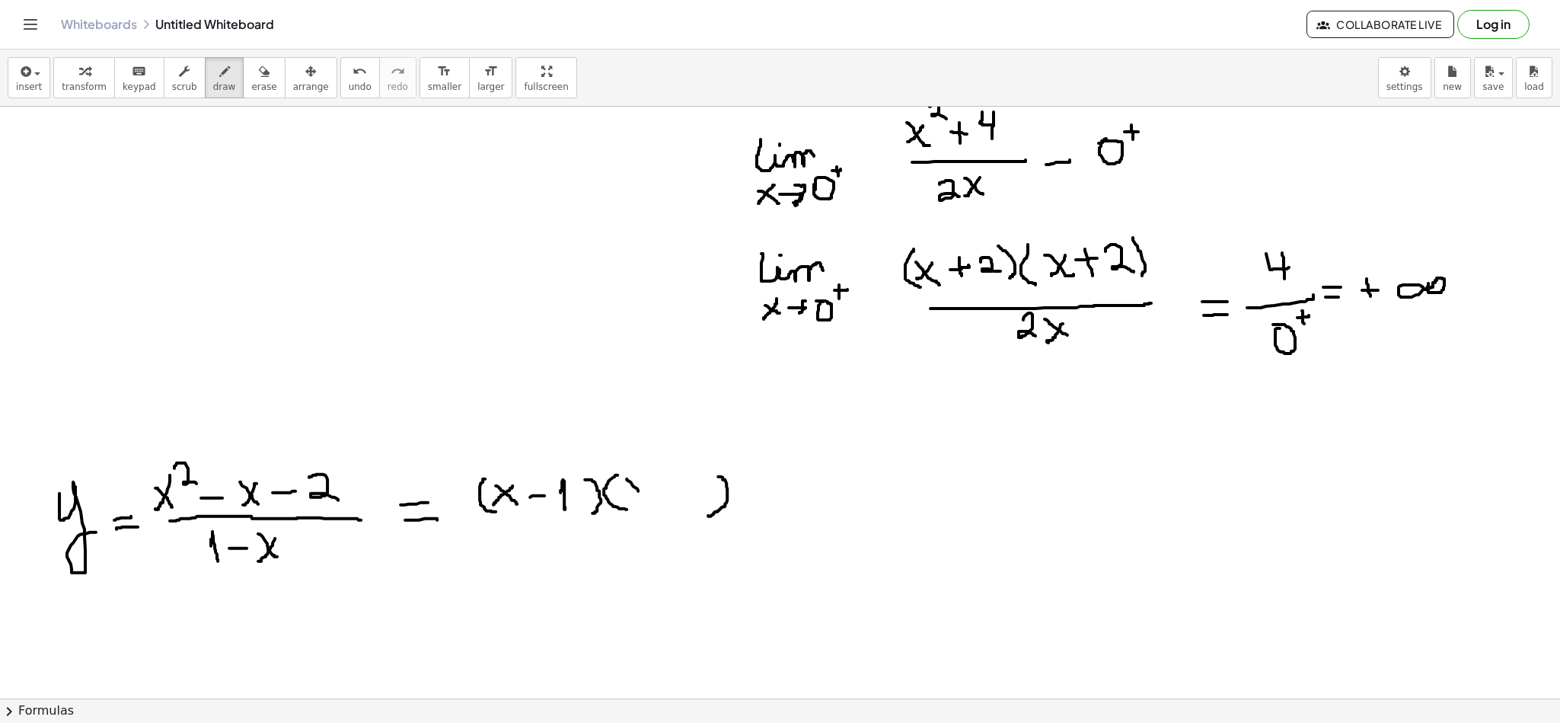
click at [649, 499] on div at bounding box center [780, 597] width 1560 height 1281
drag, startPoint x: 644, startPoint y: 480, endPoint x: 627, endPoint y: 500, distance: 26.4
click at [627, 500] on div at bounding box center [780, 597] width 1560 height 1281
drag, startPoint x: 660, startPoint y: 489, endPoint x: 679, endPoint y: 487, distance: 19.1
click at [679, 487] on div at bounding box center [780, 597] width 1560 height 1281
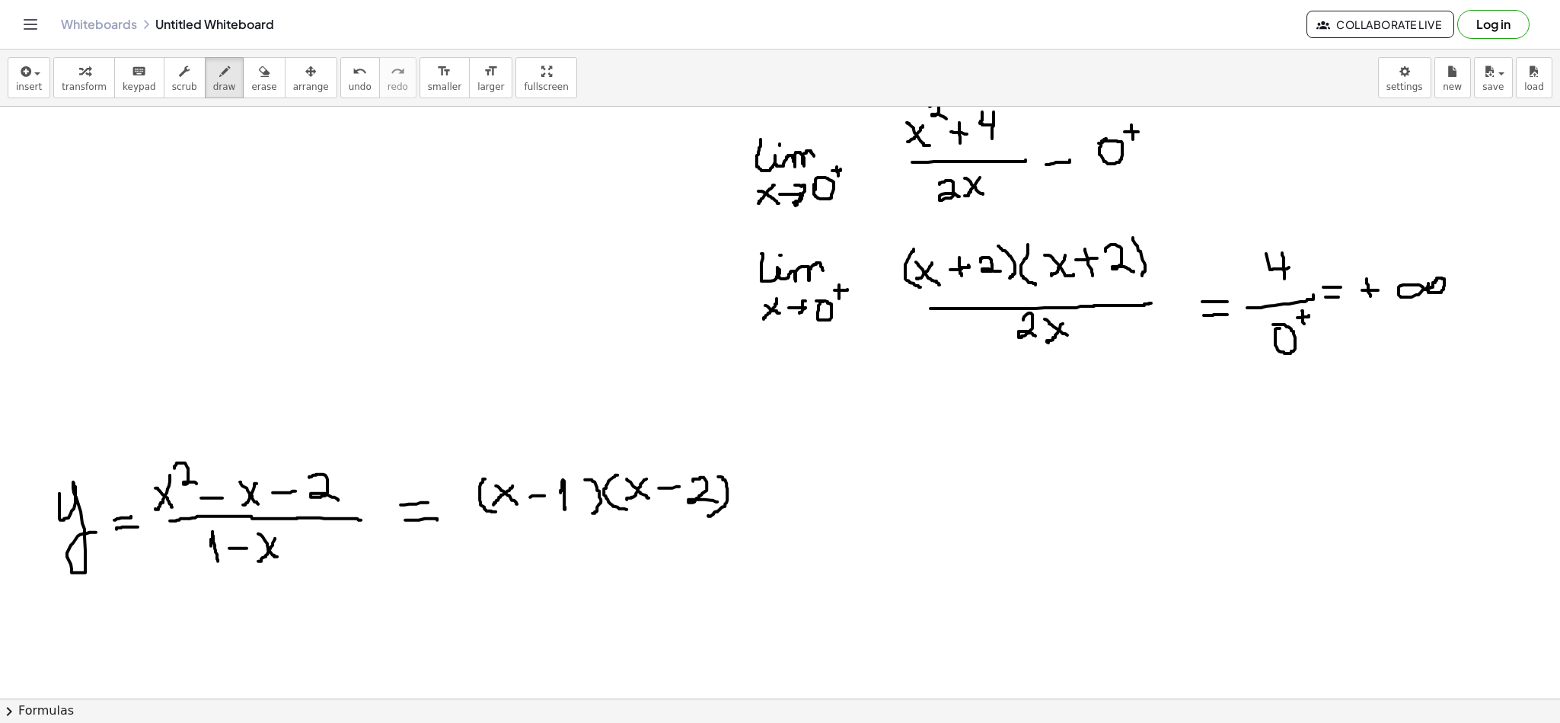
drag, startPoint x: 693, startPoint y: 480, endPoint x: 717, endPoint y: 503, distance: 32.9
click at [717, 503] on div at bounding box center [780, 597] width 1560 height 1281
click at [537, 505] on div at bounding box center [780, 597] width 1560 height 1281
click at [259, 71] on icon "button" at bounding box center [264, 71] width 11 height 18
click at [219, 71] on icon "button" at bounding box center [224, 71] width 11 height 18
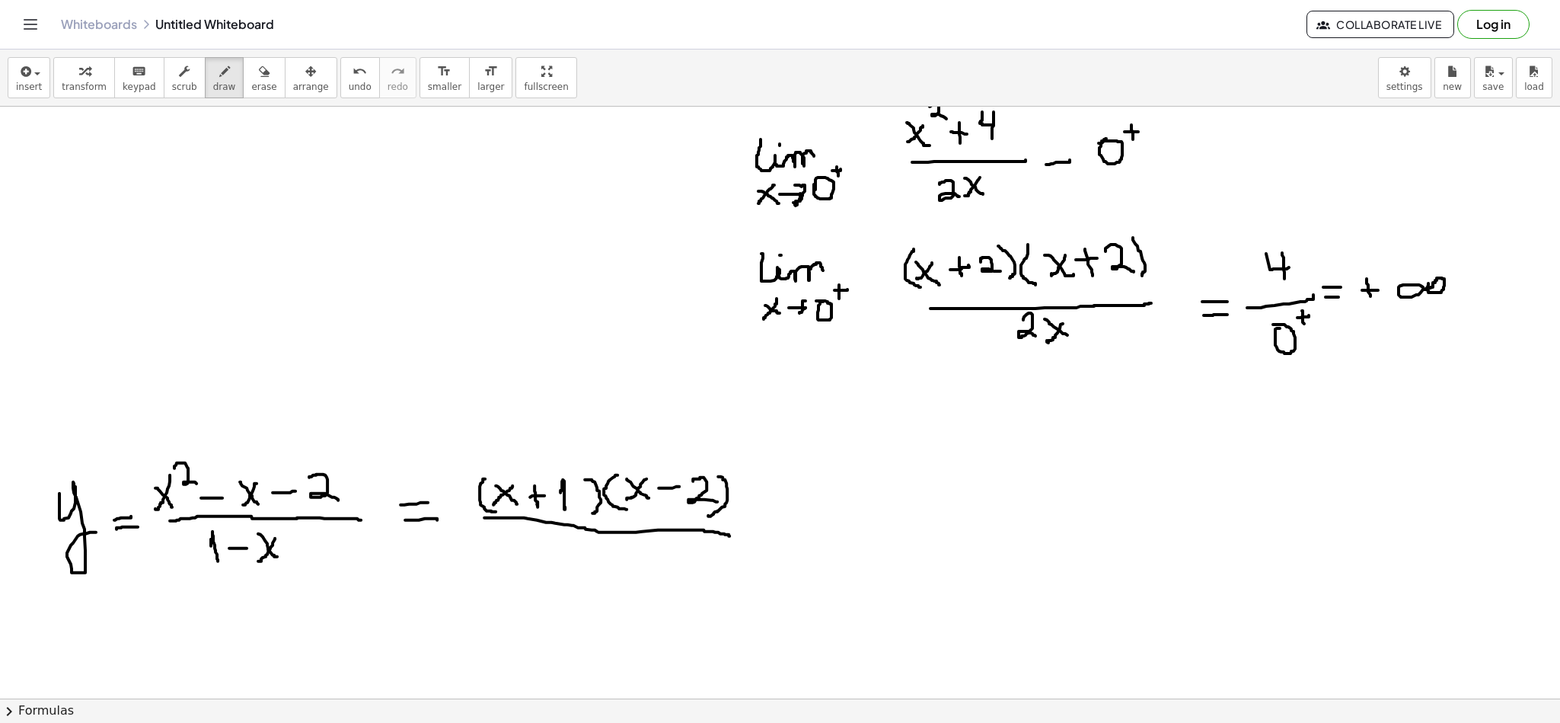
drag, startPoint x: 494, startPoint y: 519, endPoint x: 729, endPoint y: 537, distance: 236.0
click at [729, 537] on div at bounding box center [780, 597] width 1560 height 1281
drag, startPoint x: 453, startPoint y: 521, endPoint x: 464, endPoint y: 519, distance: 10.8
click at [464, 521] on div at bounding box center [780, 597] width 1560 height 1281
drag, startPoint x: 521, startPoint y: 551, endPoint x: 538, endPoint y: 566, distance: 23.2
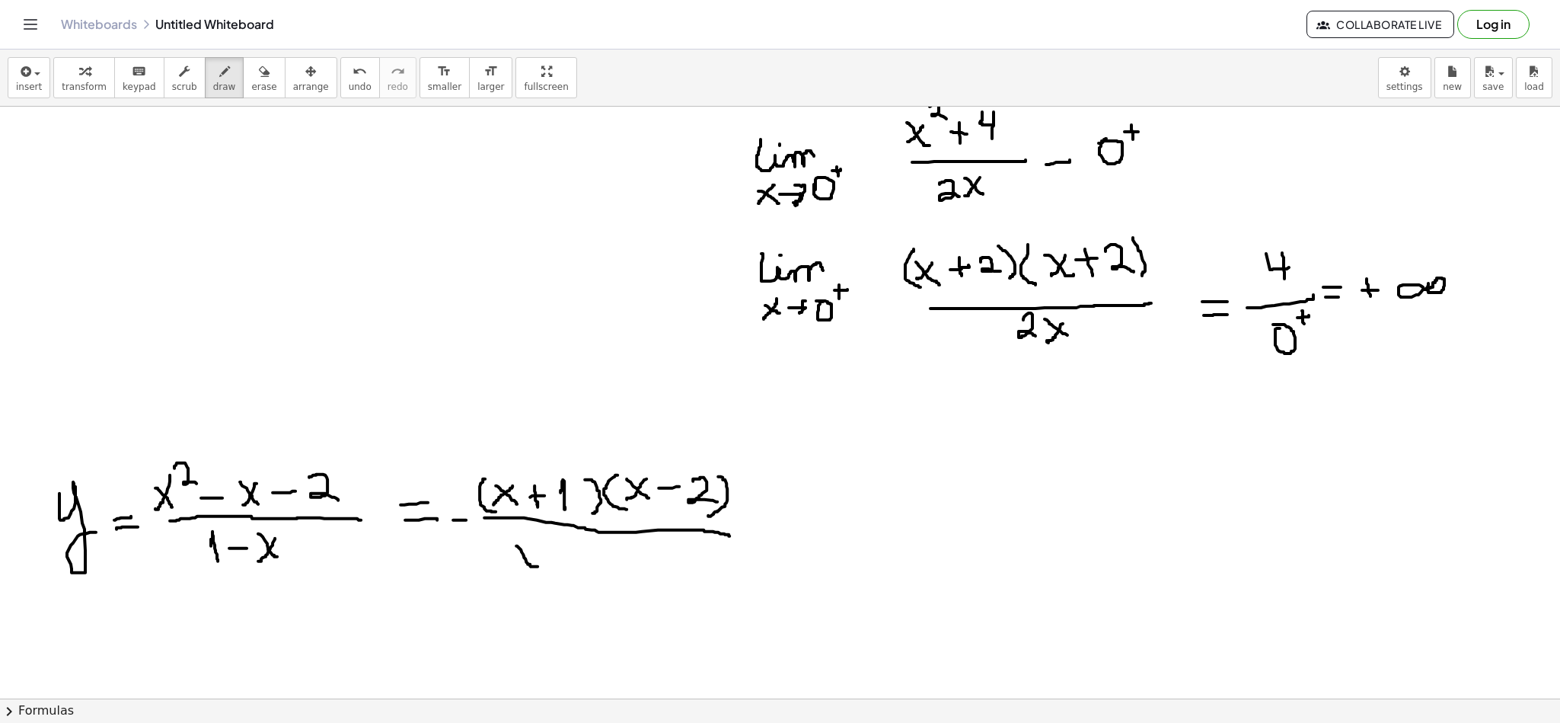
click at [538, 566] on div at bounding box center [780, 597] width 1560 height 1281
drag, startPoint x: 528, startPoint y: 551, endPoint x: 516, endPoint y: 567, distance: 20.1
click at [516, 567] on div at bounding box center [780, 597] width 1560 height 1281
drag, startPoint x: 544, startPoint y: 556, endPoint x: 566, endPoint y: 560, distance: 22.4
click at [566, 560] on div at bounding box center [780, 597] width 1560 height 1281
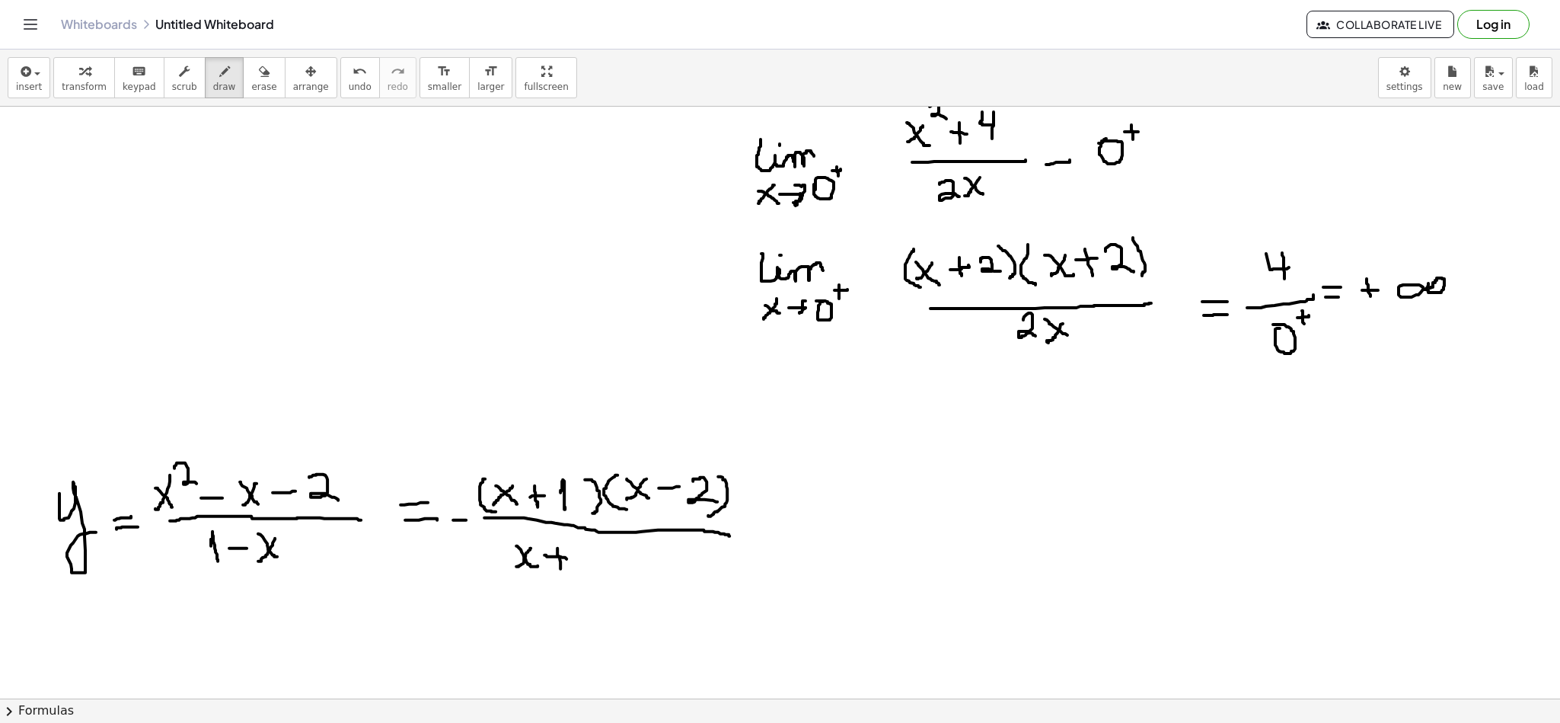
drag, startPoint x: 560, startPoint y: 558, endPoint x: 558, endPoint y: 569, distance: 10.8
click at [558, 569] on div at bounding box center [780, 597] width 1560 height 1281
drag, startPoint x: 579, startPoint y: 549, endPoint x: 581, endPoint y: 573, distance: 24.5
click at [581, 573] on div at bounding box center [780, 597] width 1560 height 1281
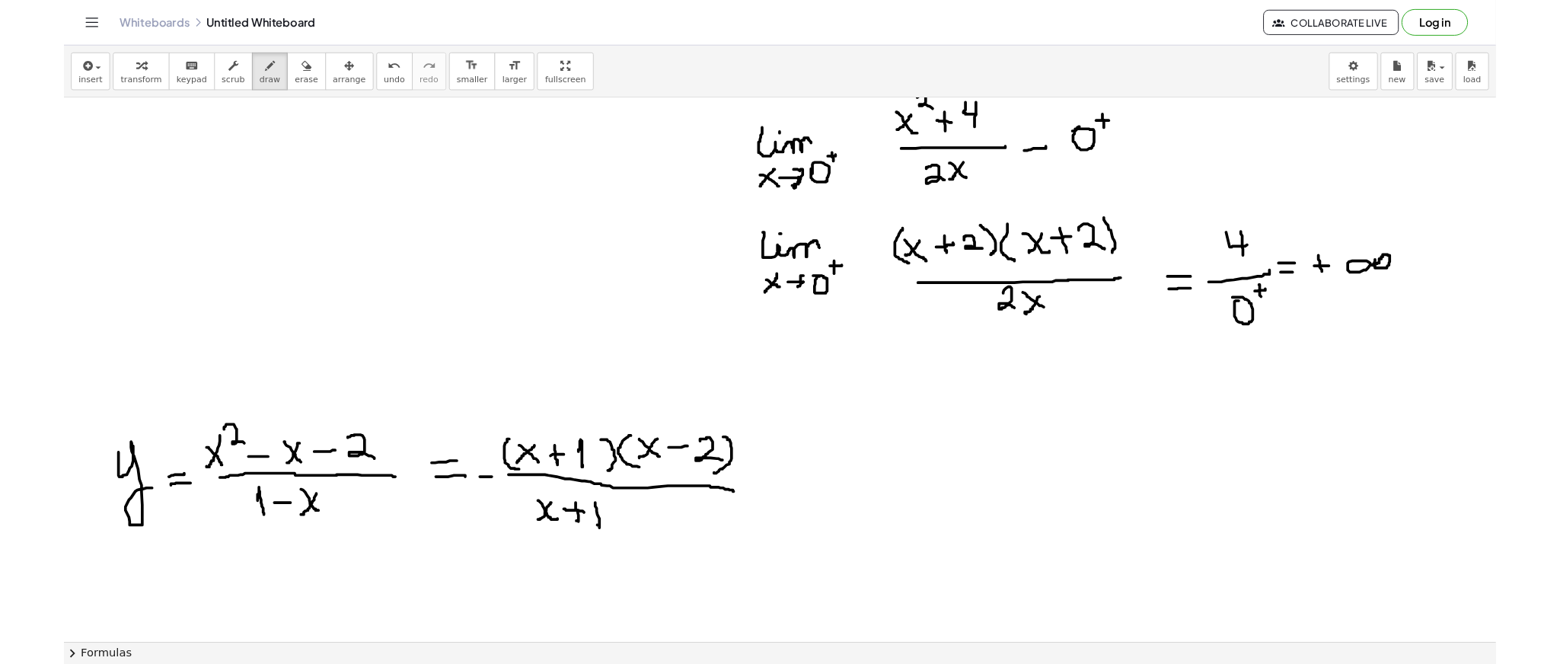
scroll to position [150, 0]
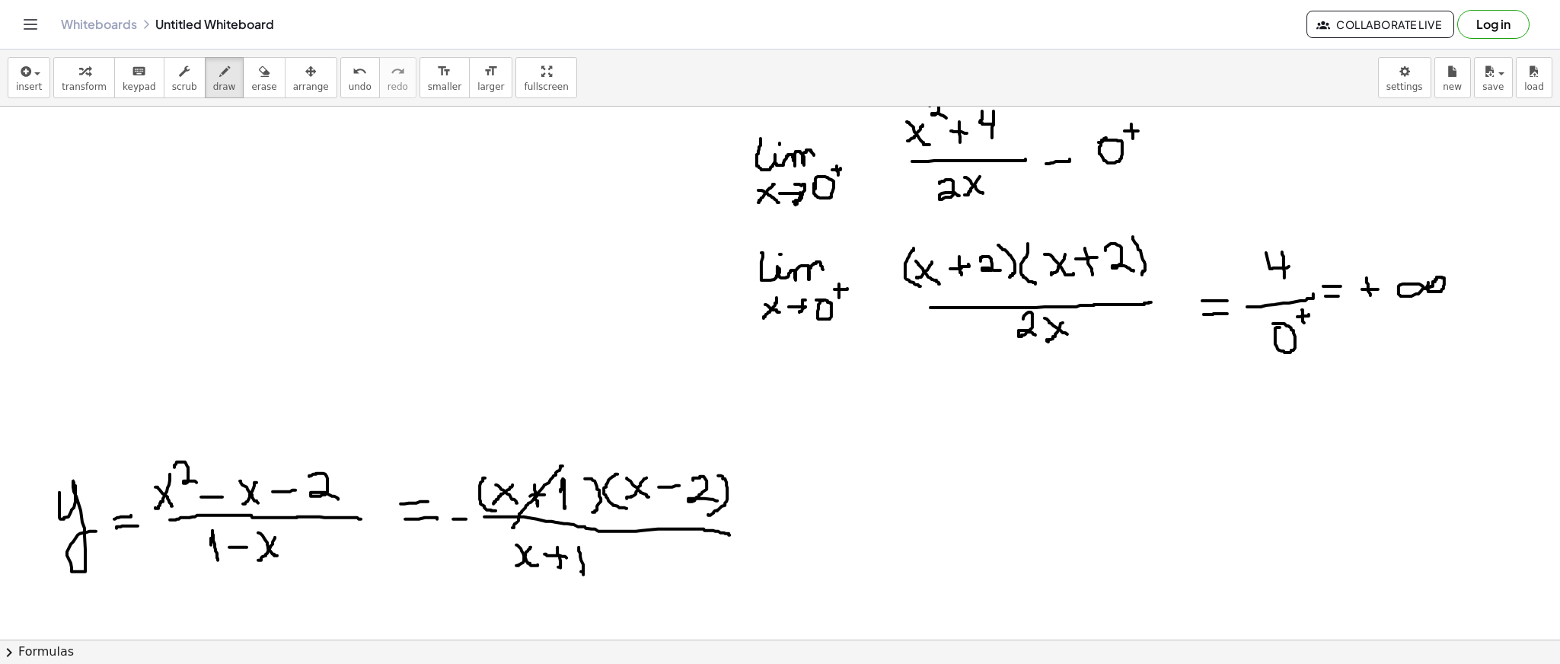
drag, startPoint x: 563, startPoint y: 466, endPoint x: 512, endPoint y: 528, distance: 80.0
click at [512, 528] on div at bounding box center [780, 597] width 1560 height 1281
drag, startPoint x: 570, startPoint y: 535, endPoint x: 516, endPoint y: 583, distance: 72.2
click at [516, 583] on div at bounding box center [780, 597] width 1560 height 1281
drag, startPoint x: 763, startPoint y: 522, endPoint x: 799, endPoint y: 524, distance: 36.6
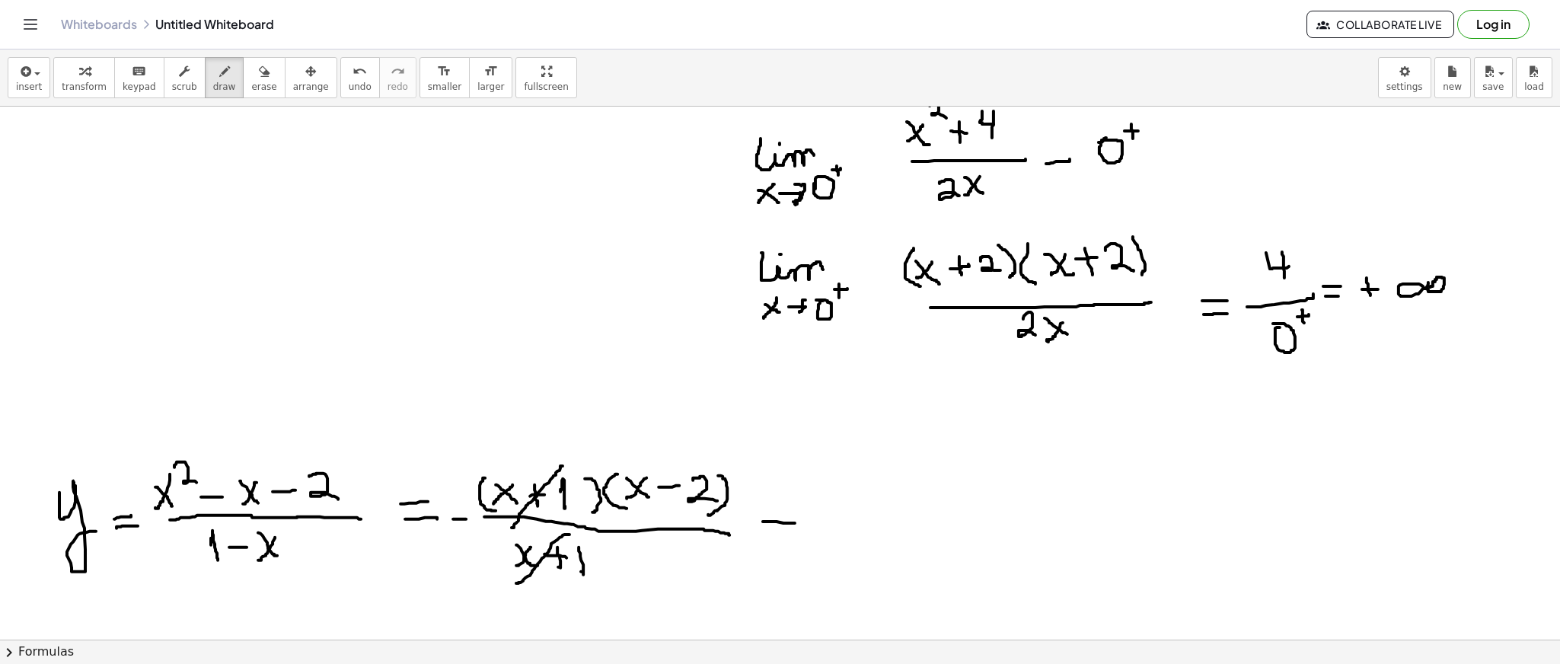
click at [799, 524] on div at bounding box center [780, 597] width 1560 height 1281
drag, startPoint x: 771, startPoint y: 542, endPoint x: 793, endPoint y: 541, distance: 22.1
click at [793, 542] on div at bounding box center [780, 597] width 1560 height 1281
drag, startPoint x: 820, startPoint y: 526, endPoint x: 854, endPoint y: 528, distance: 34.3
click at [854, 528] on div at bounding box center [780, 597] width 1560 height 1281
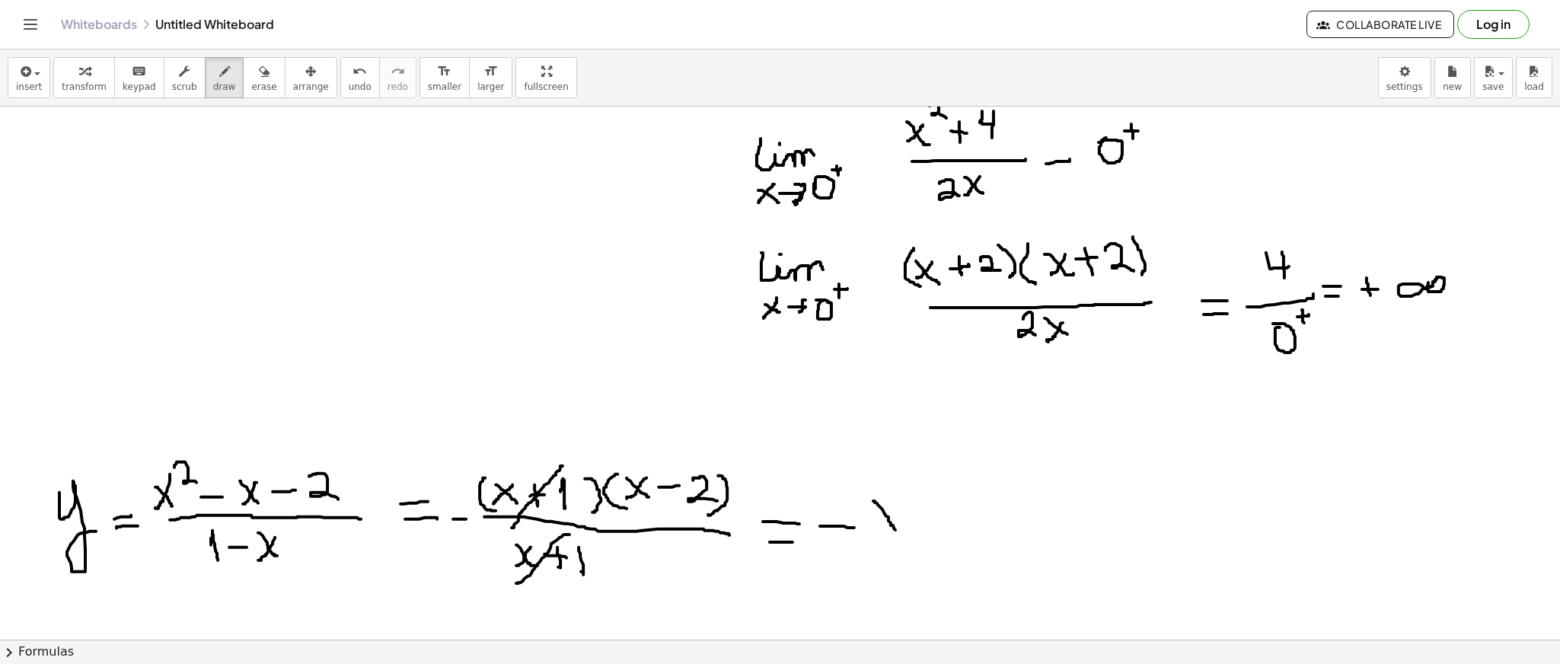
drag, startPoint x: 873, startPoint y: 501, endPoint x: 895, endPoint y: 530, distance: 36.4
click at [895, 530] on div at bounding box center [780, 597] width 1560 height 1281
drag, startPoint x: 895, startPoint y: 501, endPoint x: 869, endPoint y: 530, distance: 39.3
click at [869, 530] on div at bounding box center [780, 597] width 1560 height 1281
drag, startPoint x: 914, startPoint y: 517, endPoint x: 937, endPoint y: 514, distance: 23.8
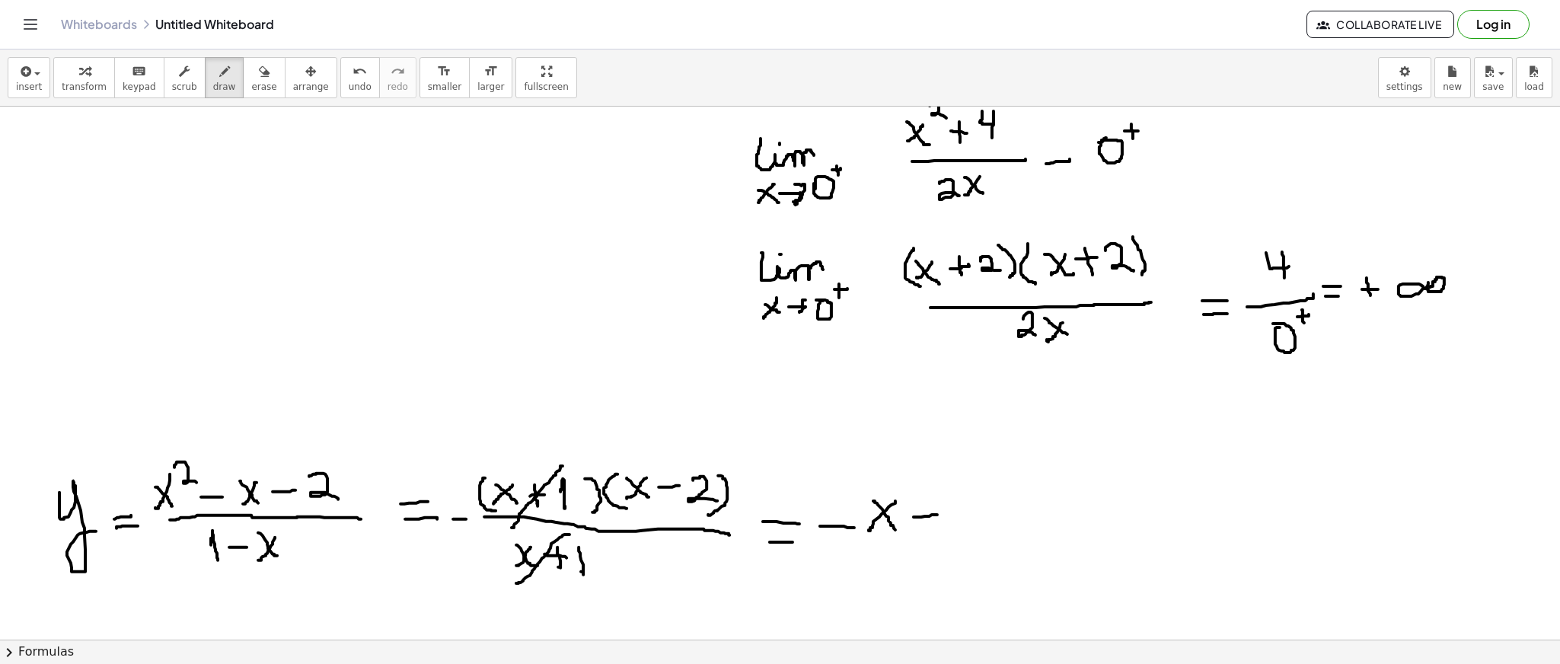
click at [937, 514] on div at bounding box center [780, 597] width 1560 height 1281
drag, startPoint x: 924, startPoint y: 512, endPoint x: 926, endPoint y: 528, distance: 15.4
click at [926, 528] on div at bounding box center [780, 597] width 1560 height 1281
drag, startPoint x: 950, startPoint y: 509, endPoint x: 975, endPoint y: 525, distance: 29.8
click at [975, 525] on div at bounding box center [780, 597] width 1560 height 1281
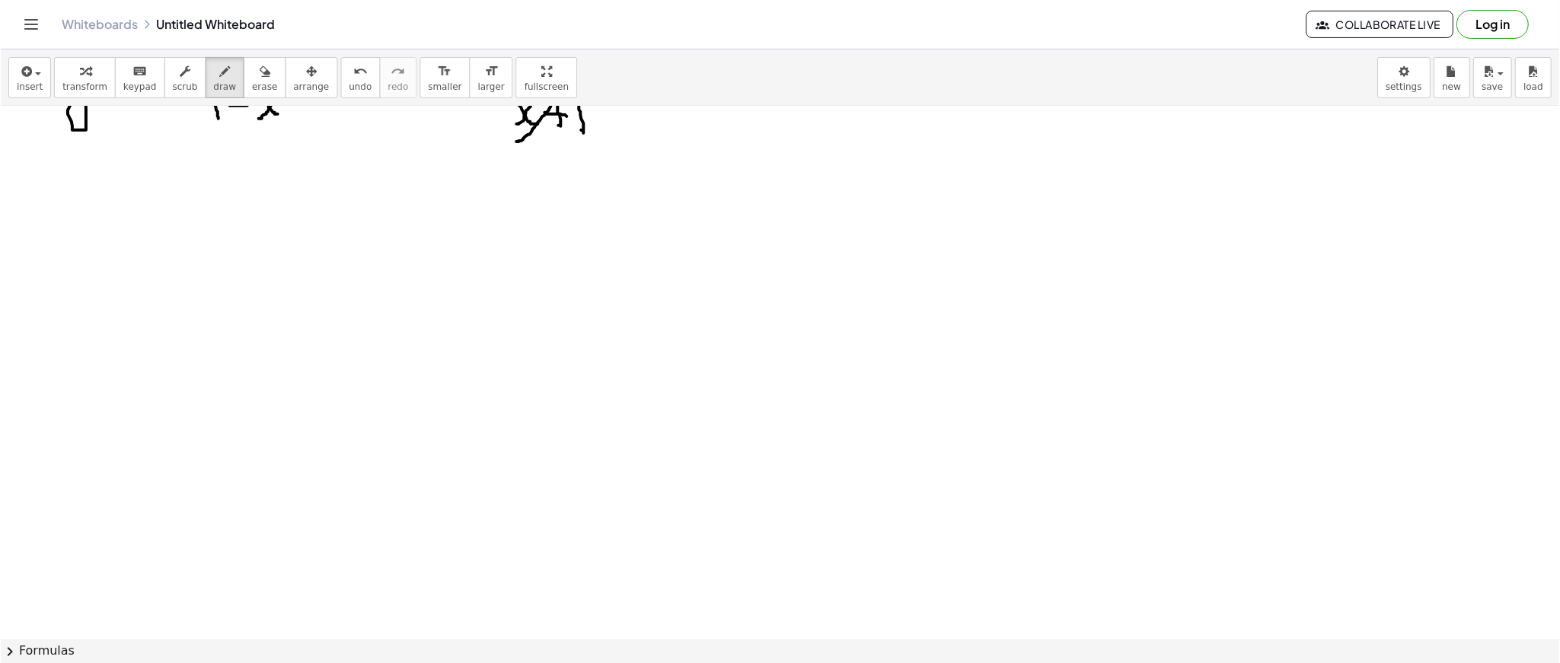
scroll to position [622, 0]
drag, startPoint x: 58, startPoint y: 187, endPoint x: 78, endPoint y: 219, distance: 38.0
click at [78, 219] on div at bounding box center [780, 125] width 1560 height 1281
drag, startPoint x: 74, startPoint y: 193, endPoint x: 55, endPoint y: 211, distance: 26.4
click at [55, 211] on div at bounding box center [780, 125] width 1560 height 1281
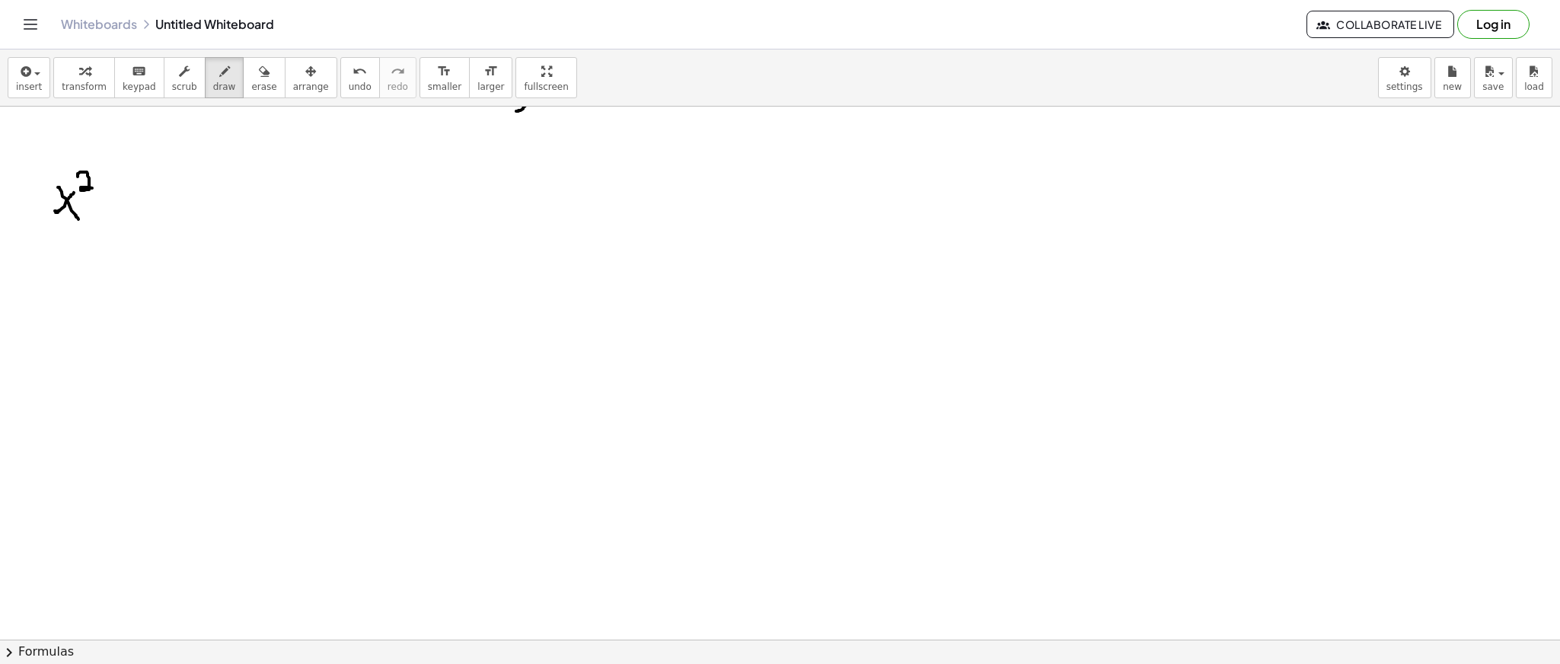
drag, startPoint x: 78, startPoint y: 177, endPoint x: 92, endPoint y: 188, distance: 18.4
click at [92, 188] on div at bounding box center [780, 125] width 1560 height 1281
drag, startPoint x: 96, startPoint y: 204, endPoint x: 116, endPoint y: 203, distance: 20.6
click at [116, 203] on div at bounding box center [780, 125] width 1560 height 1281
drag, startPoint x: 129, startPoint y: 186, endPoint x: 151, endPoint y: 208, distance: 31.2
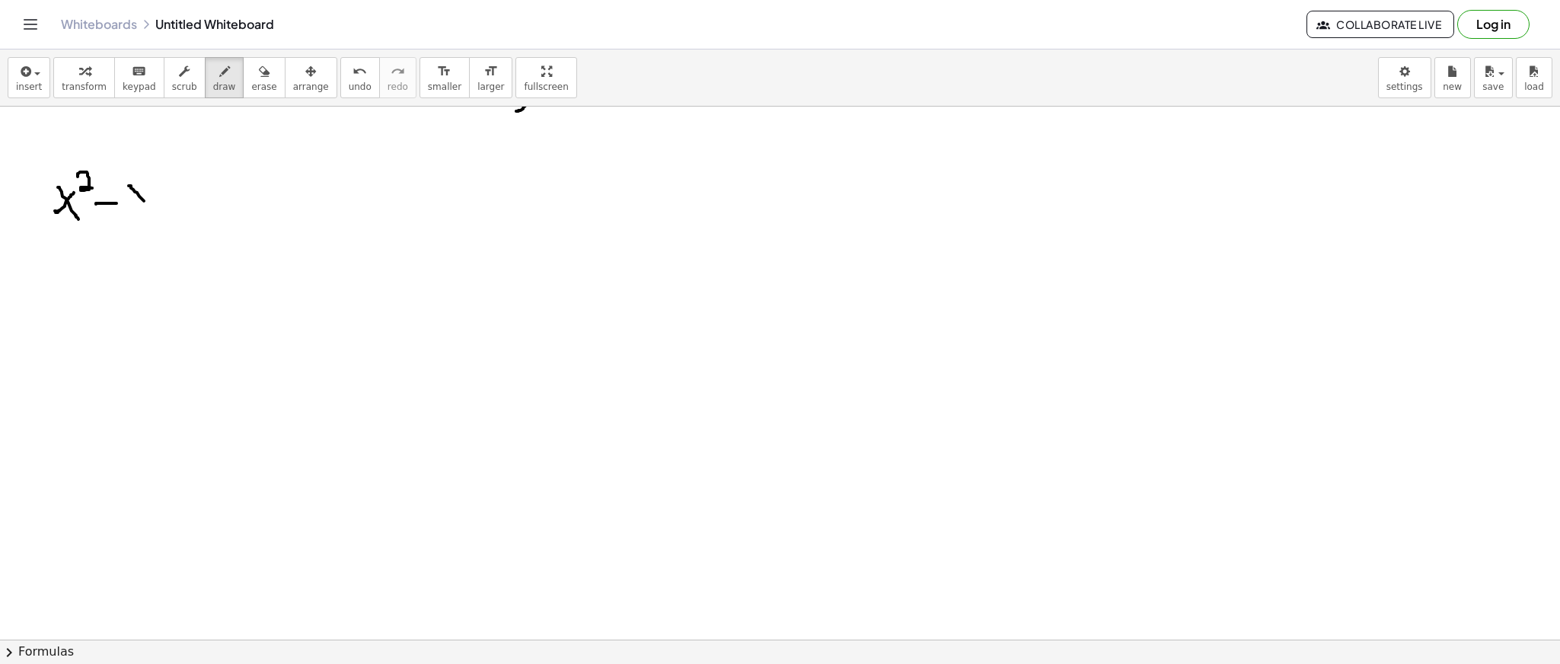
click at [151, 208] on div at bounding box center [780, 125] width 1560 height 1281
drag, startPoint x: 147, startPoint y: 186, endPoint x: 126, endPoint y: 206, distance: 29.1
click at [126, 206] on div at bounding box center [780, 125] width 1560 height 1281
drag, startPoint x: 165, startPoint y: 195, endPoint x: 179, endPoint y: 195, distance: 13.7
click at [179, 195] on div at bounding box center [780, 125] width 1560 height 1281
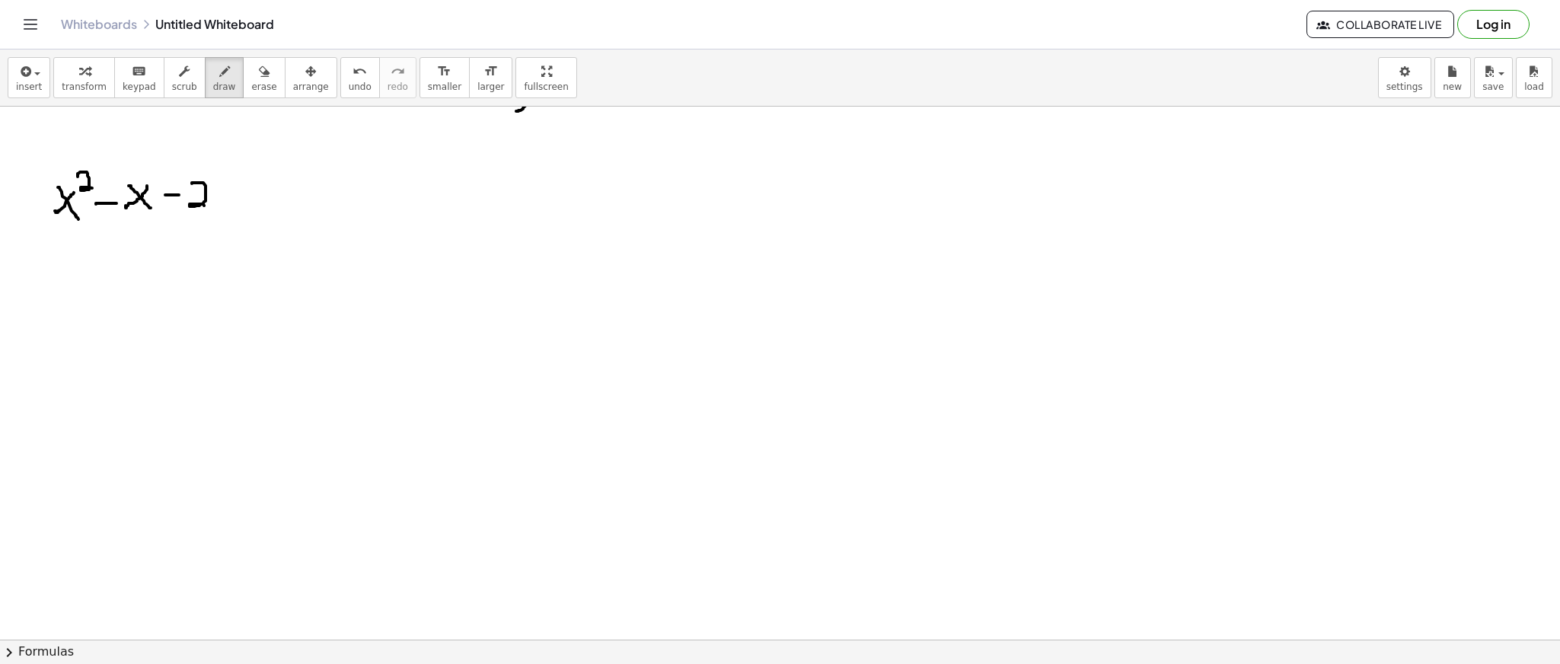
drag, startPoint x: 193, startPoint y: 183, endPoint x: 208, endPoint y: 206, distance: 27.5
click at [208, 206] on div at bounding box center [780, 125] width 1560 height 1281
drag, startPoint x: 247, startPoint y: 171, endPoint x: 389, endPoint y: 195, distance: 143.6
click at [389, 195] on div at bounding box center [780, 125] width 1560 height 1281
drag, startPoint x: 276, startPoint y: 178, endPoint x: 300, endPoint y: 206, distance: 36.2
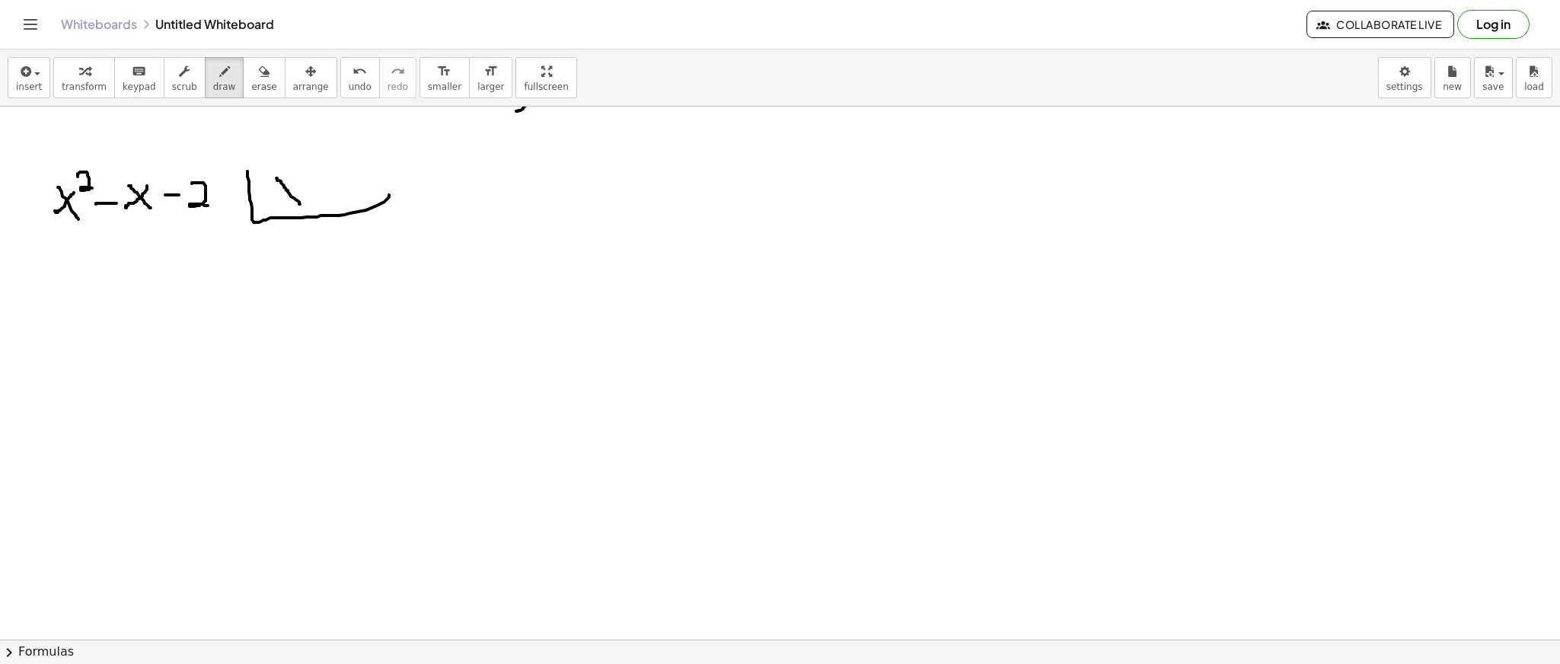
click at [300, 206] on div at bounding box center [780, 125] width 1560 height 1281
drag, startPoint x: 288, startPoint y: 188, endPoint x: 270, endPoint y: 202, distance: 22.2
click at [270, 202] on div at bounding box center [780, 125] width 1560 height 1281
drag, startPoint x: 305, startPoint y: 192, endPoint x: 327, endPoint y: 190, distance: 23.0
click at [327, 190] on div at bounding box center [780, 125] width 1560 height 1281
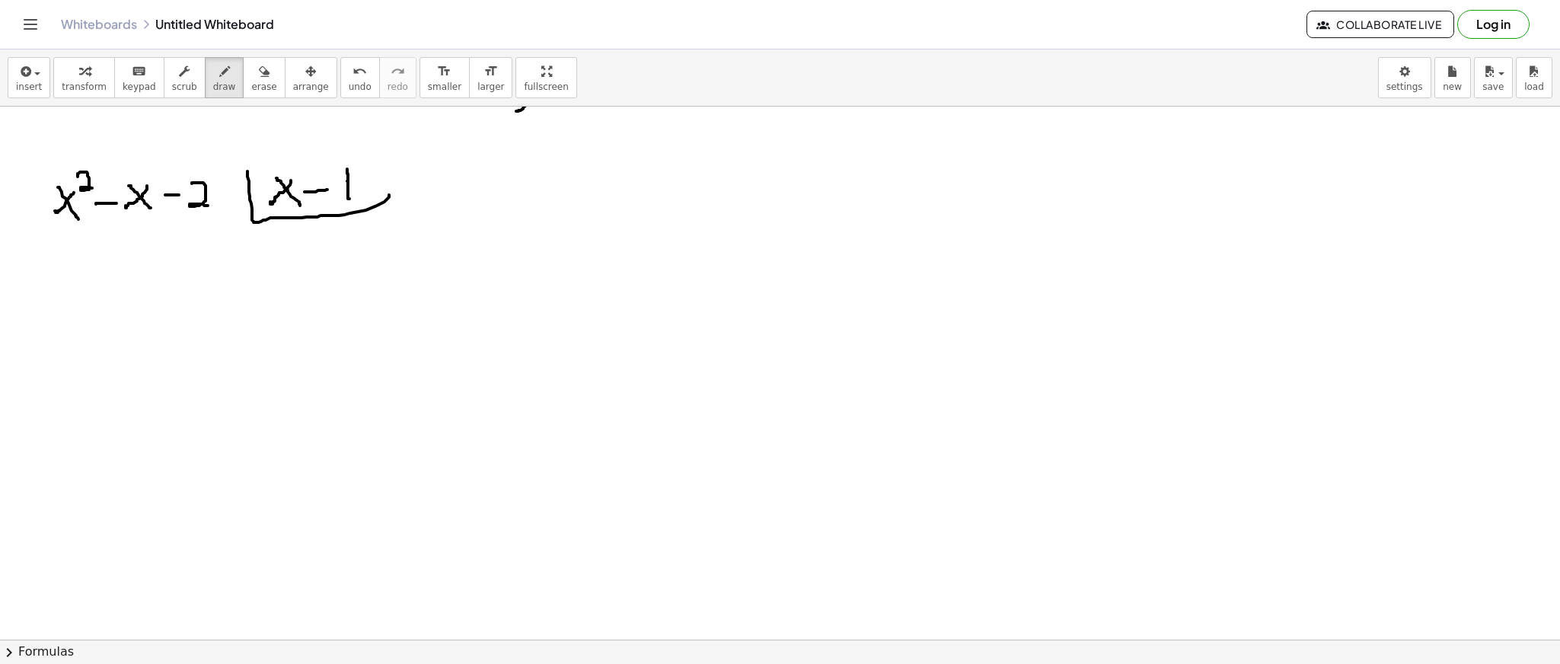
drag, startPoint x: 348, startPoint y: 181, endPoint x: 346, endPoint y: 196, distance: 15.4
click at [346, 196] on div at bounding box center [780, 125] width 1560 height 1281
drag, startPoint x: 718, startPoint y: 183, endPoint x: 754, endPoint y: 178, distance: 36.1
click at [754, 178] on div at bounding box center [780, 125] width 1560 height 1281
drag, startPoint x: 782, startPoint y: 163, endPoint x: 796, endPoint y: 192, distance: 32.0
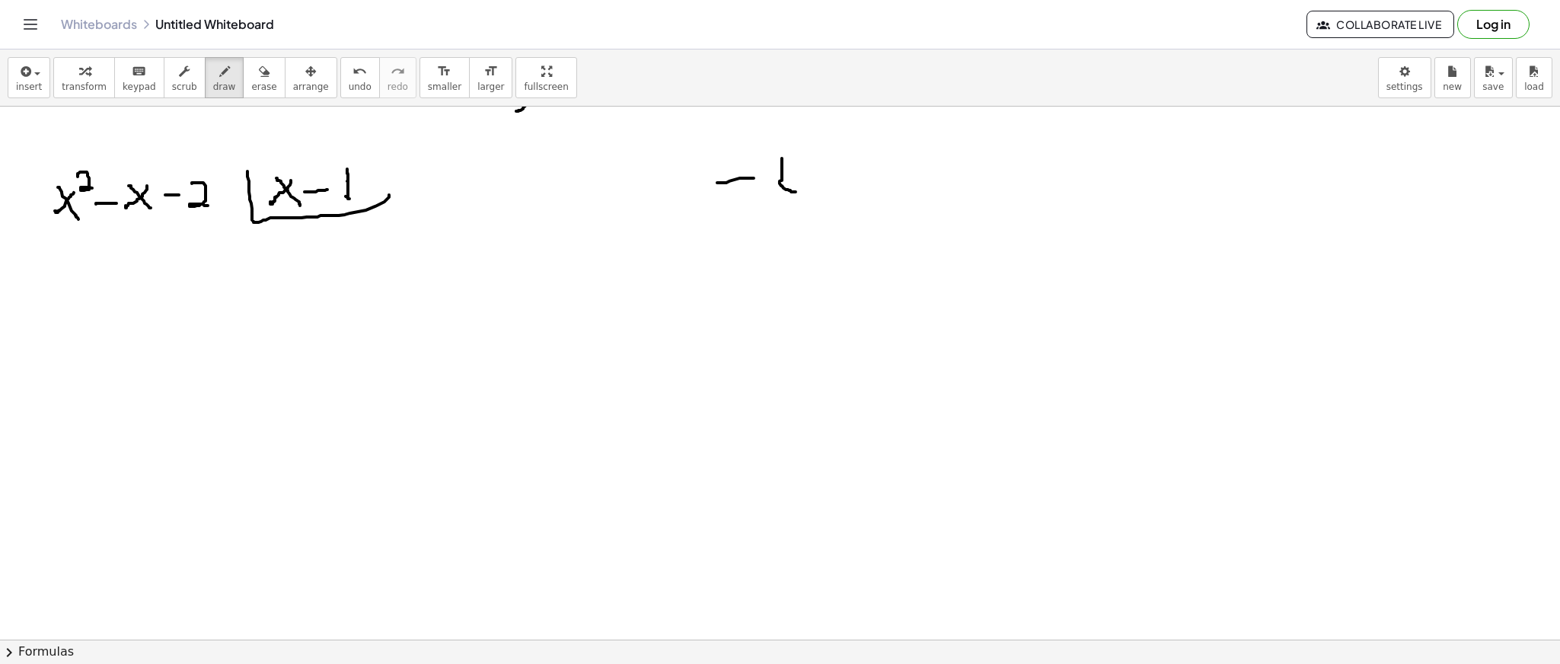
click at [796, 192] on div at bounding box center [780, 125] width 1560 height 1281
drag, startPoint x: 809, startPoint y: 172, endPoint x: 820, endPoint y: 181, distance: 14.6
click at [820, 181] on div at bounding box center [780, 125] width 1560 height 1281
drag, startPoint x: 843, startPoint y: 171, endPoint x: 861, endPoint y: 170, distance: 18.3
click at [861, 170] on div at bounding box center [780, 125] width 1560 height 1281
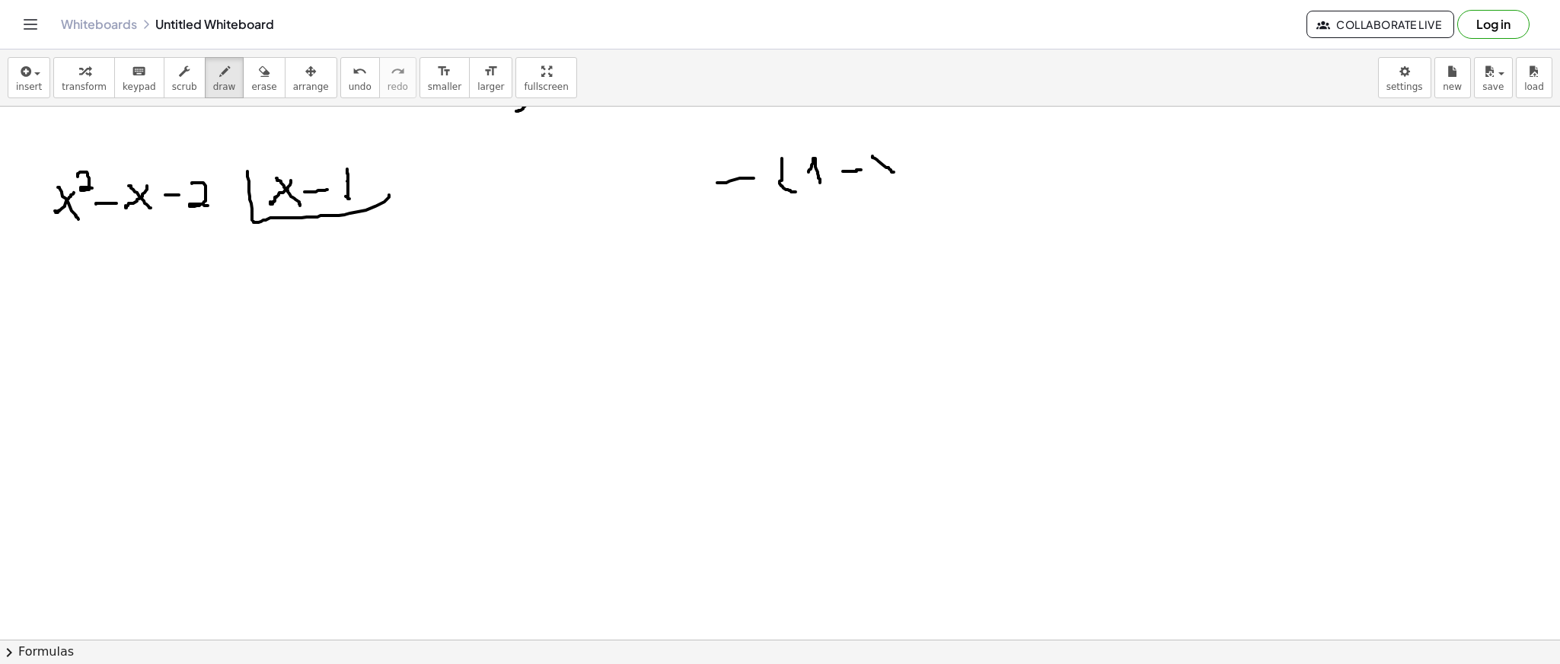
drag, startPoint x: 873, startPoint y: 156, endPoint x: 894, endPoint y: 172, distance: 26.6
click at [894, 172] on div at bounding box center [780, 125] width 1560 height 1281
drag, startPoint x: 887, startPoint y: 162, endPoint x: 873, endPoint y: 179, distance: 22.1
click at [873, 179] on div at bounding box center [780, 125] width 1560 height 1281
drag, startPoint x: 898, startPoint y: 142, endPoint x: 912, endPoint y: 180, distance: 41.2
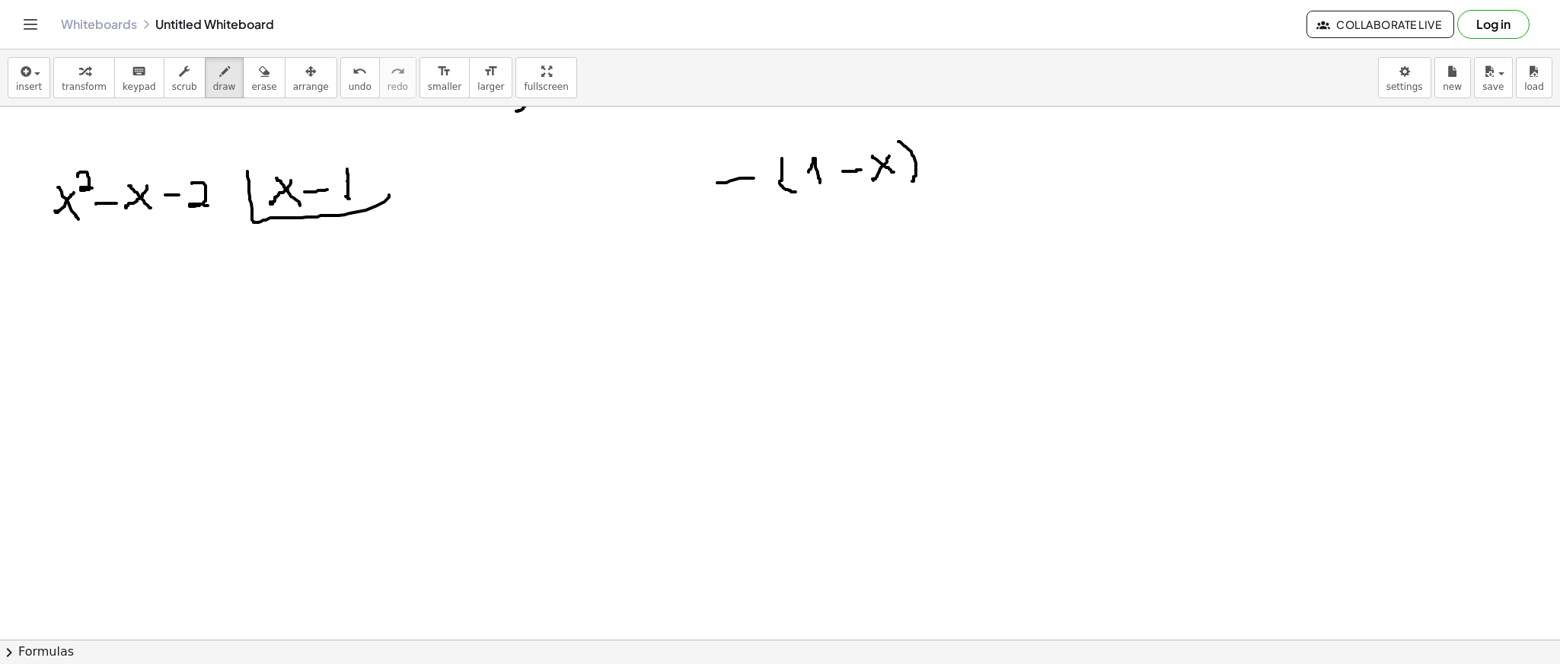
click at [912, 180] on div at bounding box center [780, 125] width 1560 height 1281
drag, startPoint x: 942, startPoint y: 167, endPoint x: 962, endPoint y: 164, distance: 19.9
click at [962, 164] on div at bounding box center [780, 125] width 1560 height 1281
drag, startPoint x: 951, startPoint y: 174, endPoint x: 967, endPoint y: 170, distance: 16.4
click at [967, 170] on div at bounding box center [780, 125] width 1560 height 1281
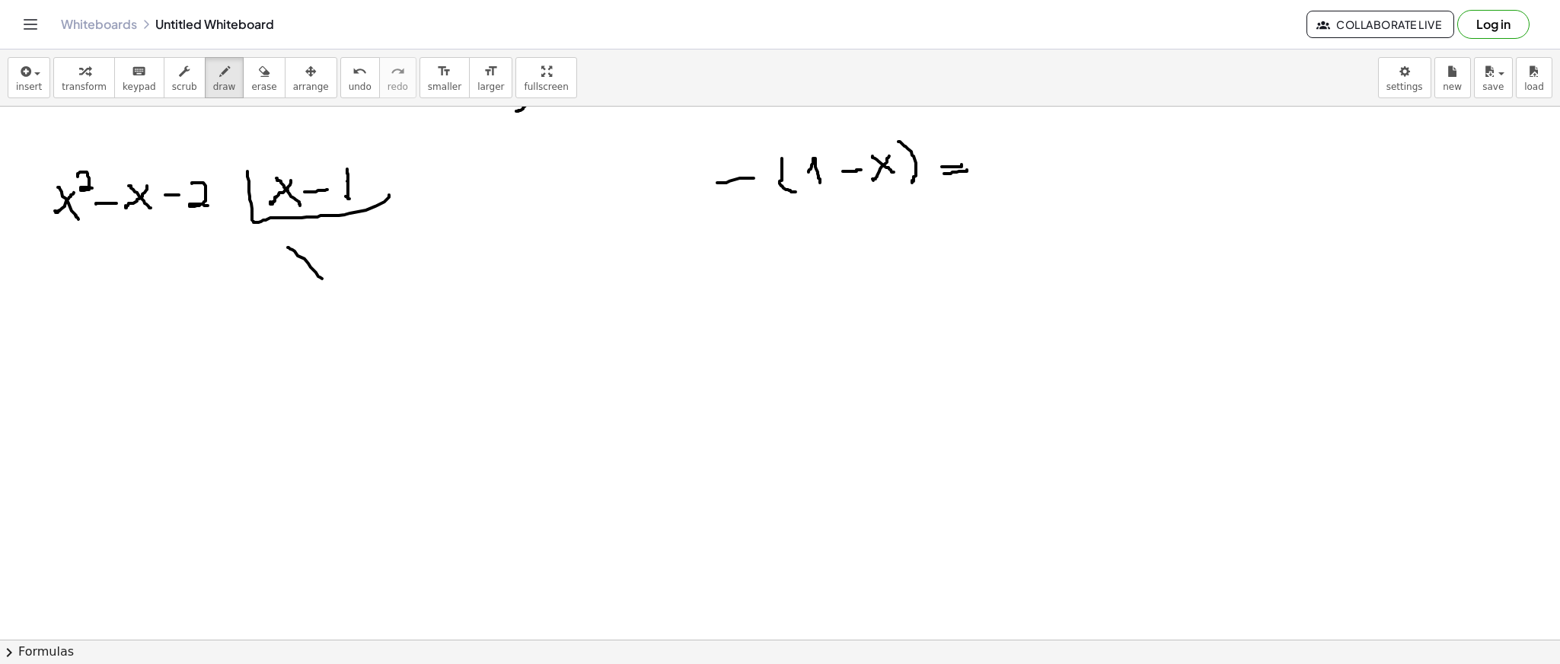
drag, startPoint x: 288, startPoint y: 247, endPoint x: 323, endPoint y: 279, distance: 47.4
click at [323, 279] on div at bounding box center [780, 125] width 1560 height 1281
drag, startPoint x: 311, startPoint y: 251, endPoint x: 286, endPoint y: 279, distance: 37.2
click at [286, 279] on div at bounding box center [780, 125] width 1560 height 1281
drag, startPoint x: 268, startPoint y: 169, endPoint x: 281, endPoint y: 208, distance: 40.9
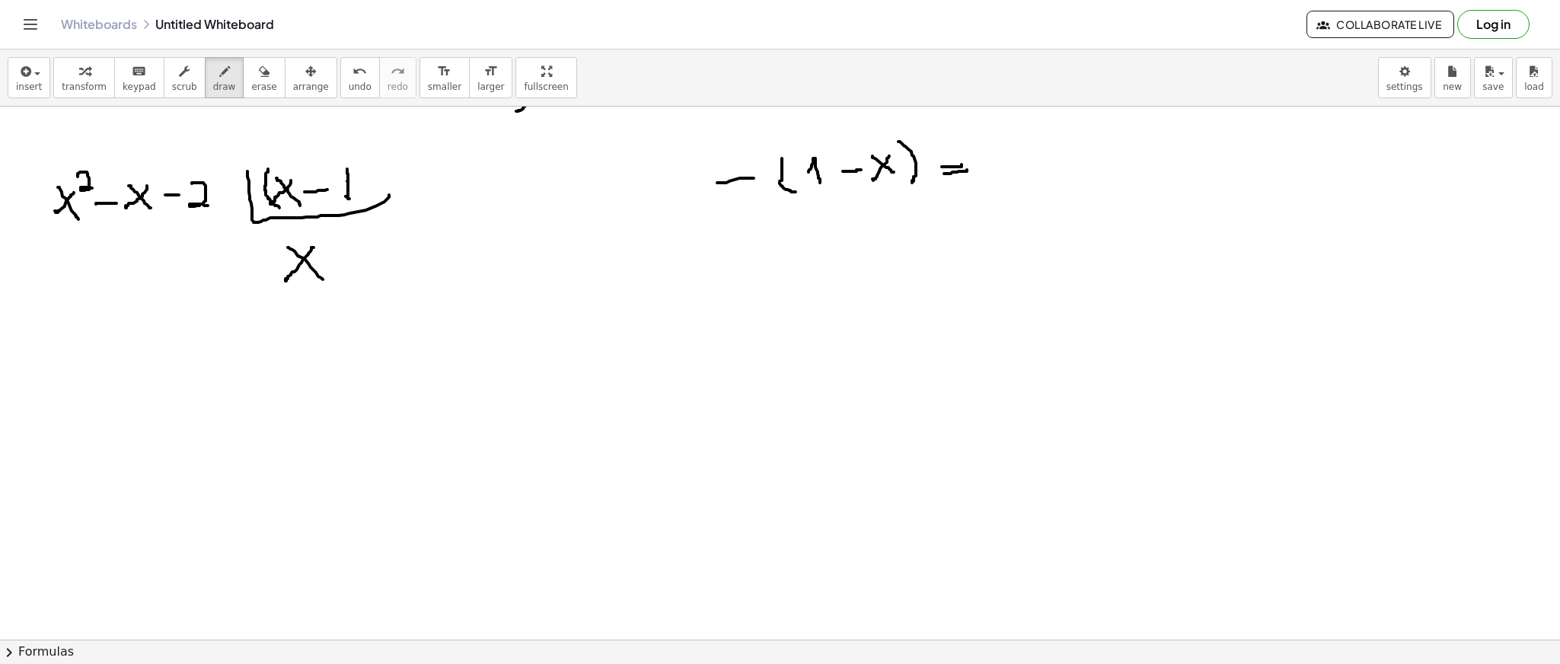
click at [281, 208] on div at bounding box center [780, 125] width 1560 height 1281
drag, startPoint x: 257, startPoint y: 194, endPoint x: 266, endPoint y: 194, distance: 9.1
click at [266, 194] on div at bounding box center [780, 125] width 1560 height 1281
drag, startPoint x: 350, startPoint y: 156, endPoint x: 357, endPoint y: 201, distance: 45.4
click at [357, 201] on div at bounding box center [780, 125] width 1560 height 1281
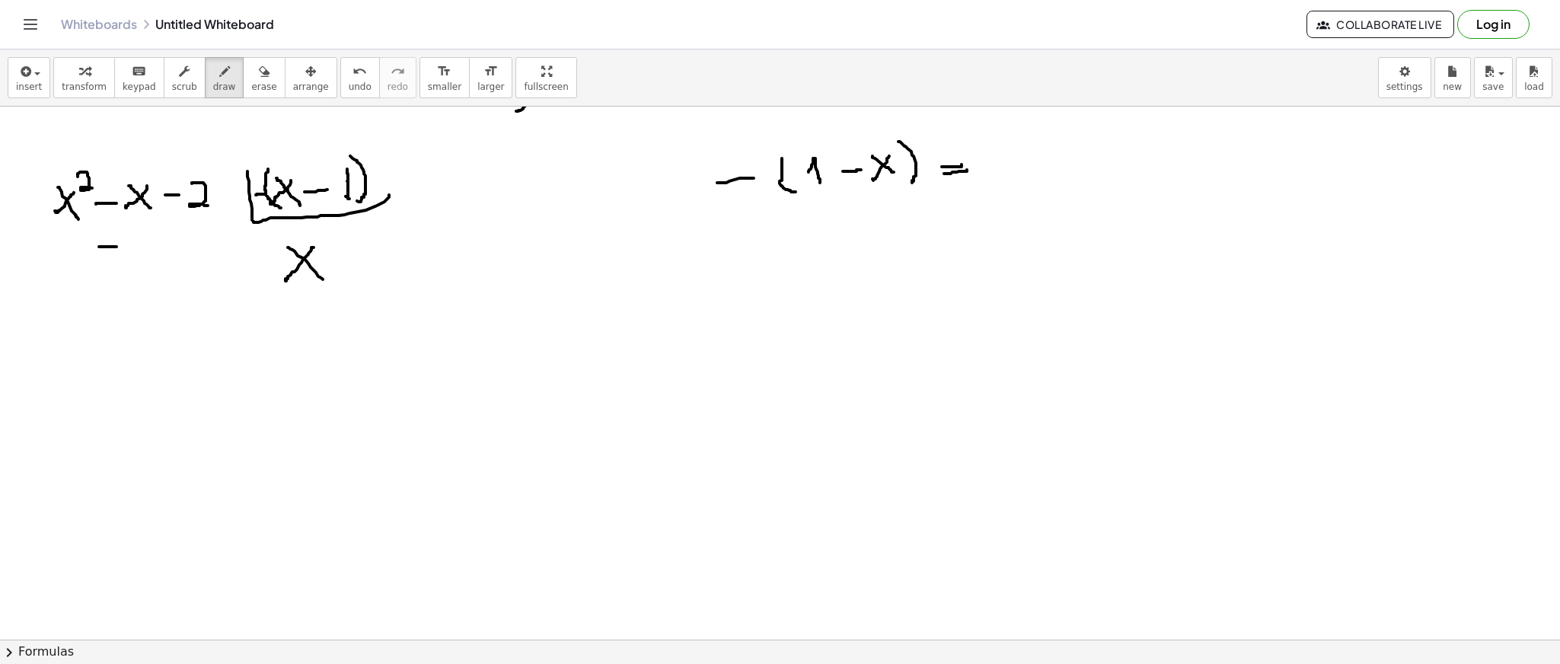
drag, startPoint x: 99, startPoint y: 247, endPoint x: 116, endPoint y: 247, distance: 17.5
click at [116, 247] on div at bounding box center [780, 125] width 1560 height 1281
drag, startPoint x: 126, startPoint y: 235, endPoint x: 145, endPoint y: 256, distance: 28.0
click at [145, 256] on div at bounding box center [780, 125] width 1560 height 1281
drag, startPoint x: 147, startPoint y: 233, endPoint x: 126, endPoint y: 251, distance: 27.5
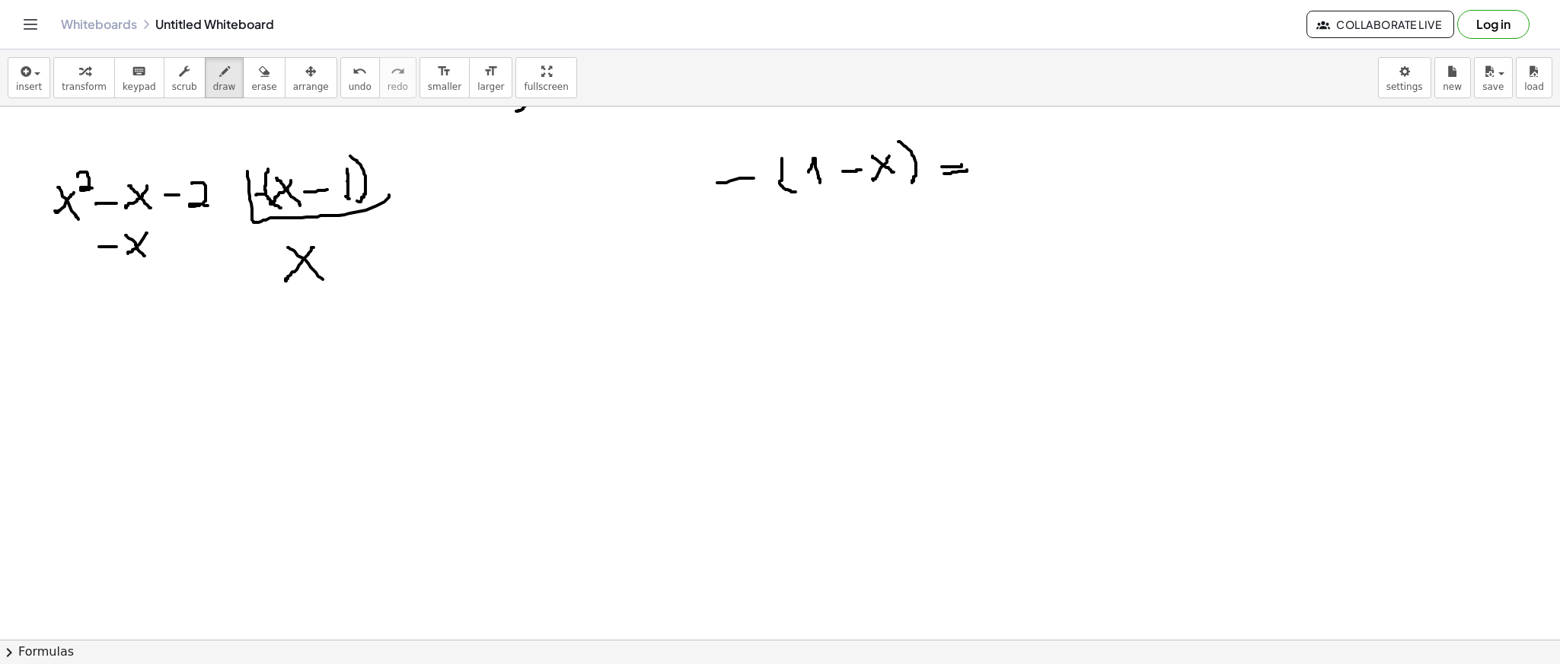
click at [128, 252] on div at bounding box center [780, 125] width 1560 height 1281
drag, startPoint x: 30, startPoint y: 240, endPoint x: 44, endPoint y: 238, distance: 13.8
click at [44, 240] on div at bounding box center [780, 125] width 1560 height 1281
drag, startPoint x: 59, startPoint y: 231, endPoint x: 76, endPoint y: 247, distance: 23.2
click at [76, 247] on div at bounding box center [780, 125] width 1560 height 1281
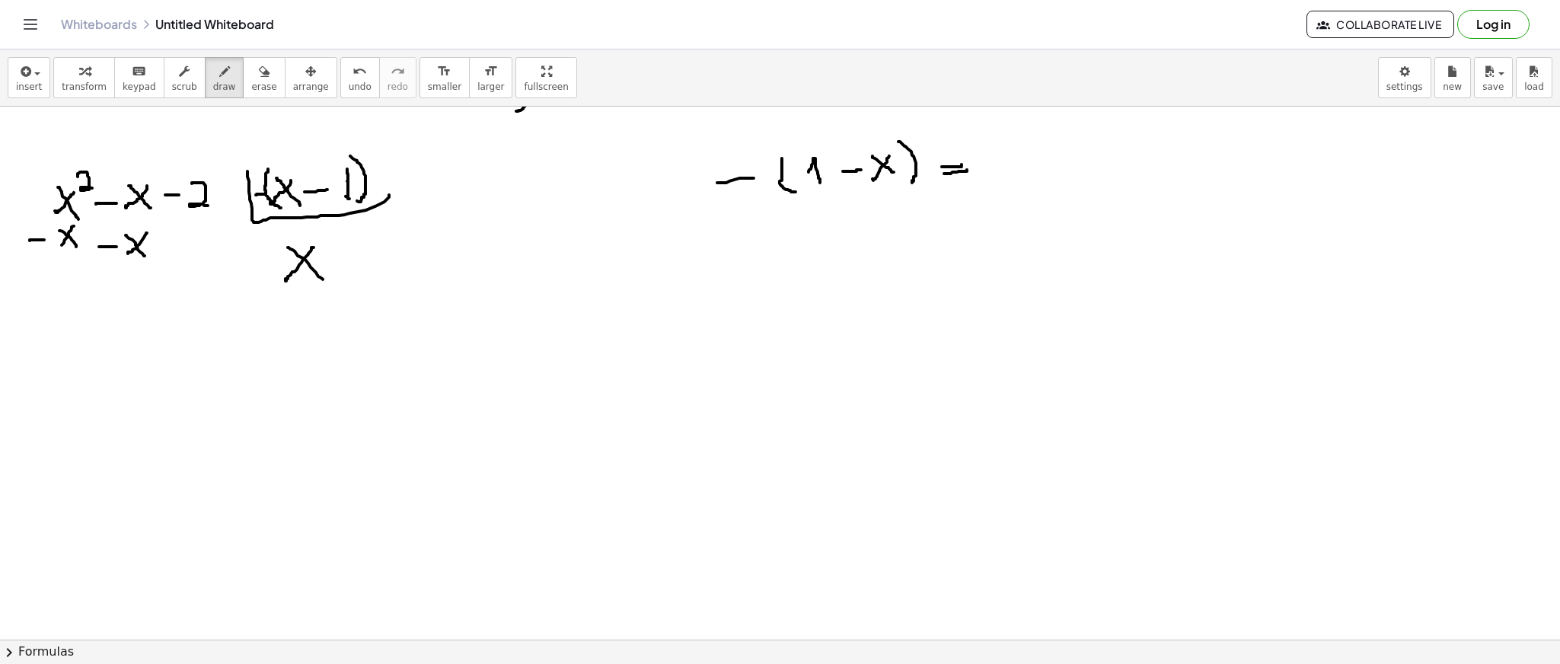
drag, startPoint x: 69, startPoint y: 236, endPoint x: 65, endPoint y: 244, distance: 9.2
click at [62, 244] on div at bounding box center [780, 125] width 1560 height 1281
drag, startPoint x: 107, startPoint y: 234, endPoint x: 110, endPoint y: 258, distance: 24.5
click at [110, 258] on div at bounding box center [780, 125] width 1560 height 1281
drag, startPoint x: 26, startPoint y: 273, endPoint x: 178, endPoint y: 270, distance: 152.3
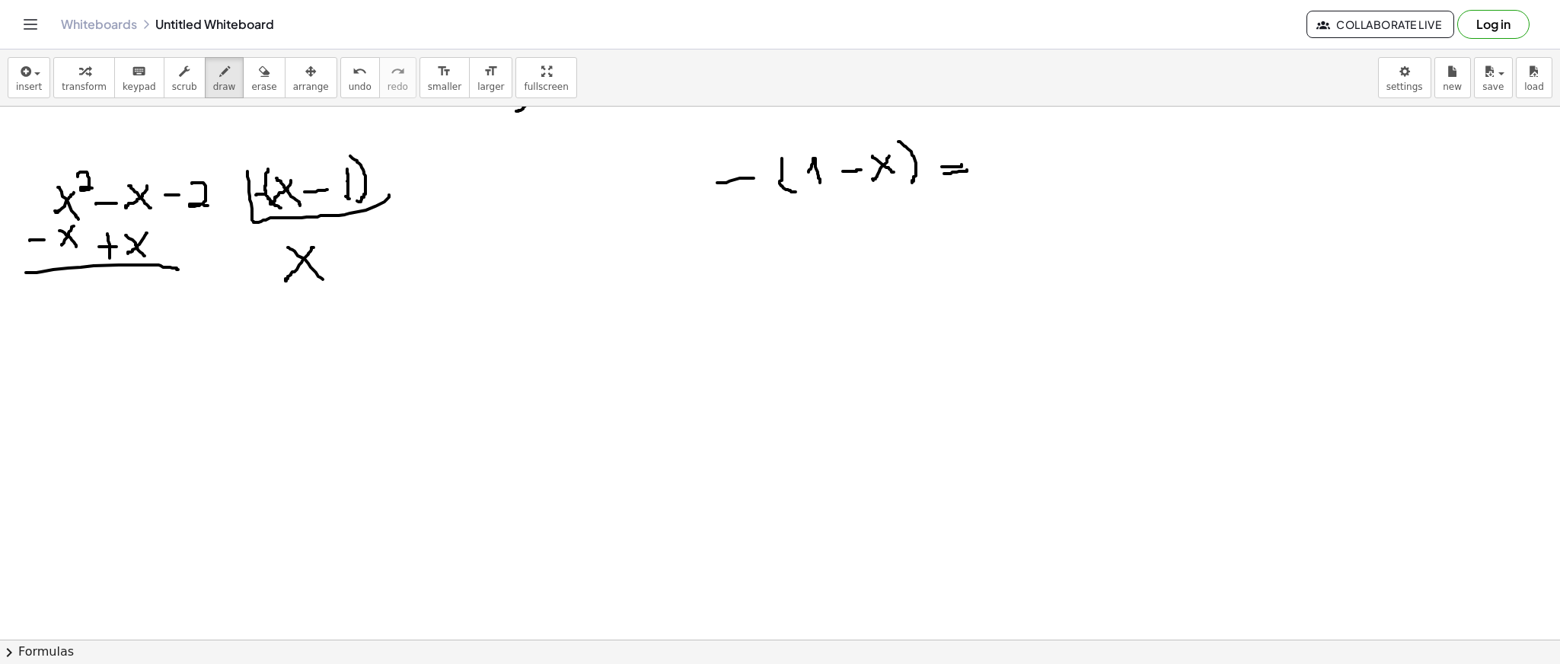
click at [178, 270] on div at bounding box center [780, 125] width 1560 height 1281
drag, startPoint x: 83, startPoint y: 222, endPoint x: 99, endPoint y: 229, distance: 17.7
click at [99, 229] on div at bounding box center [780, 125] width 1560 height 1281
drag, startPoint x: 142, startPoint y: 186, endPoint x: 92, endPoint y: 258, distance: 87.6
click at [92, 258] on div at bounding box center [780, 125] width 1560 height 1281
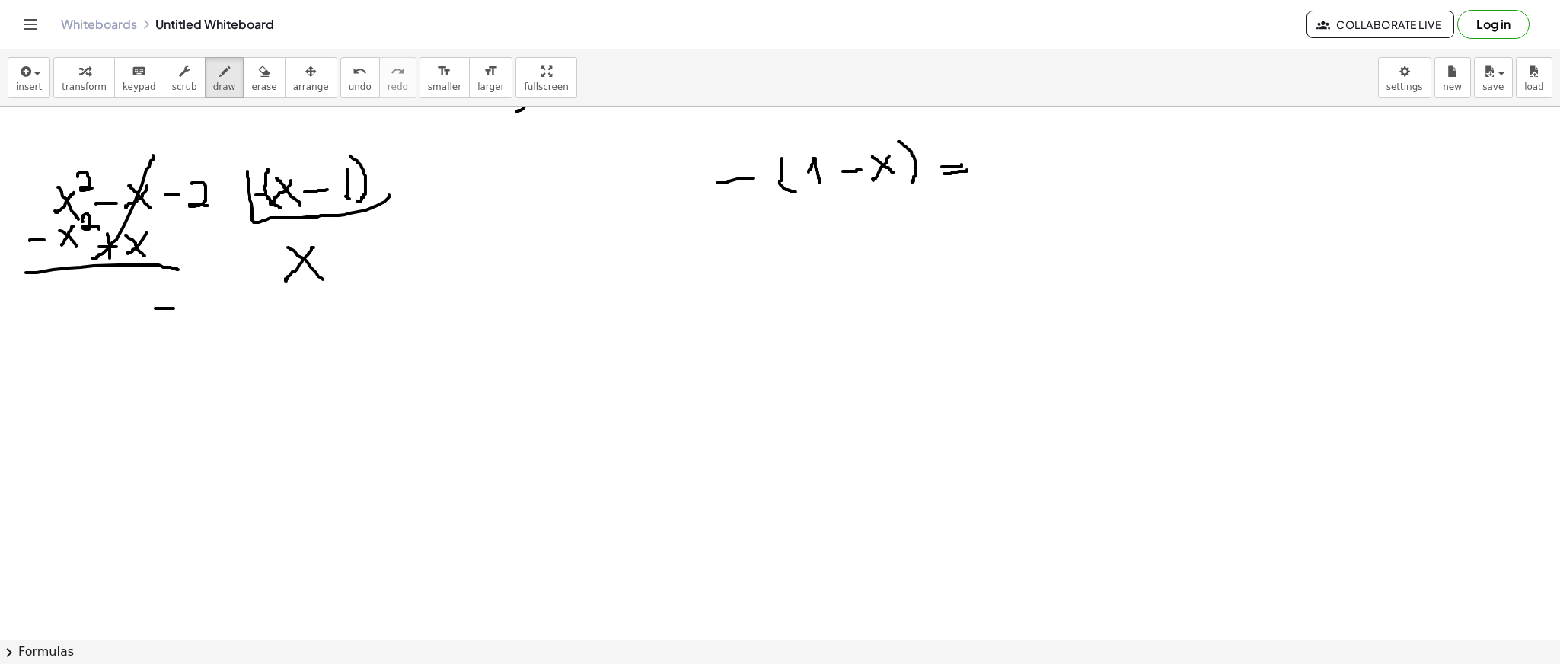
drag, startPoint x: 155, startPoint y: 308, endPoint x: 174, endPoint y: 308, distance: 18.3
click at [174, 308] on div at bounding box center [780, 125] width 1560 height 1281
drag, startPoint x: 183, startPoint y: 293, endPoint x: 209, endPoint y: 323, distance: 39.4
click at [209, 323] on div at bounding box center [780, 125] width 1560 height 1281
drag, startPoint x: 615, startPoint y: 295, endPoint x: 646, endPoint y: 327, distance: 44.7
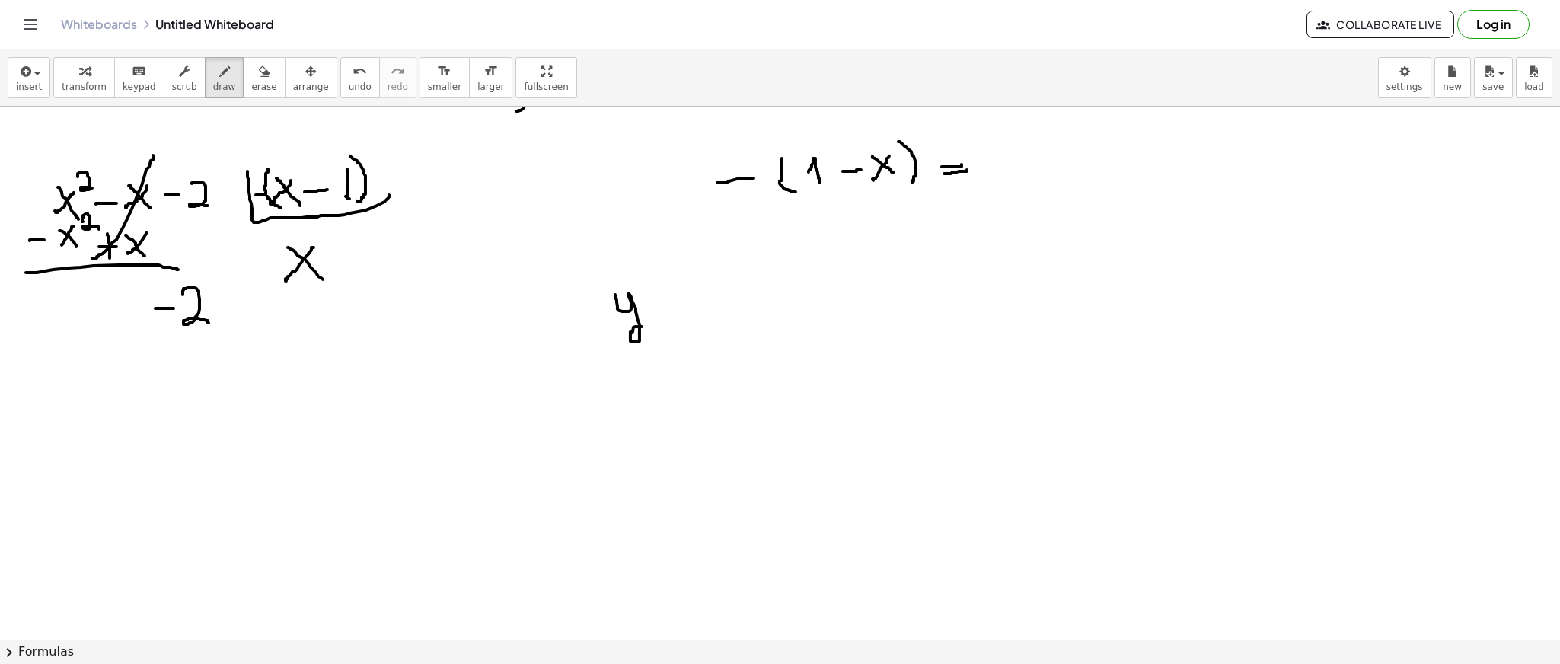
click at [646, 327] on div at bounding box center [780, 125] width 1560 height 1281
drag, startPoint x: 654, startPoint y: 308, endPoint x: 670, endPoint y: 306, distance: 16.2
click at [670, 306] on div at bounding box center [780, 125] width 1560 height 1281
drag, startPoint x: 656, startPoint y: 318, endPoint x: 681, endPoint y: 314, distance: 24.7
click at [681, 314] on div at bounding box center [780, 125] width 1560 height 1281
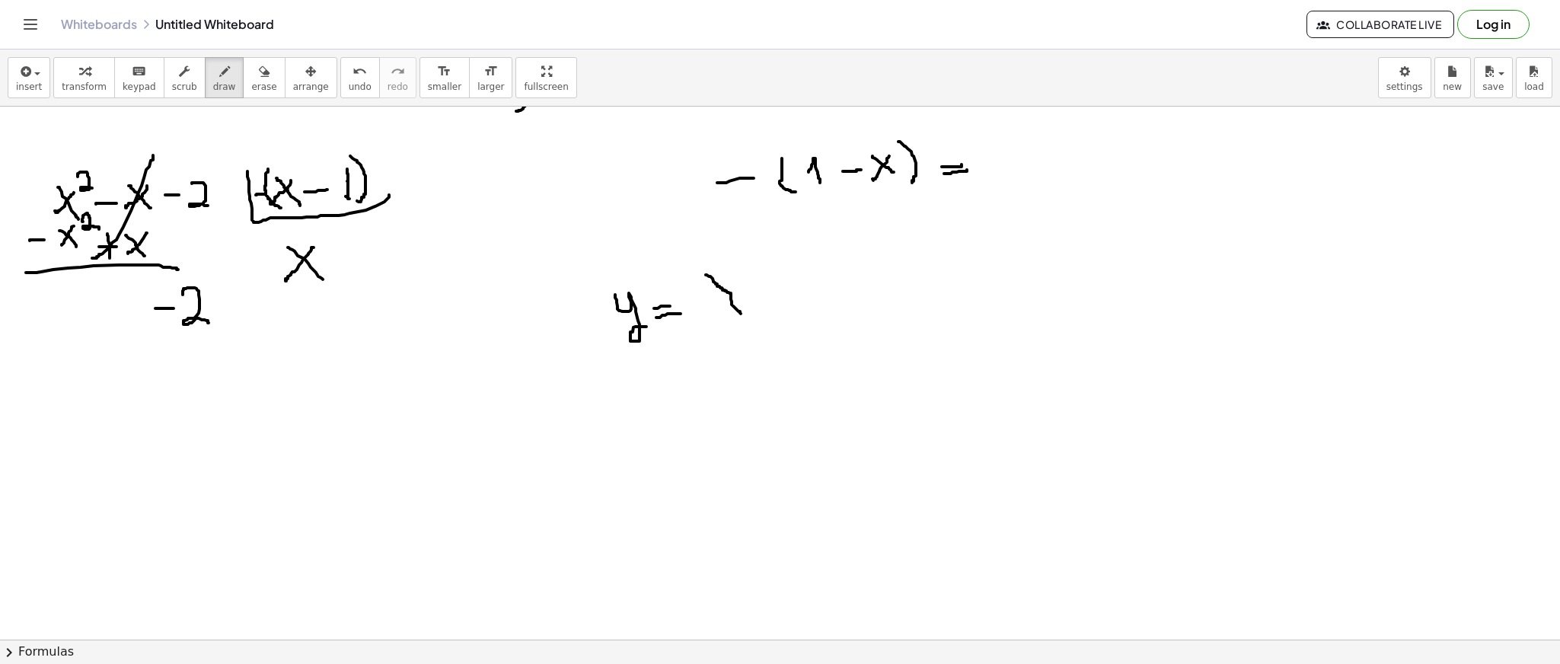
drag, startPoint x: 707, startPoint y: 275, endPoint x: 741, endPoint y: 311, distance: 50.1
click at [741, 311] on div at bounding box center [780, 125] width 1560 height 1281
drag, startPoint x: 738, startPoint y: 270, endPoint x: 713, endPoint y: 305, distance: 42.7
click at [713, 305] on div at bounding box center [780, 125] width 1560 height 1281
drag, startPoint x: 763, startPoint y: 293, endPoint x: 787, endPoint y: 291, distance: 23.7
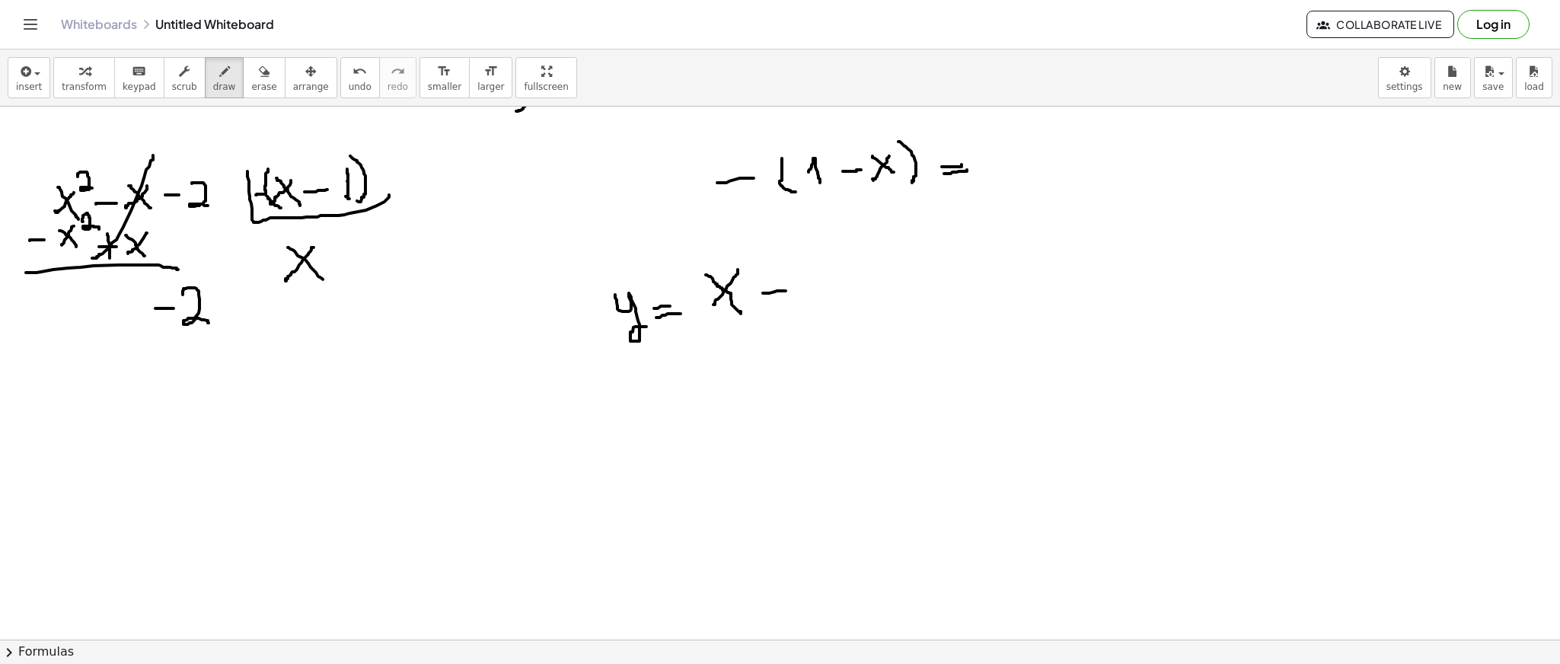
click at [787, 291] on div at bounding box center [780, 125] width 1560 height 1281
drag, startPoint x: 829, startPoint y: 272, endPoint x: 859, endPoint y: 289, distance: 34.1
click at [859, 289] on div at bounding box center [780, 125] width 1560 height 1281
drag, startPoint x: 805, startPoint y: 313, endPoint x: 909, endPoint y: 302, distance: 104.9
click at [909, 302] on div at bounding box center [780, 125] width 1560 height 1281
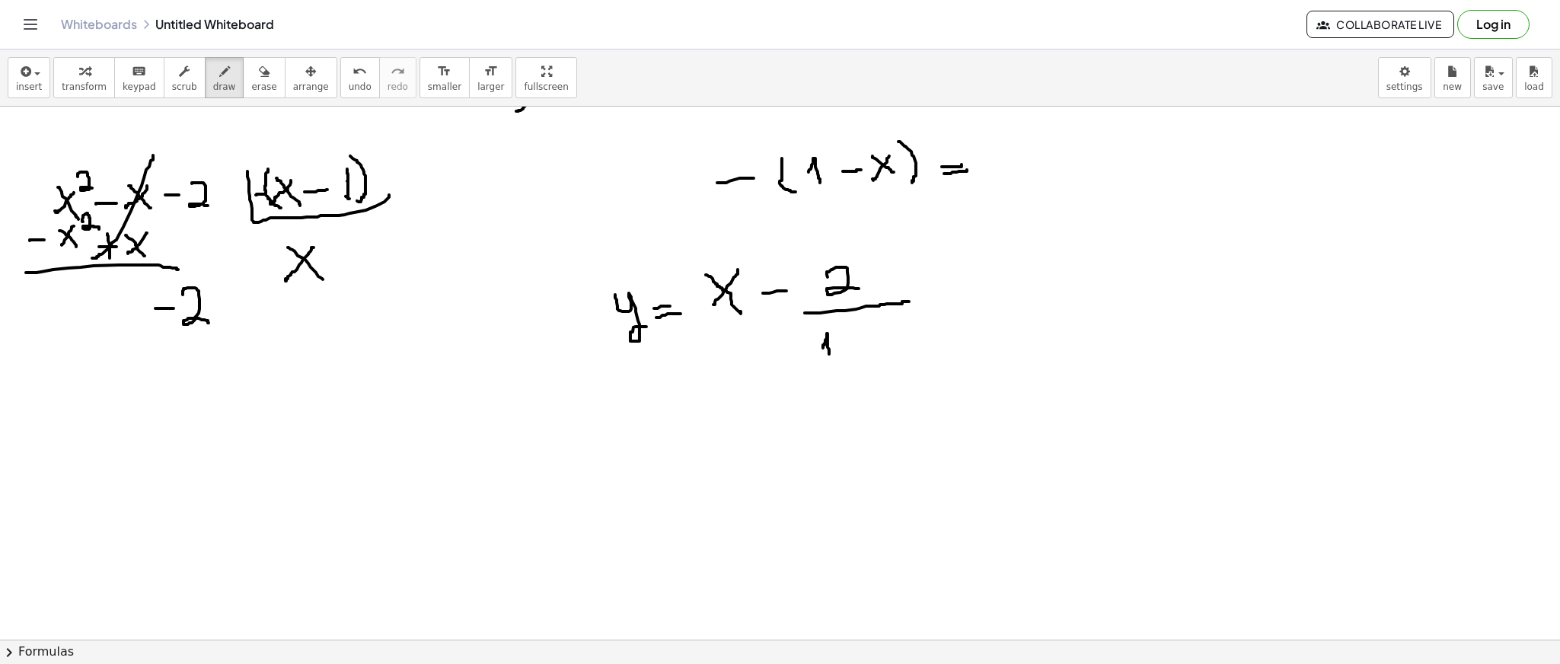
drag, startPoint x: 823, startPoint y: 348, endPoint x: 829, endPoint y: 354, distance: 8.6
click at [829, 354] on div at bounding box center [780, 125] width 1560 height 1281
drag, startPoint x: 853, startPoint y: 343, endPoint x: 868, endPoint y: 338, distance: 15.9
click at [868, 338] on div at bounding box center [780, 125] width 1560 height 1281
drag, startPoint x: 878, startPoint y: 322, endPoint x: 898, endPoint y: 341, distance: 28.0
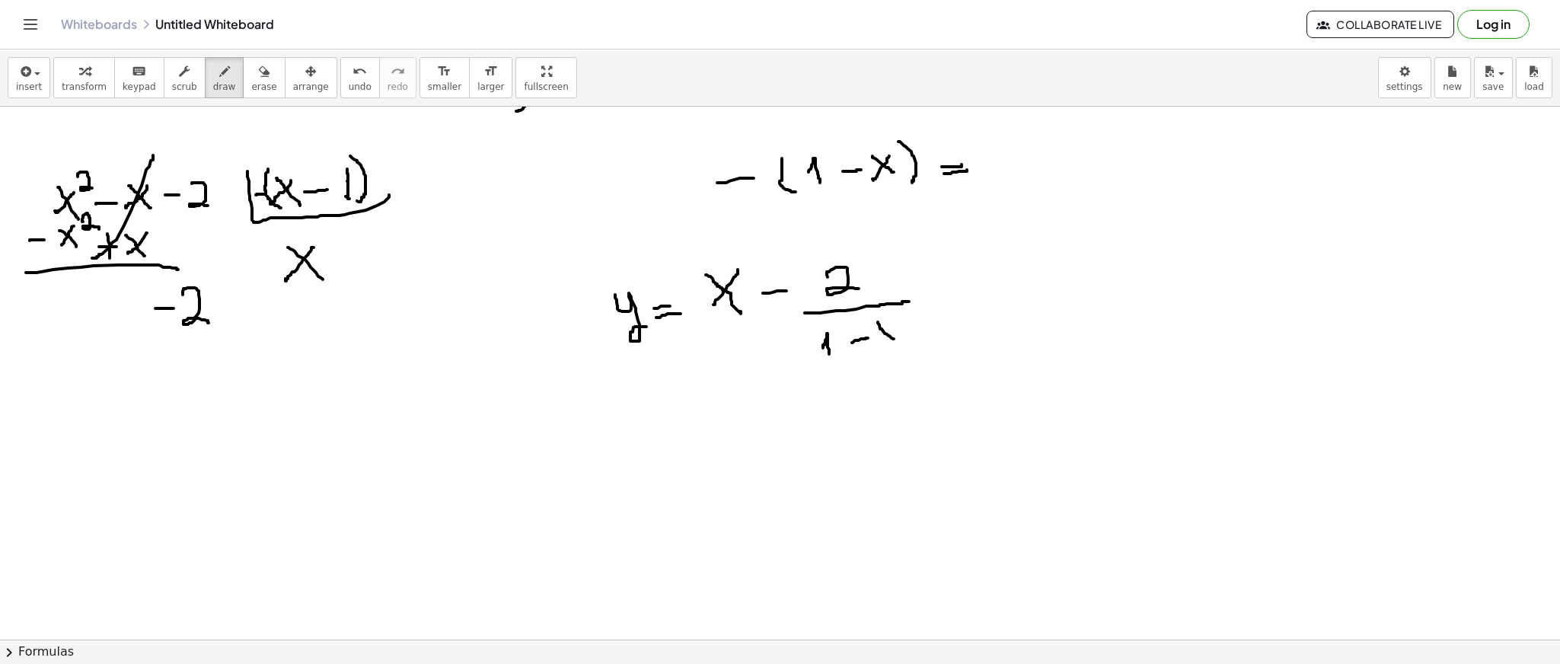
click at [898, 341] on div at bounding box center [780, 125] width 1560 height 1281
drag, startPoint x: 893, startPoint y: 322, endPoint x: 879, endPoint y: 343, distance: 25.3
click at [879, 343] on div at bounding box center [780, 125] width 1560 height 1281
